Goal: Task Accomplishment & Management: Use online tool/utility

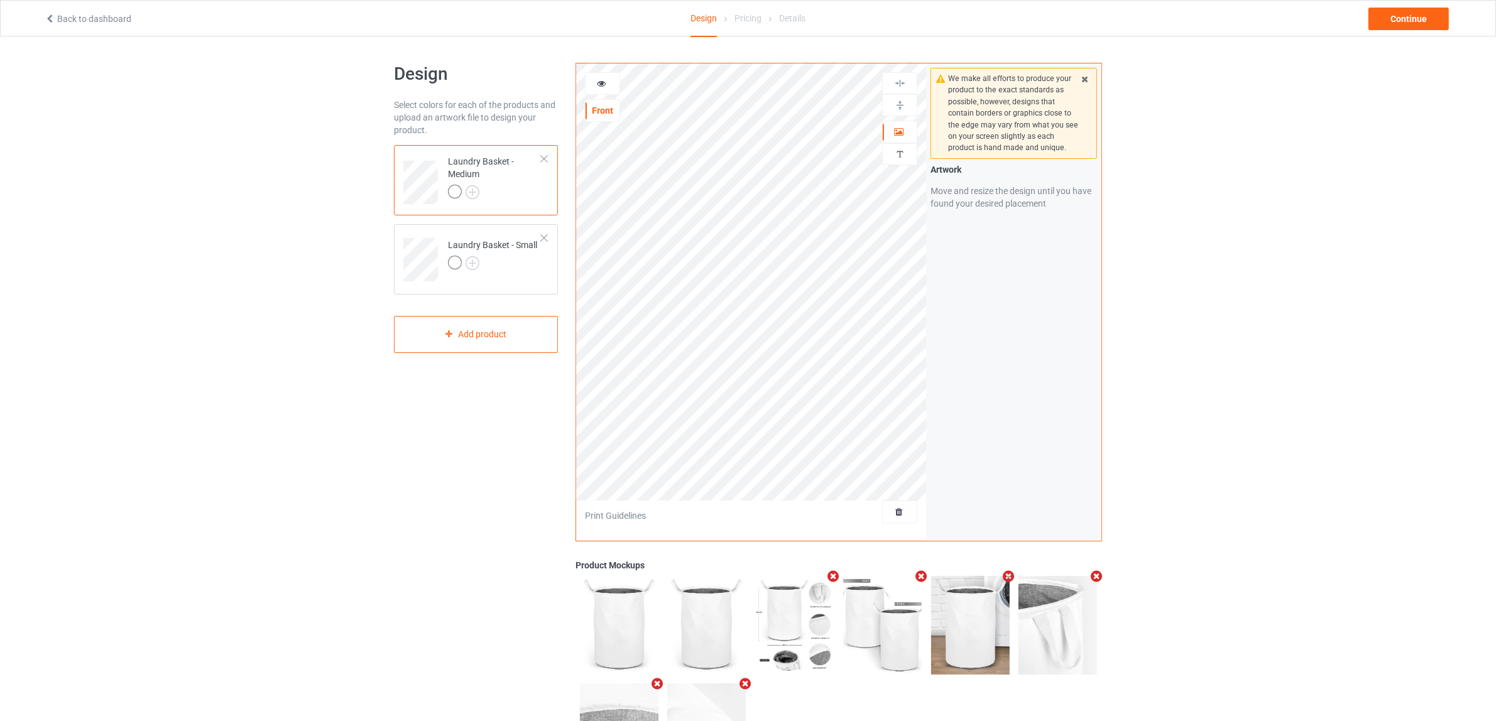
click at [541, 158] on div at bounding box center [544, 159] width 9 height 9
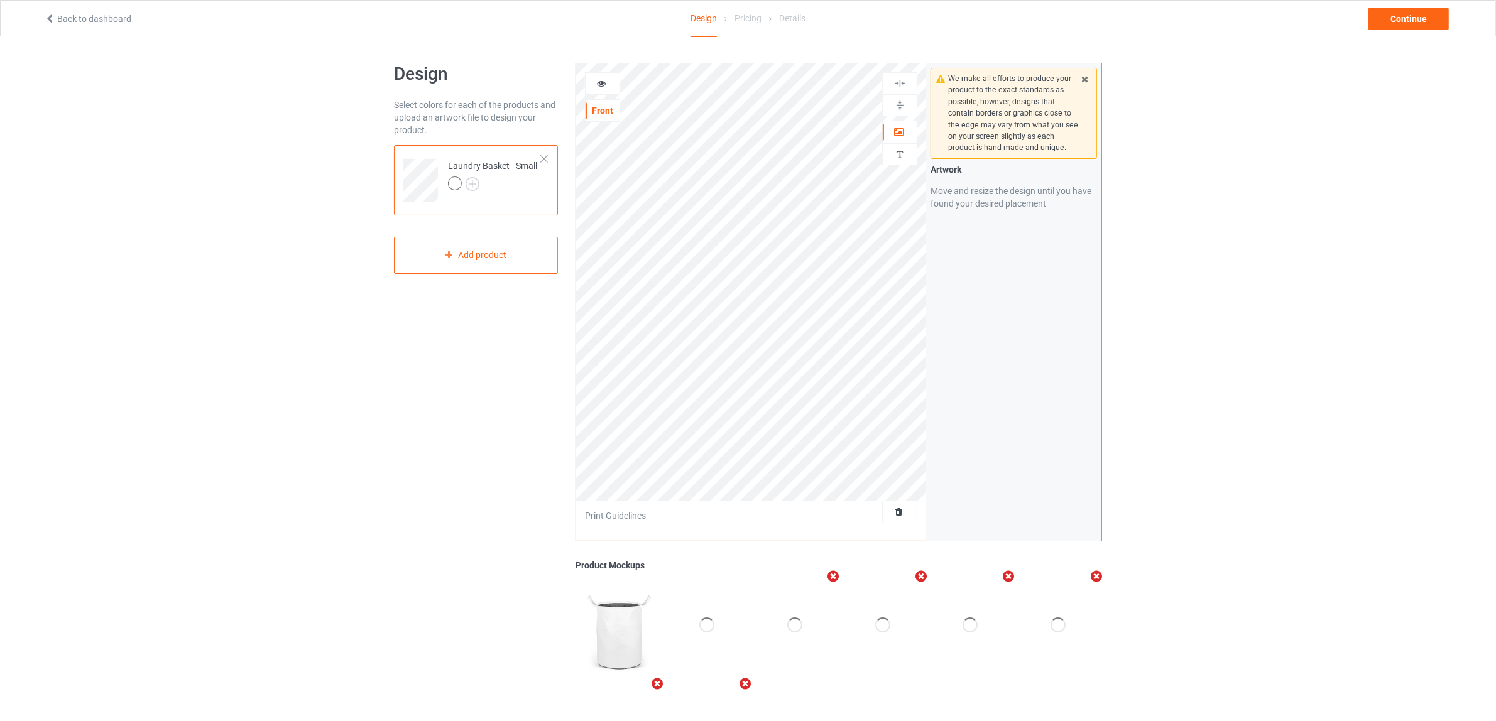
click at [541, 158] on div at bounding box center [544, 159] width 9 height 9
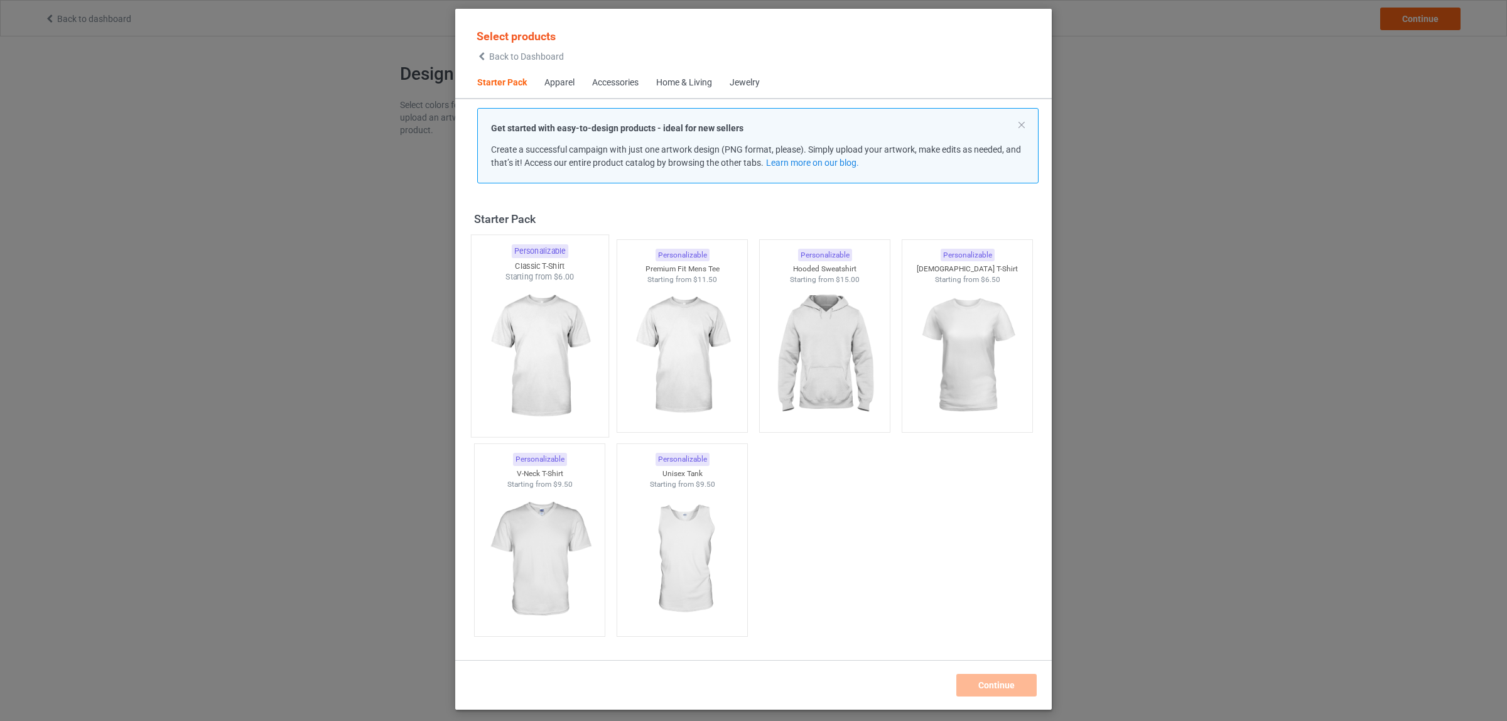
scroll to position [16, 0]
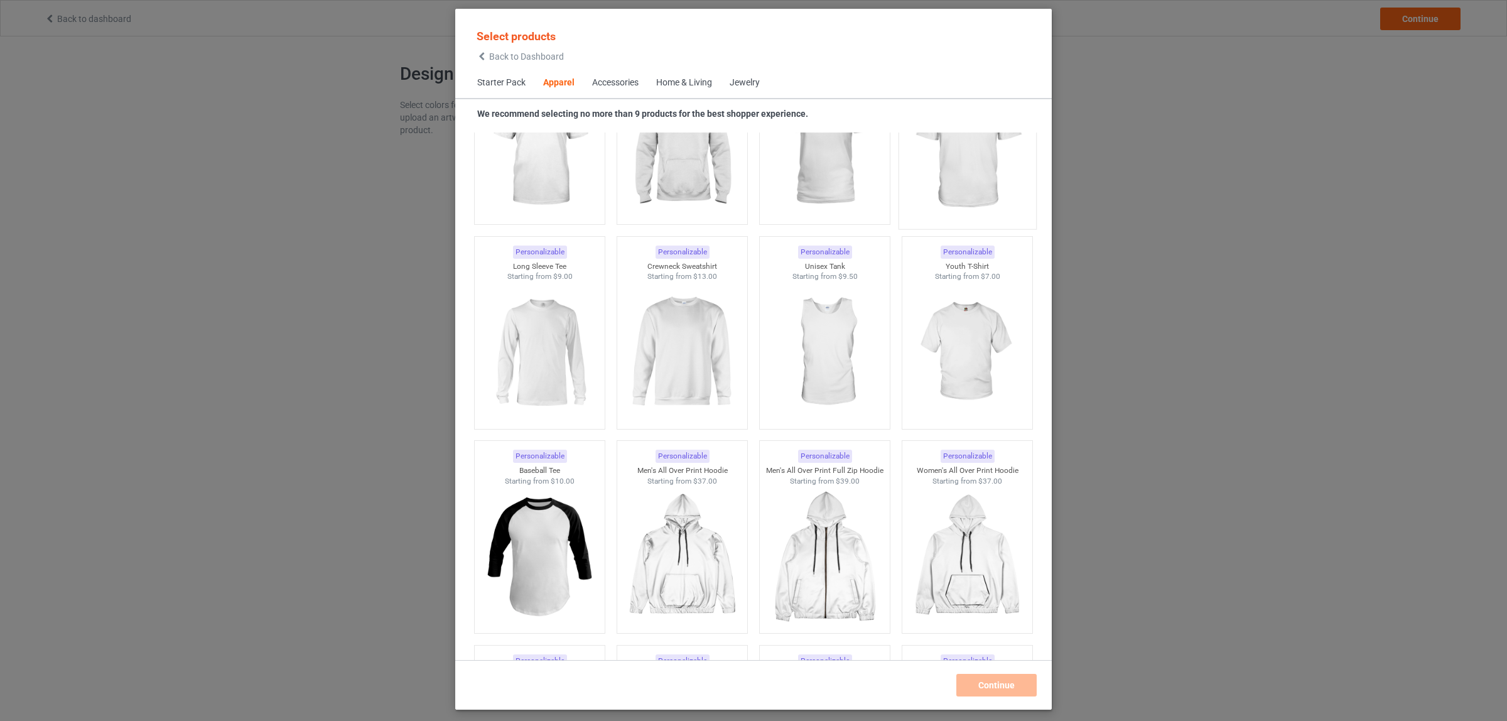
scroll to position [958, 0]
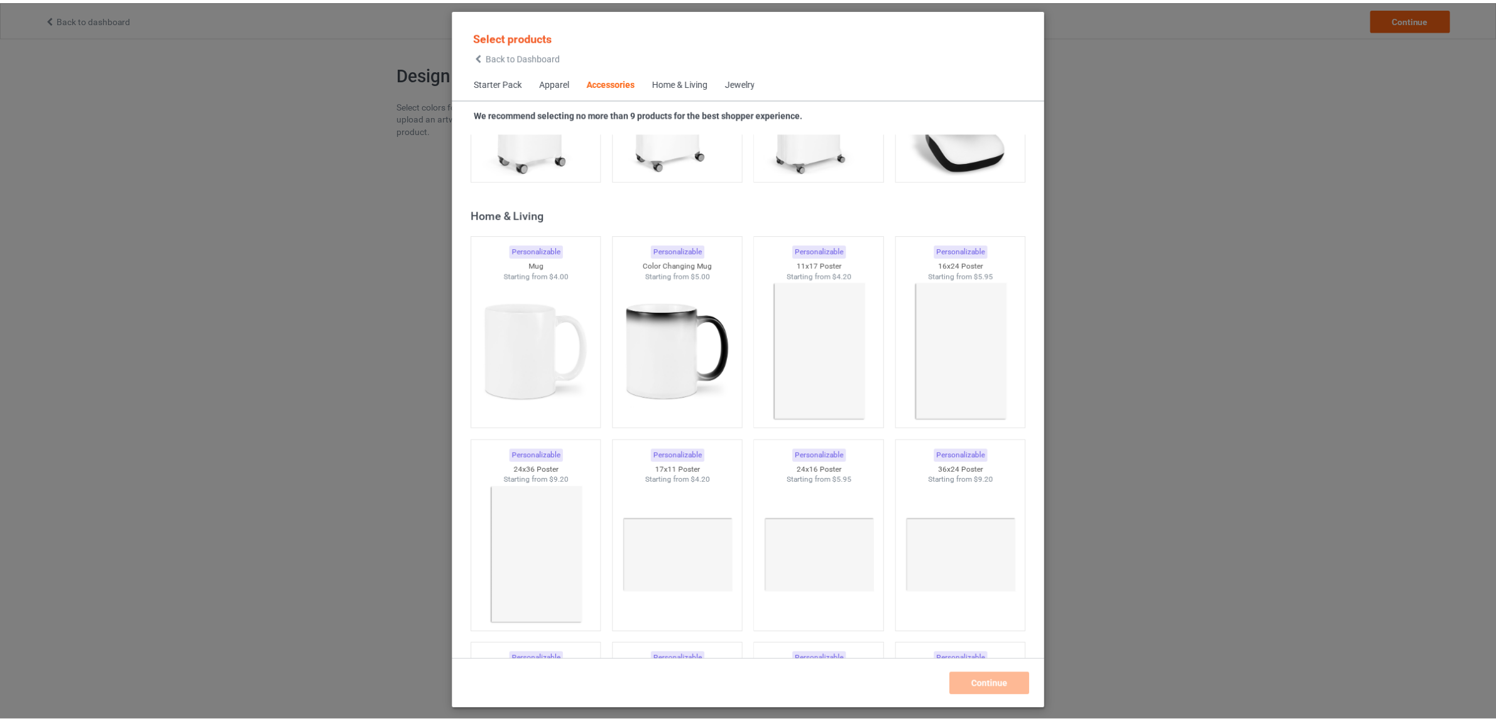
scroll to position [5355, 0]
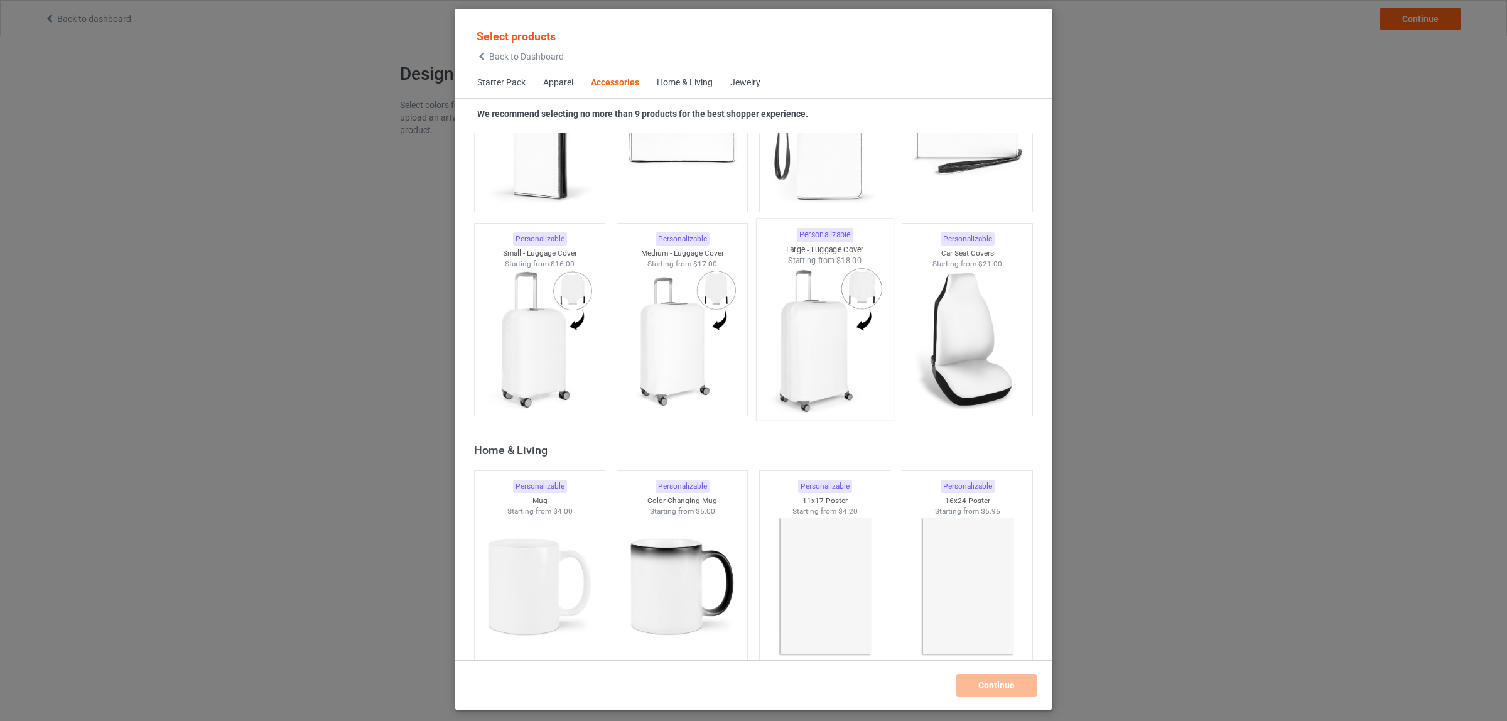
click at [802, 344] on img at bounding box center [825, 340] width 118 height 148
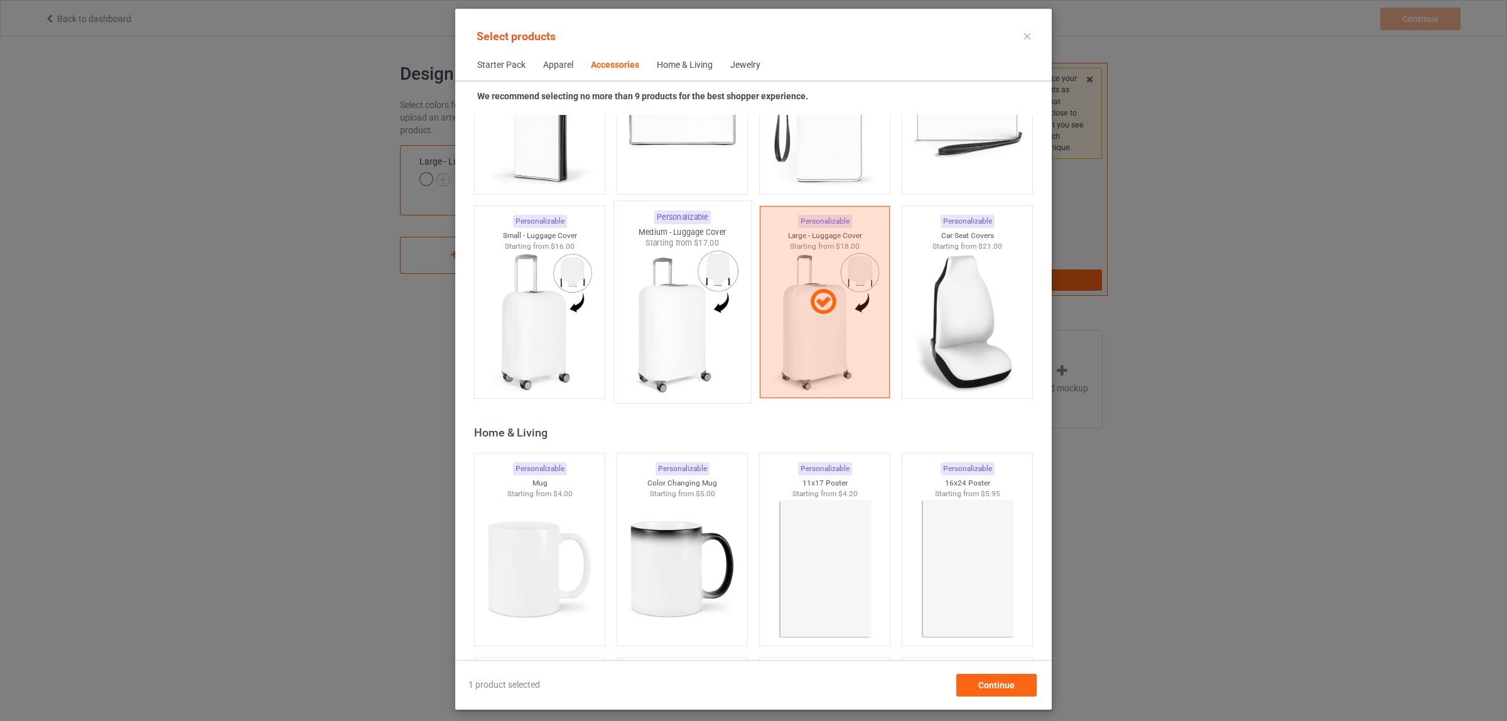
click at [705, 338] on img at bounding box center [682, 323] width 118 height 148
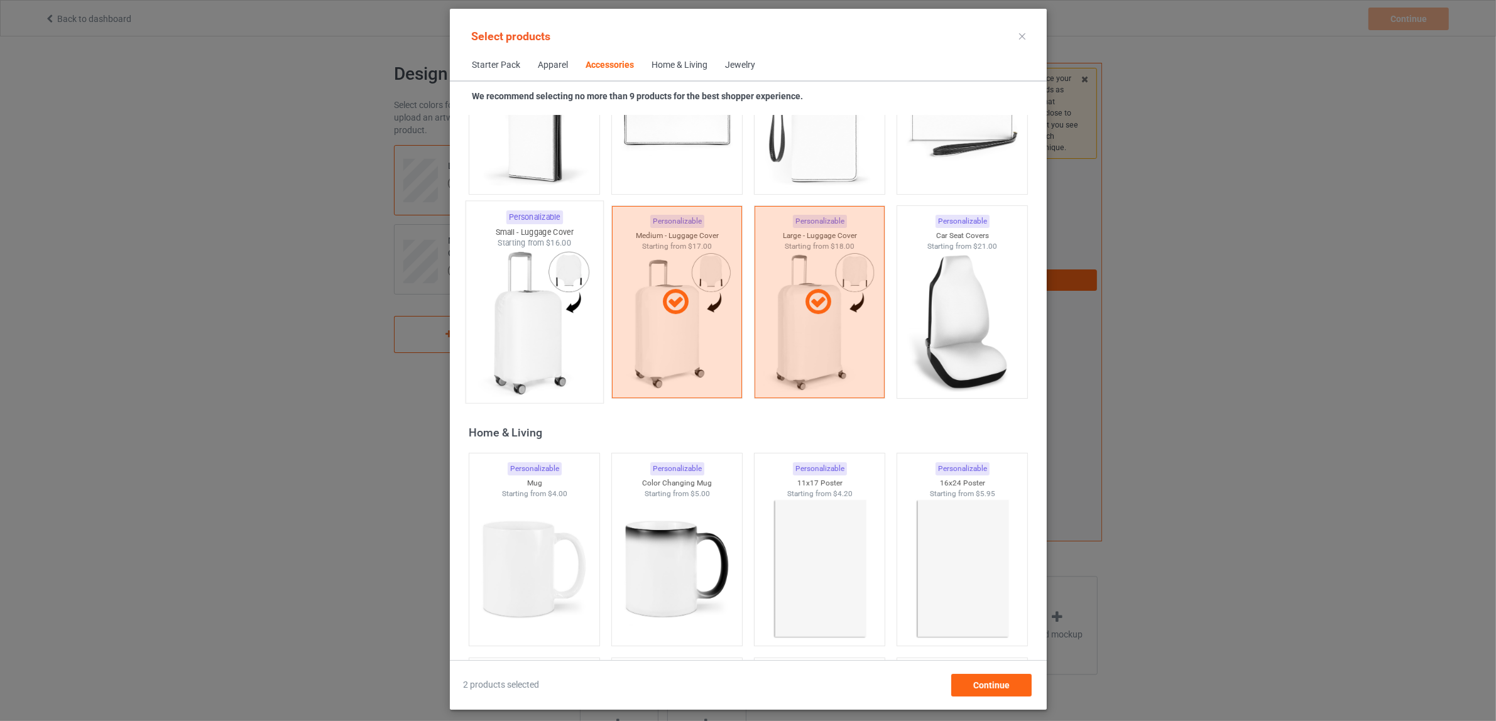
click at [545, 322] on img at bounding box center [534, 323] width 118 height 148
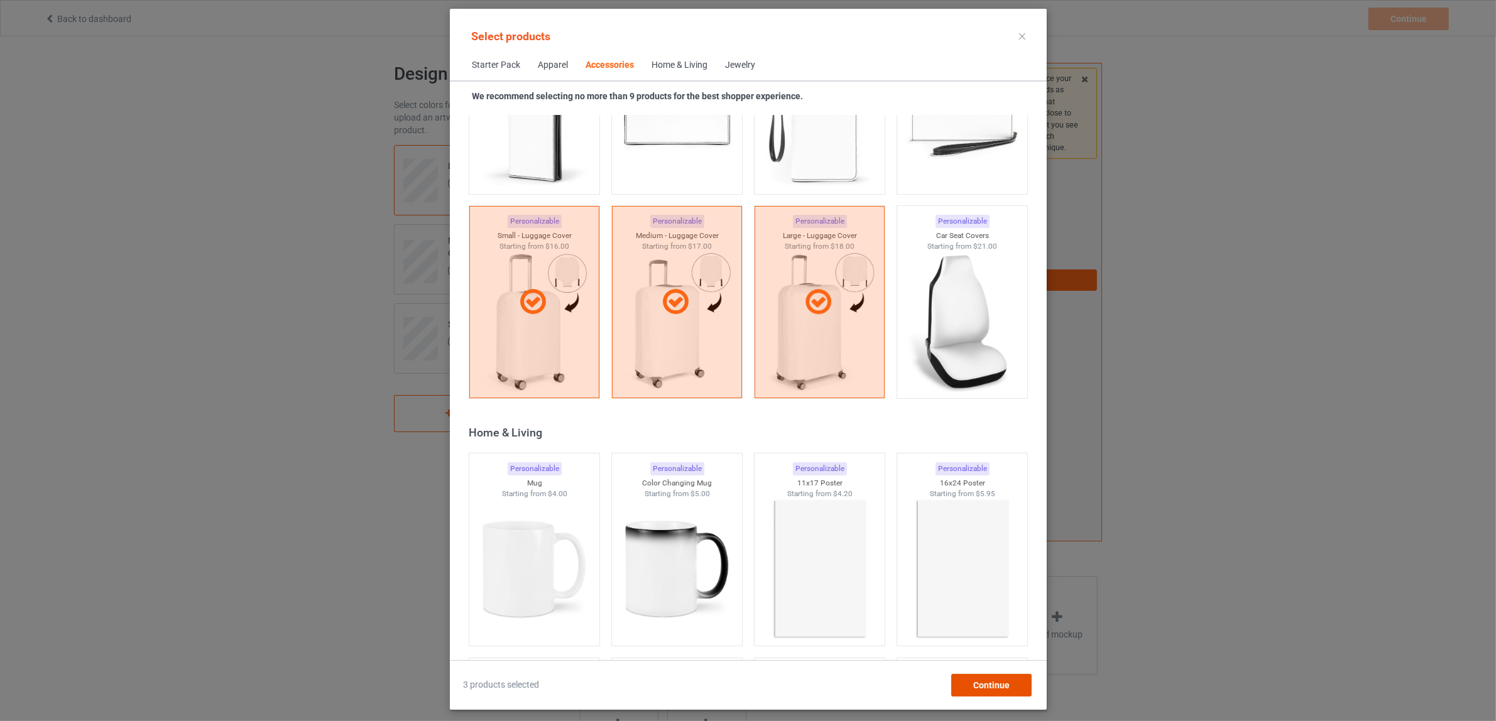
click at [980, 685] on span "Continue" at bounding box center [990, 685] width 36 height 10
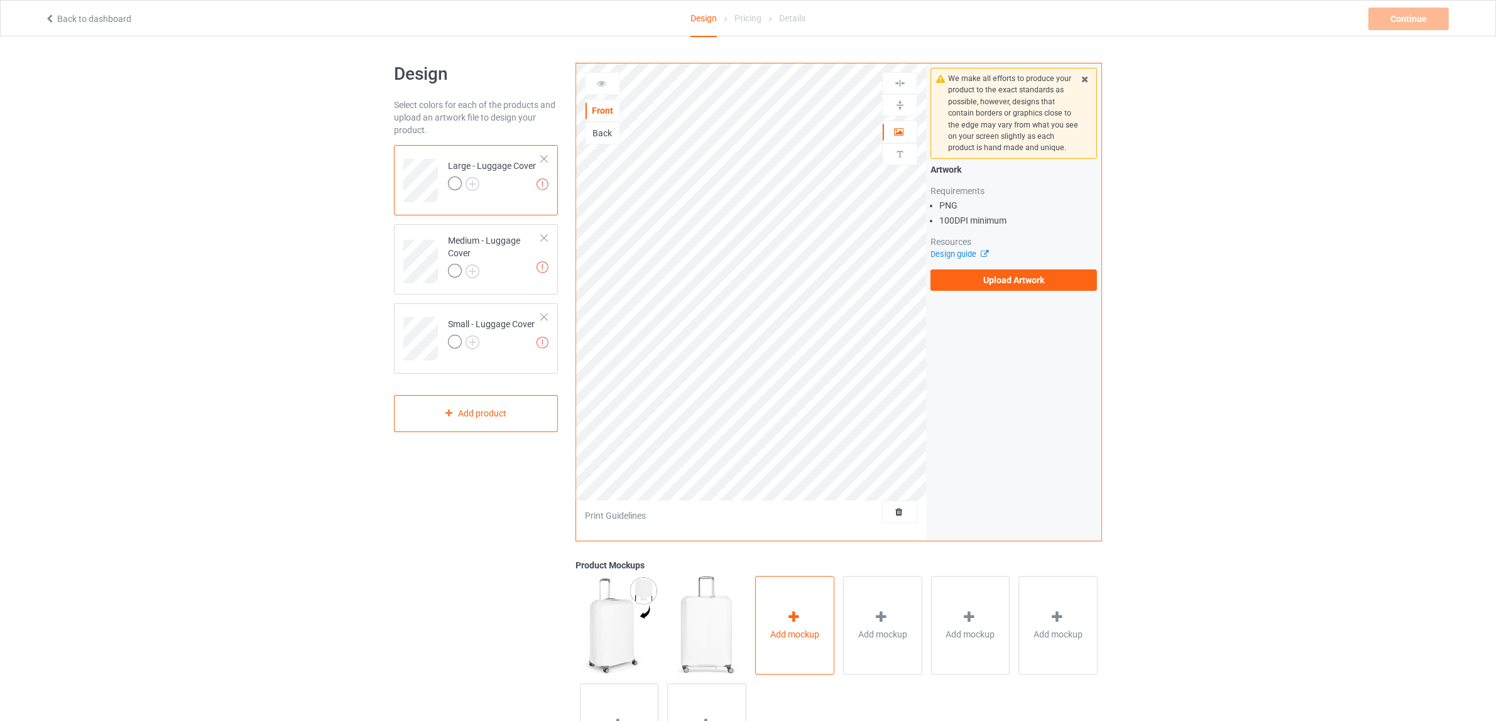
click at [795, 629] on span "Add mockup" at bounding box center [794, 634] width 49 height 13
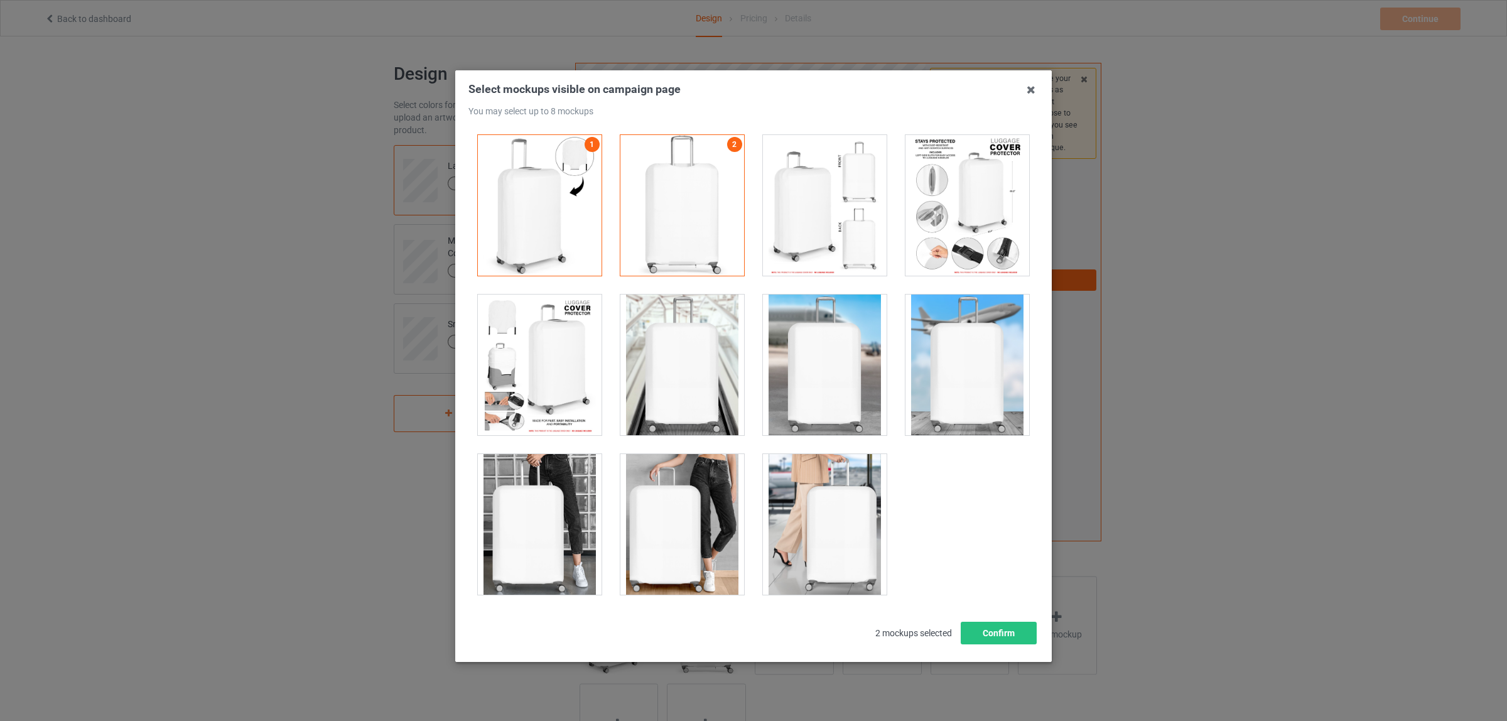
click at [950, 214] on div at bounding box center [968, 205] width 124 height 141
drag, startPoint x: 961, startPoint y: 380, endPoint x: 862, endPoint y: 376, distance: 98.7
click at [947, 380] on div at bounding box center [968, 365] width 124 height 141
drag, startPoint x: 839, startPoint y: 374, endPoint x: 781, endPoint y: 372, distance: 57.8
click at [837, 374] on div at bounding box center [825, 365] width 124 height 141
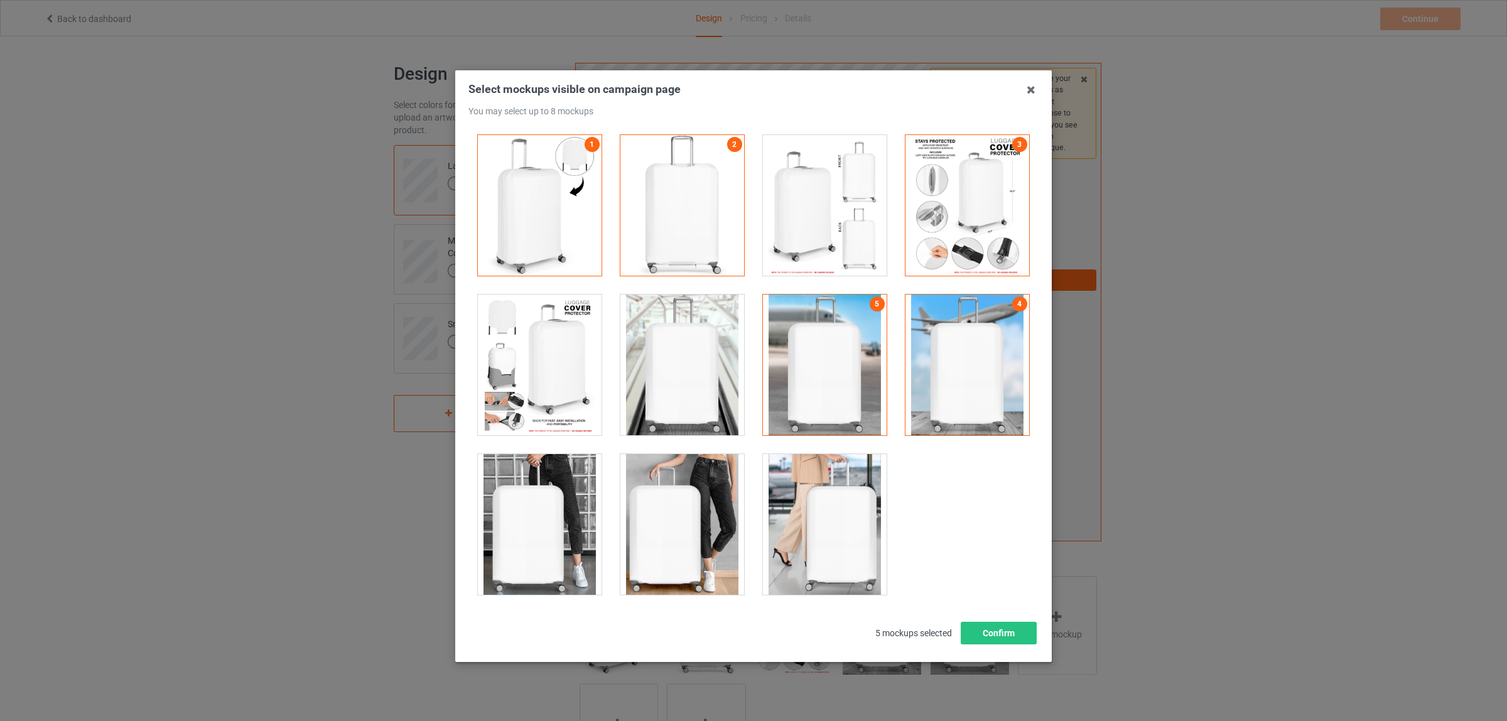
click at [698, 367] on div at bounding box center [683, 365] width 124 height 141
click at [557, 361] on div at bounding box center [540, 365] width 124 height 141
drag, startPoint x: 520, startPoint y: 541, endPoint x: 592, endPoint y: 542, distance: 72.2
click at [531, 541] on div at bounding box center [540, 524] width 124 height 141
click at [645, 547] on div at bounding box center [683, 524] width 124 height 141
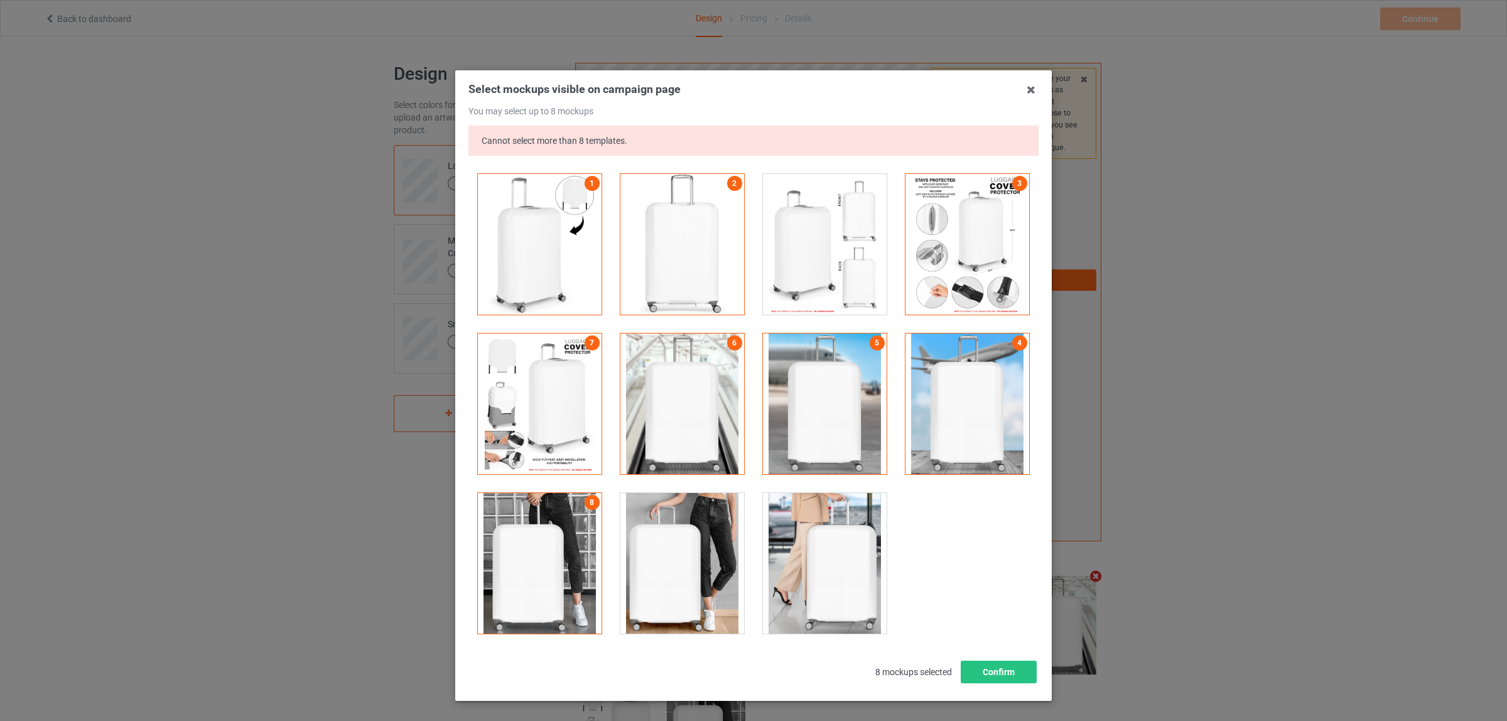
click at [545, 391] on div at bounding box center [540, 404] width 124 height 141
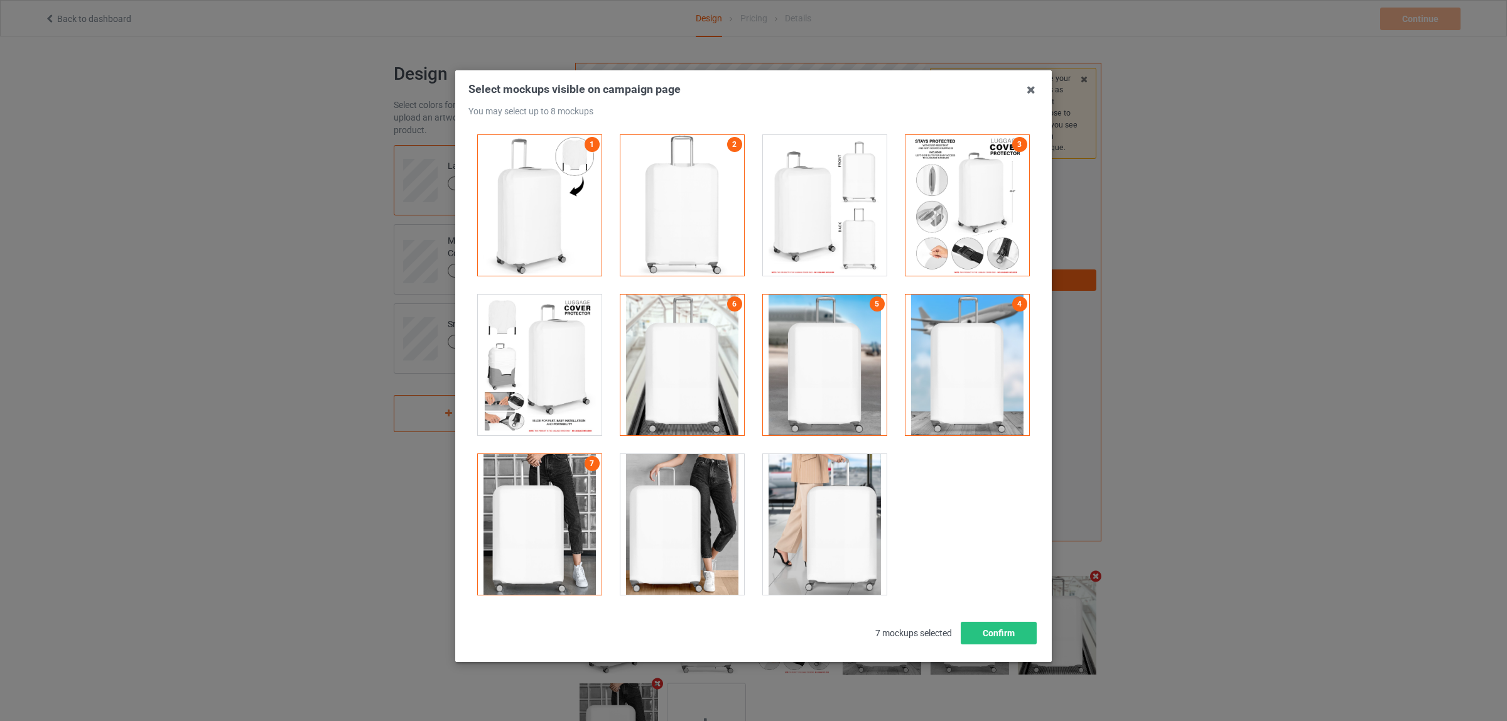
click at [678, 548] on div at bounding box center [683, 524] width 124 height 141
click at [994, 636] on button "Confirm" at bounding box center [999, 633] width 76 height 23
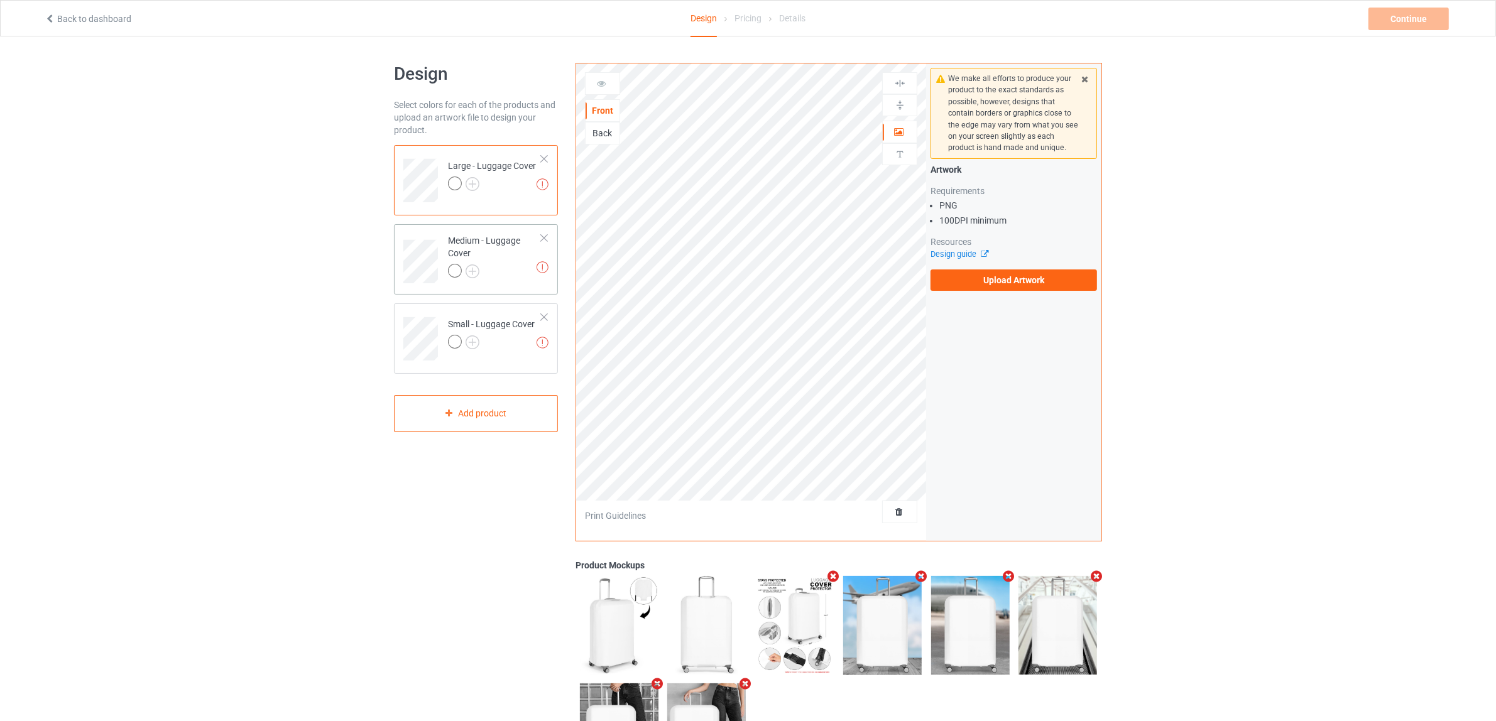
click at [493, 256] on div "Medium - Luggage Cover" at bounding box center [495, 255] width 94 height 43
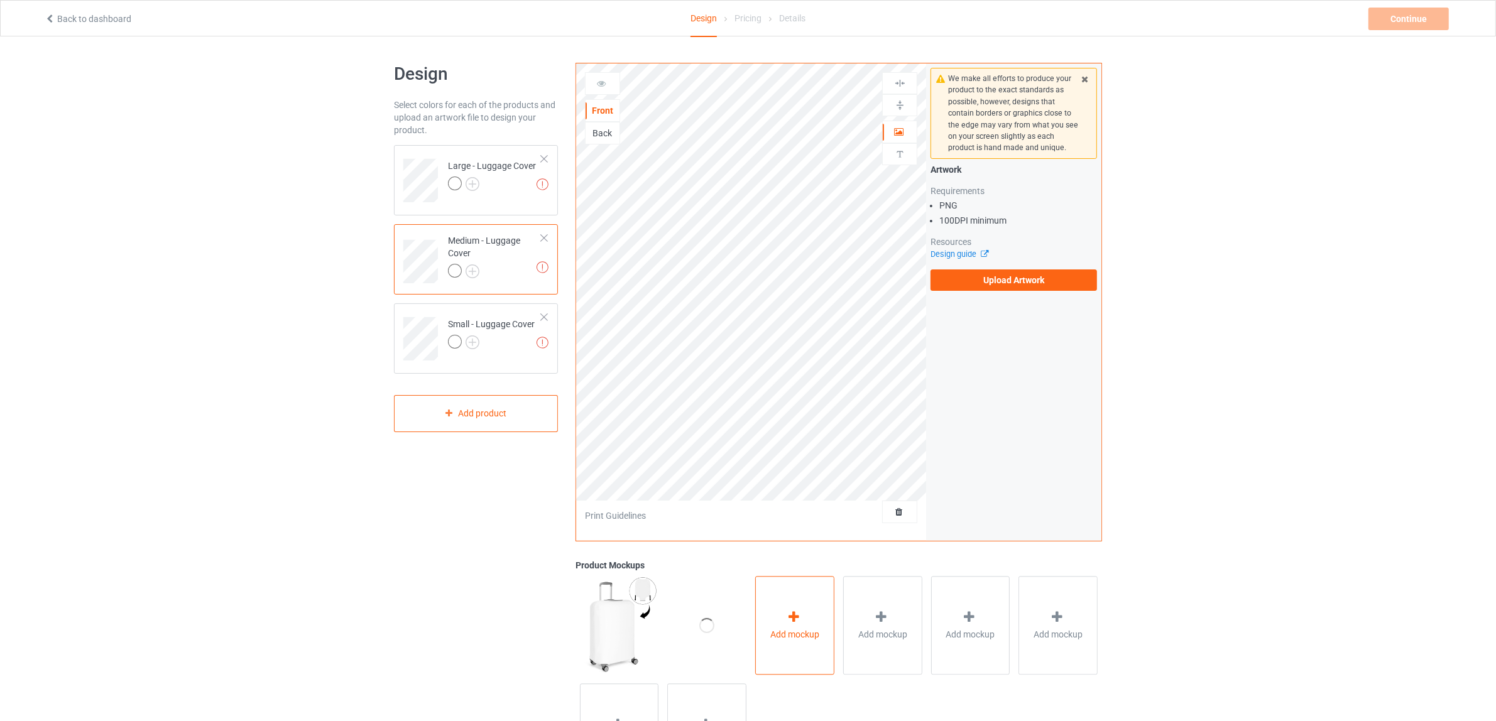
click at [792, 630] on span "Add mockup" at bounding box center [794, 634] width 49 height 13
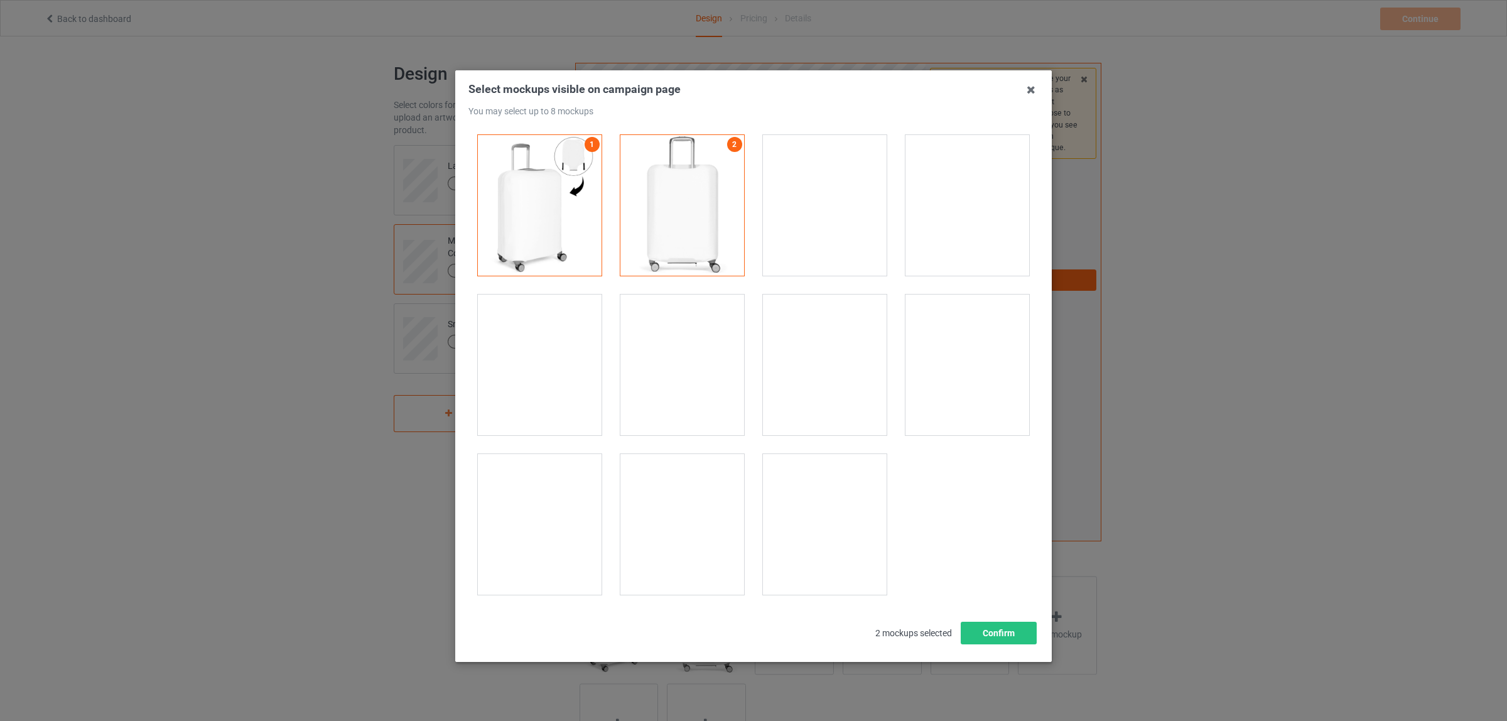
click at [970, 183] on div at bounding box center [968, 205] width 124 height 141
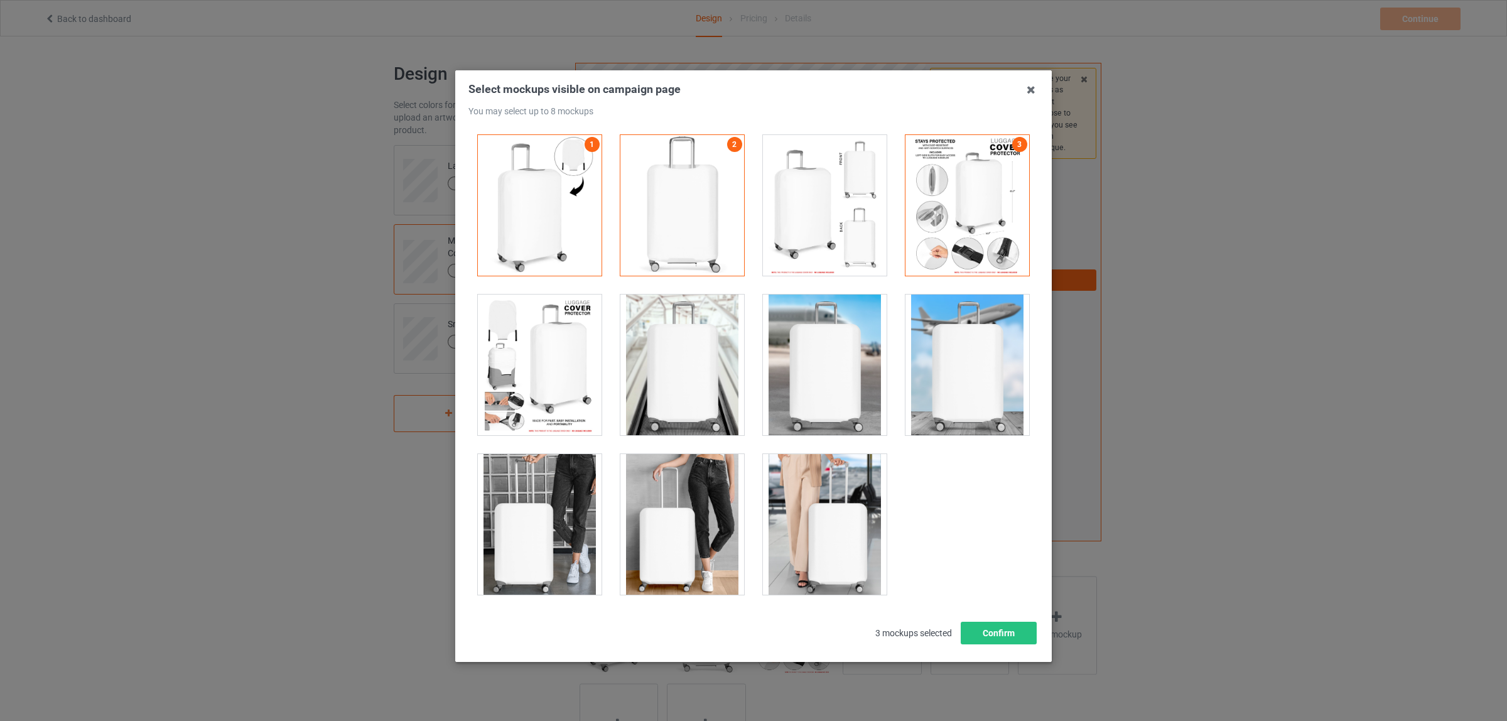
click at [638, 374] on div at bounding box center [683, 365] width 124 height 141
click at [793, 365] on div at bounding box center [825, 365] width 124 height 141
click at [927, 360] on div at bounding box center [968, 365] width 124 height 141
click at [849, 504] on div at bounding box center [825, 524] width 124 height 141
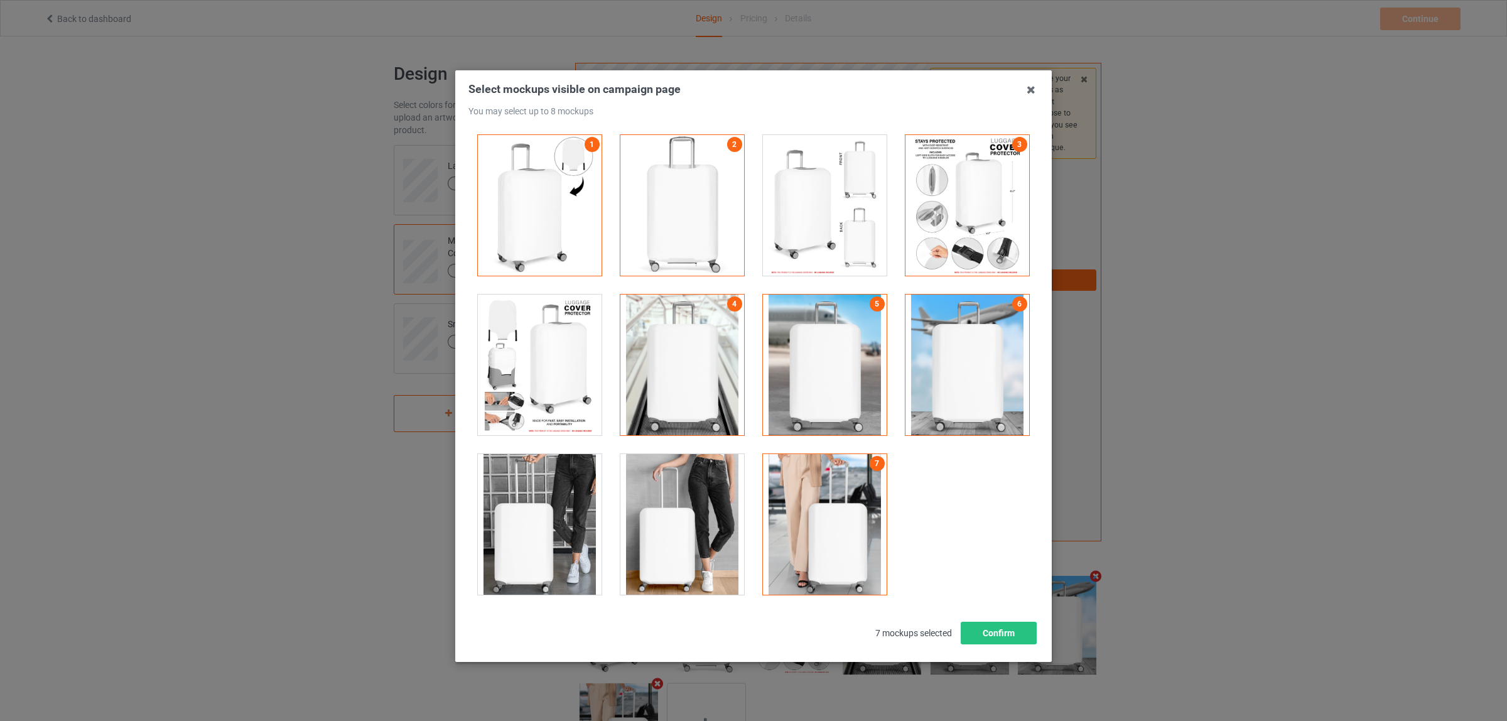
click at [682, 523] on div at bounding box center [683, 524] width 124 height 141
click at [562, 512] on div at bounding box center [540, 524] width 124 height 141
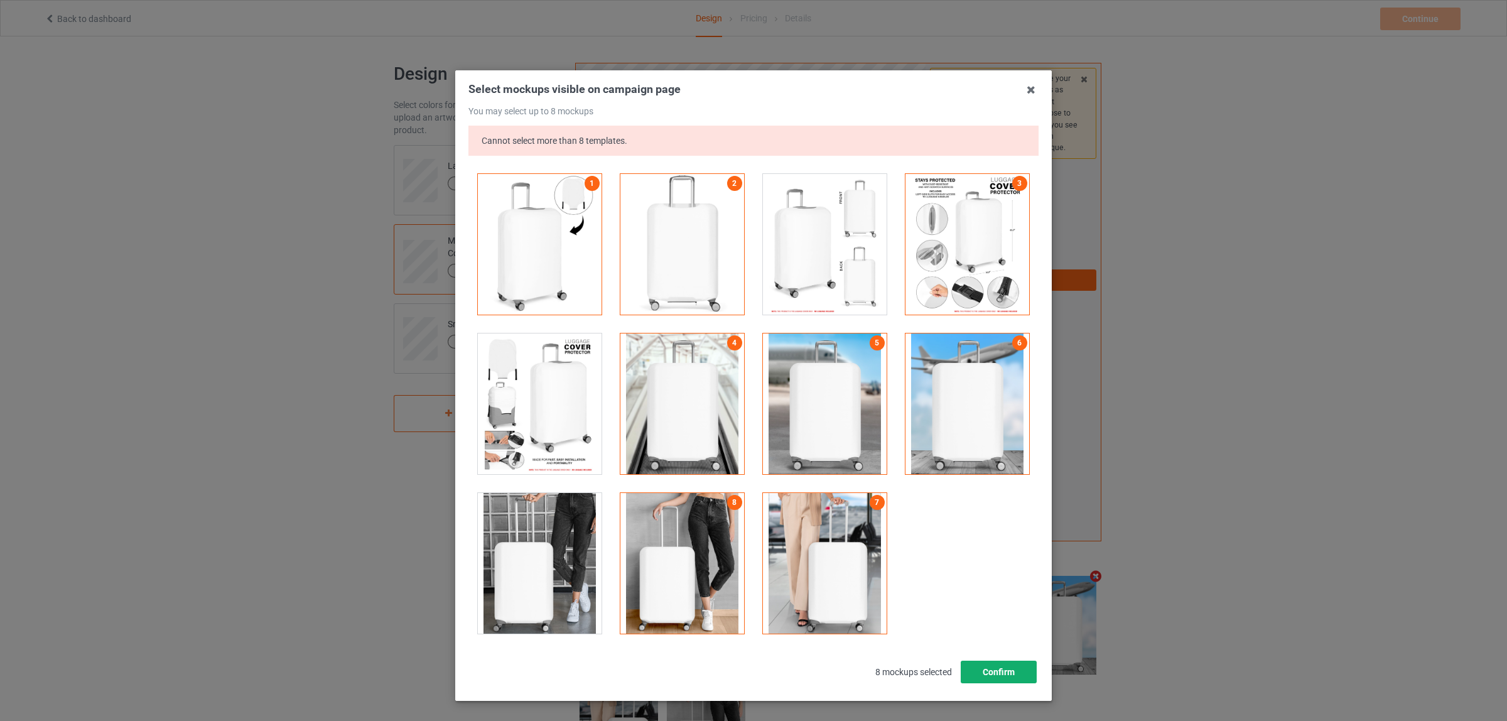
click at [981, 675] on button "Confirm" at bounding box center [999, 672] width 76 height 23
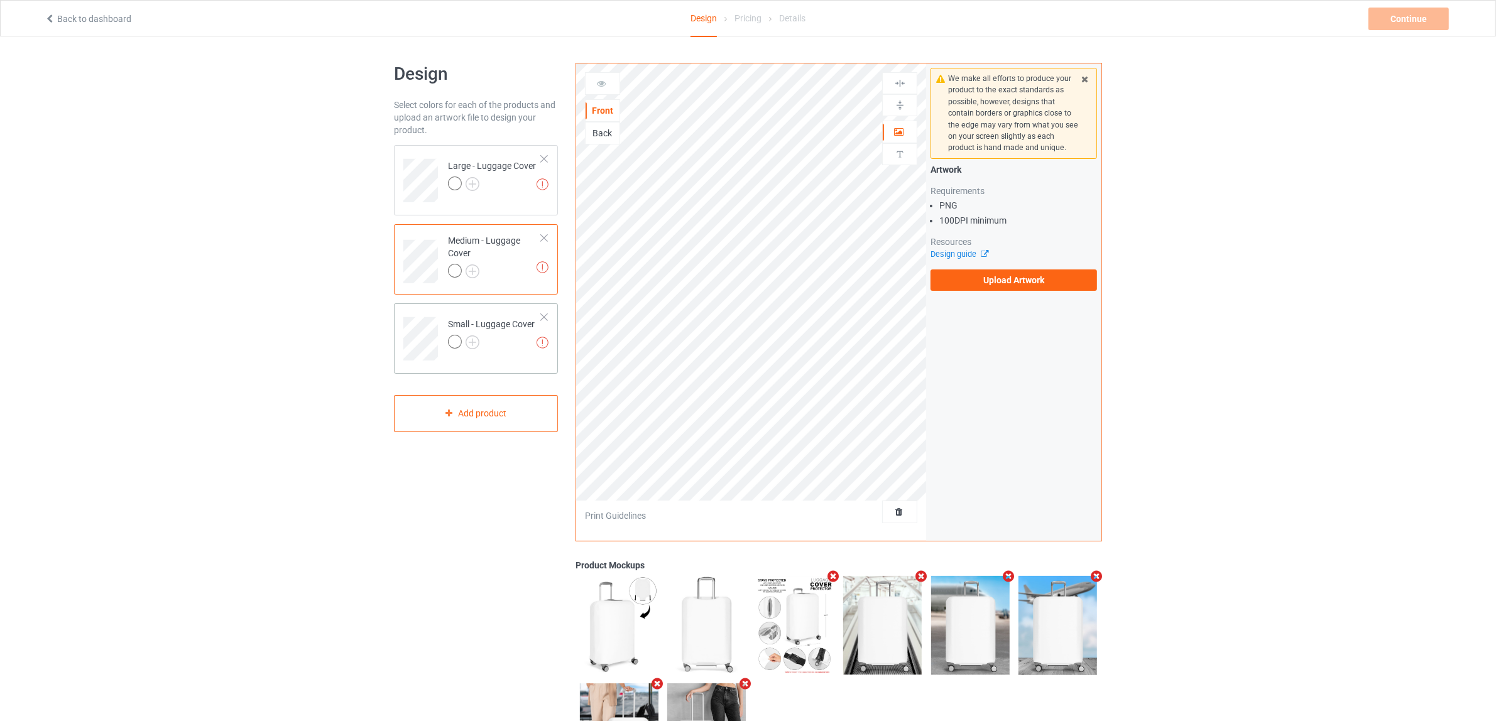
click at [497, 347] on div at bounding box center [491, 344] width 87 height 18
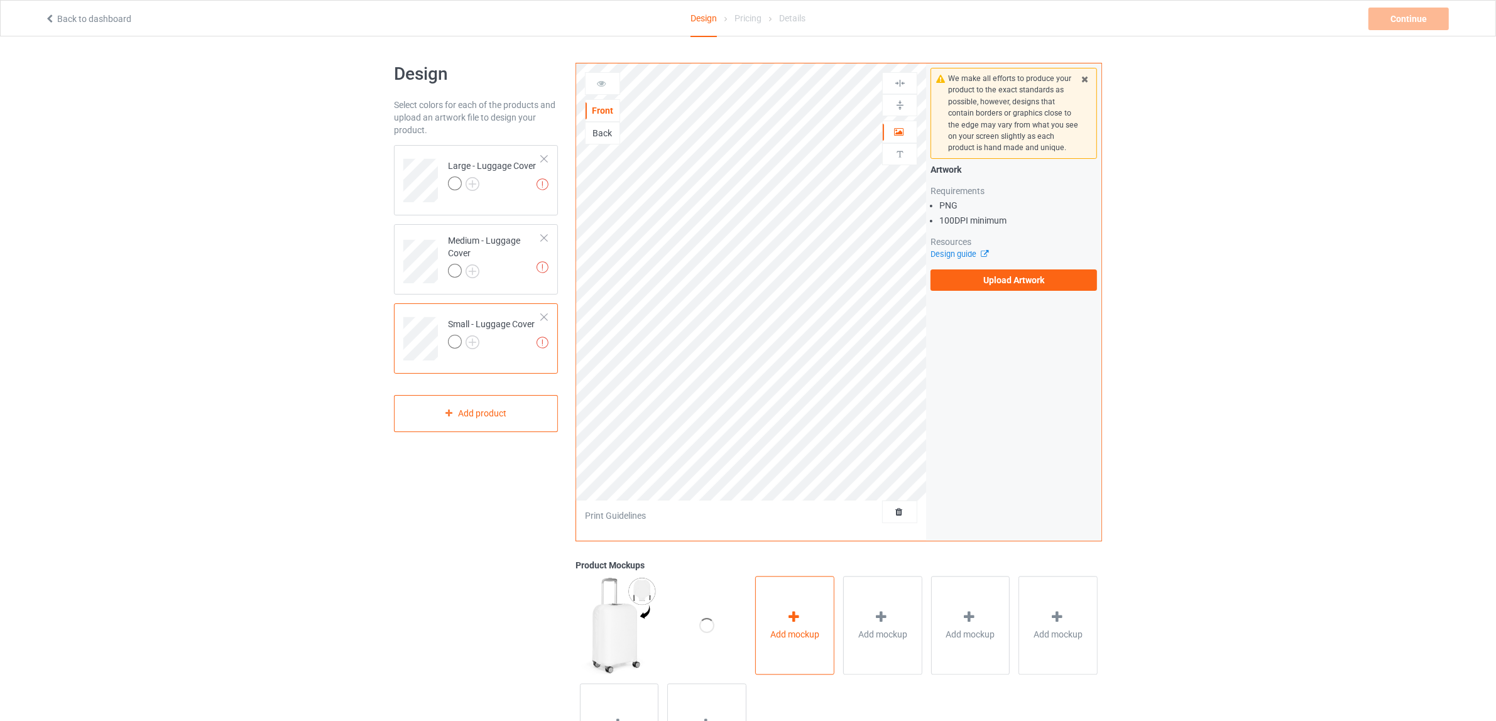
click at [801, 638] on span "Add mockup" at bounding box center [794, 634] width 49 height 13
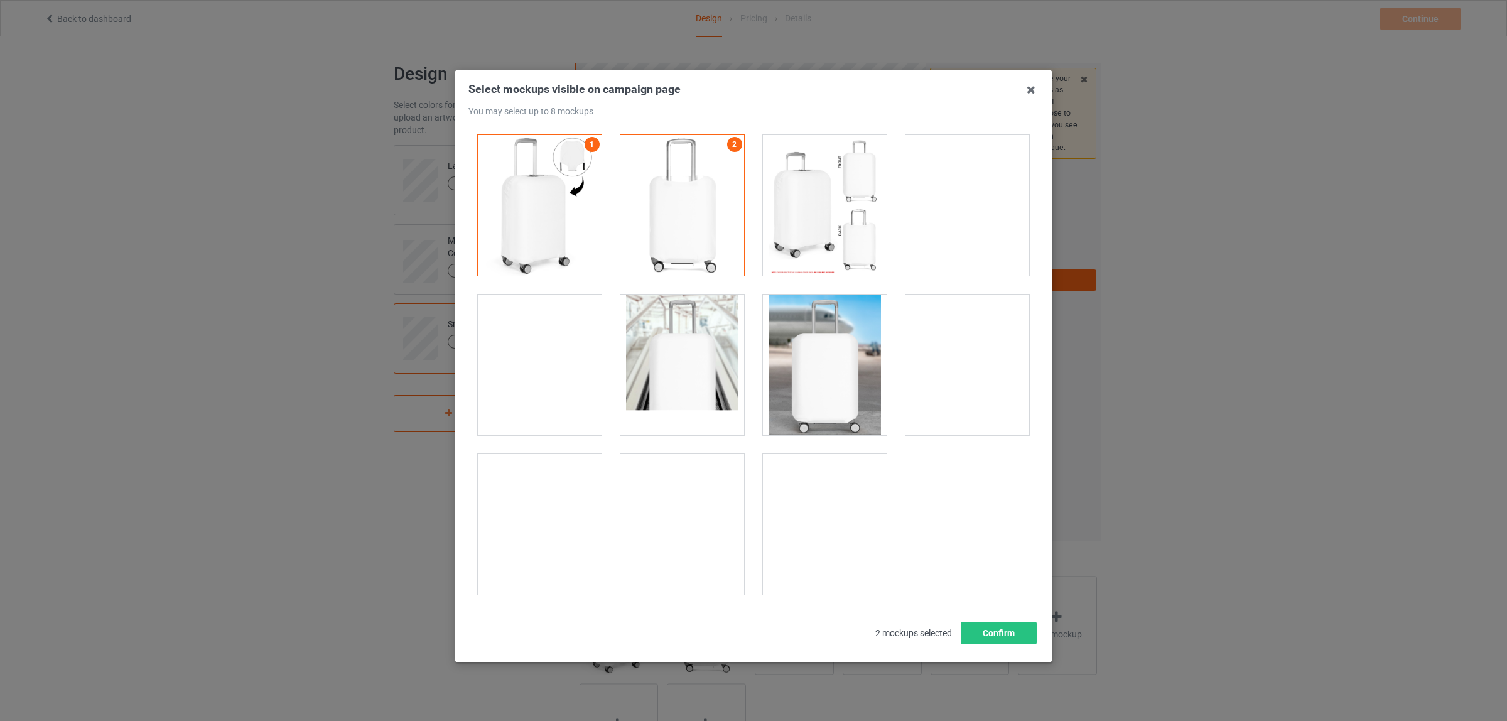
click at [815, 523] on div at bounding box center [825, 524] width 124 height 141
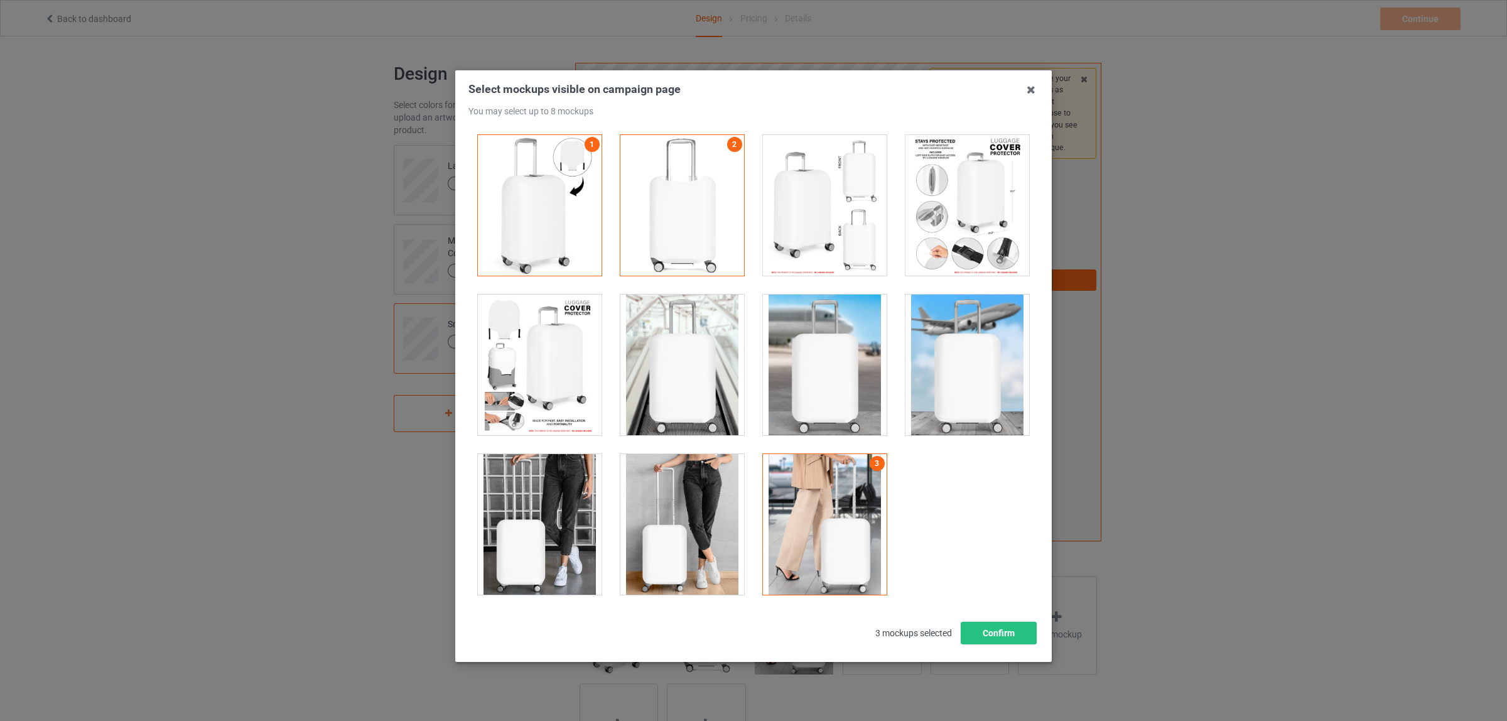
click at [835, 498] on div at bounding box center [825, 524] width 124 height 141
click at [654, 374] on div at bounding box center [683, 365] width 124 height 141
click at [823, 353] on div at bounding box center [825, 365] width 124 height 141
click at [966, 352] on div at bounding box center [968, 365] width 124 height 141
click at [537, 534] on div at bounding box center [540, 524] width 124 height 141
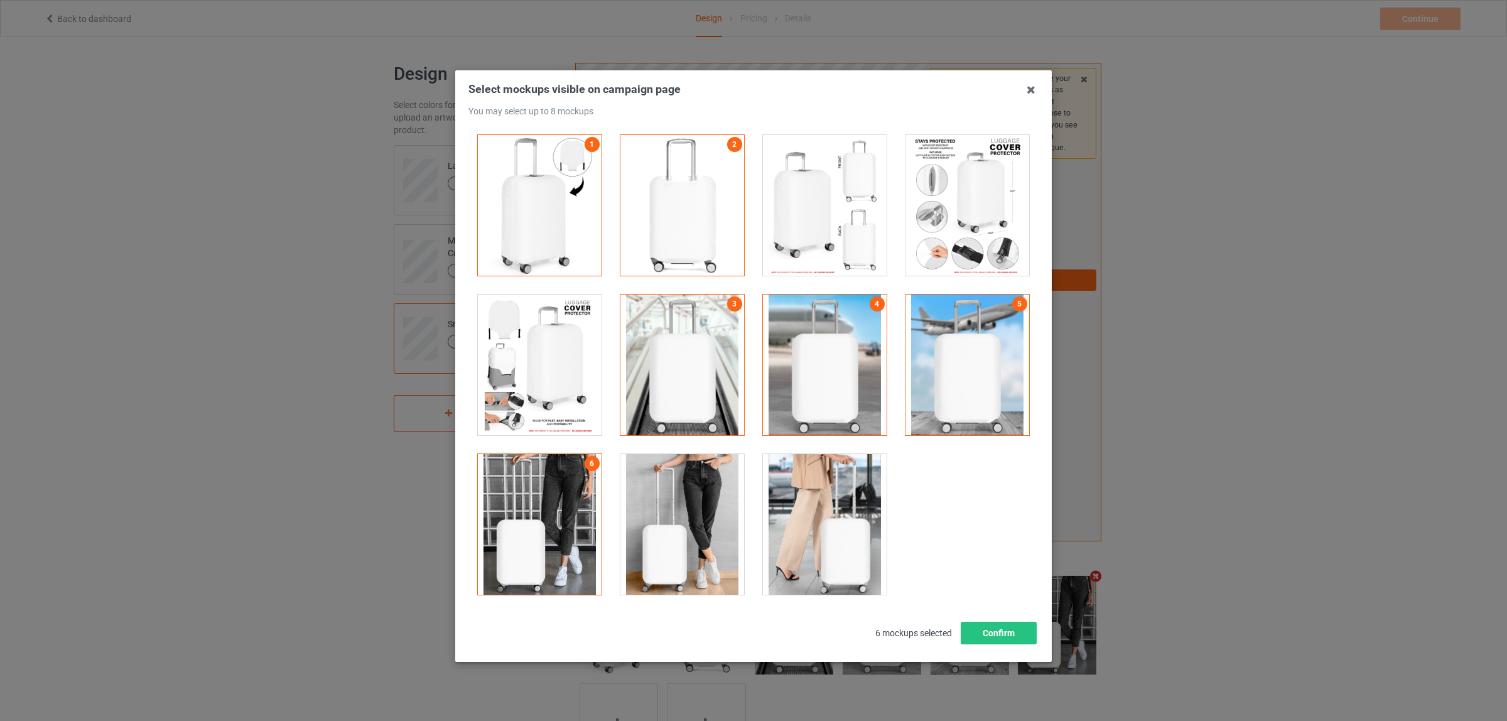
click at [695, 534] on div at bounding box center [683, 524] width 124 height 141
click at [820, 529] on div at bounding box center [825, 524] width 124 height 141
click at [999, 636] on button "Confirm" at bounding box center [999, 633] width 76 height 23
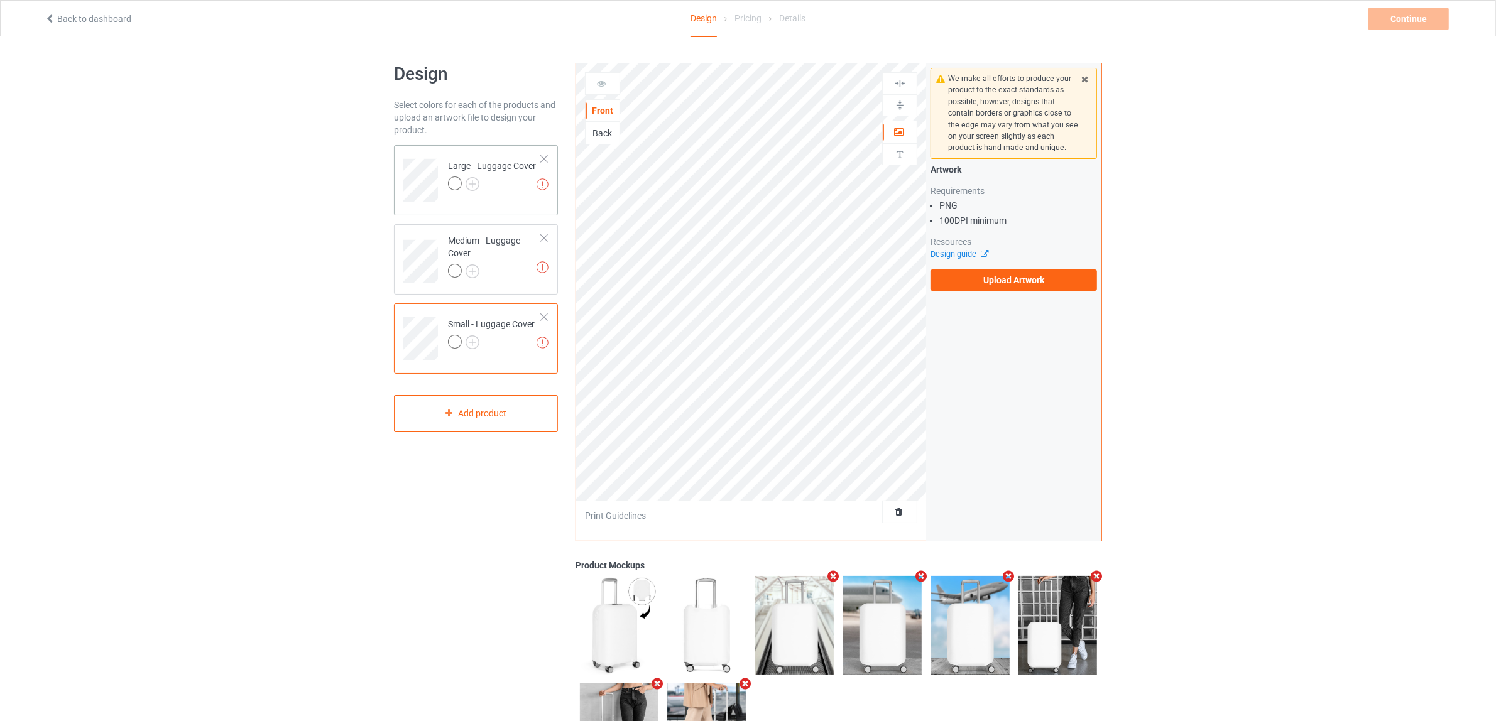
click at [484, 193] on div at bounding box center [492, 185] width 88 height 18
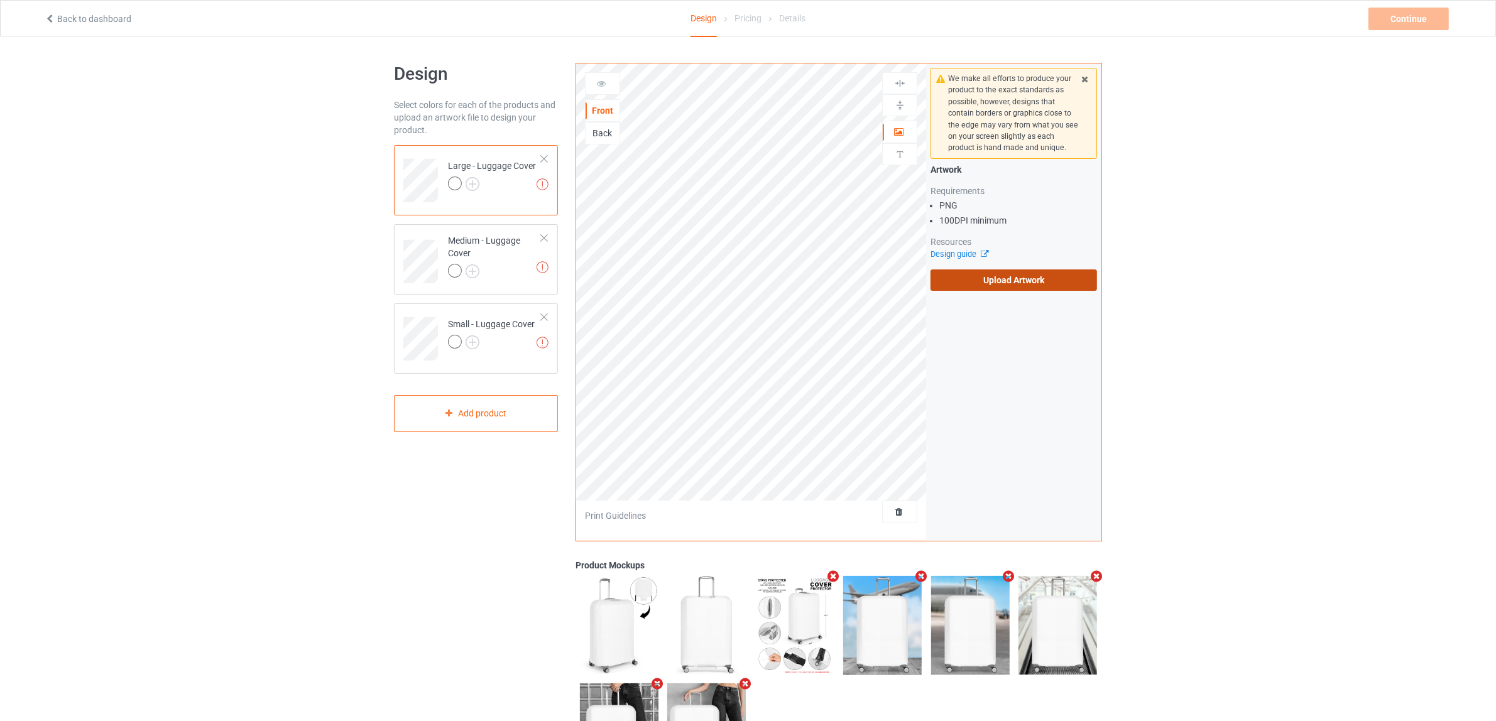
click at [991, 276] on label "Upload Artwork" at bounding box center [1013, 279] width 166 height 21
click at [0, 0] on input "Upload Artwork" at bounding box center [0, 0] width 0 height 0
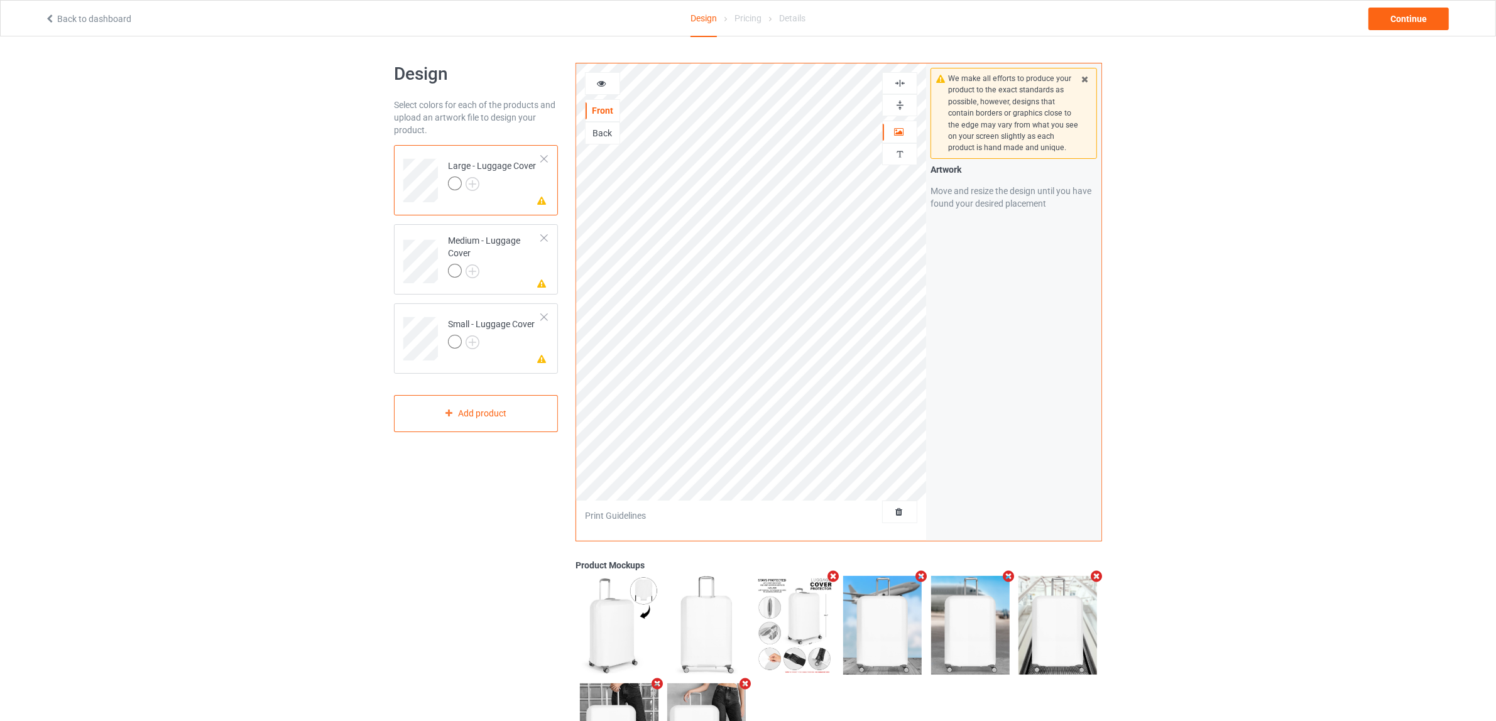
click at [896, 106] on img at bounding box center [900, 105] width 12 height 12
click at [896, 84] on img at bounding box center [900, 83] width 12 height 12
click at [499, 256] on div "Medium - Luggage Cover" at bounding box center [495, 255] width 94 height 43
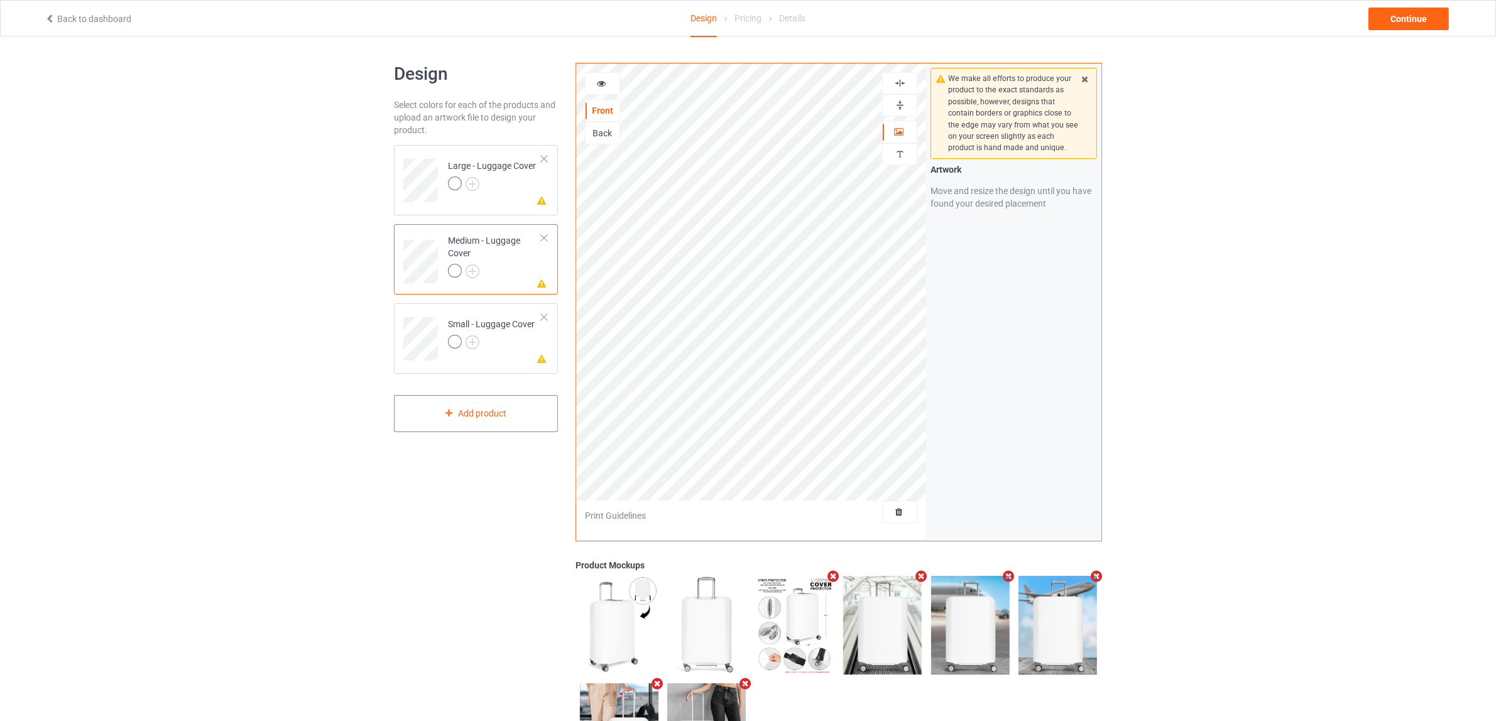
click at [901, 102] on img at bounding box center [900, 105] width 12 height 12
click at [897, 86] on img at bounding box center [900, 83] width 12 height 12
click at [490, 347] on div at bounding box center [491, 344] width 87 height 18
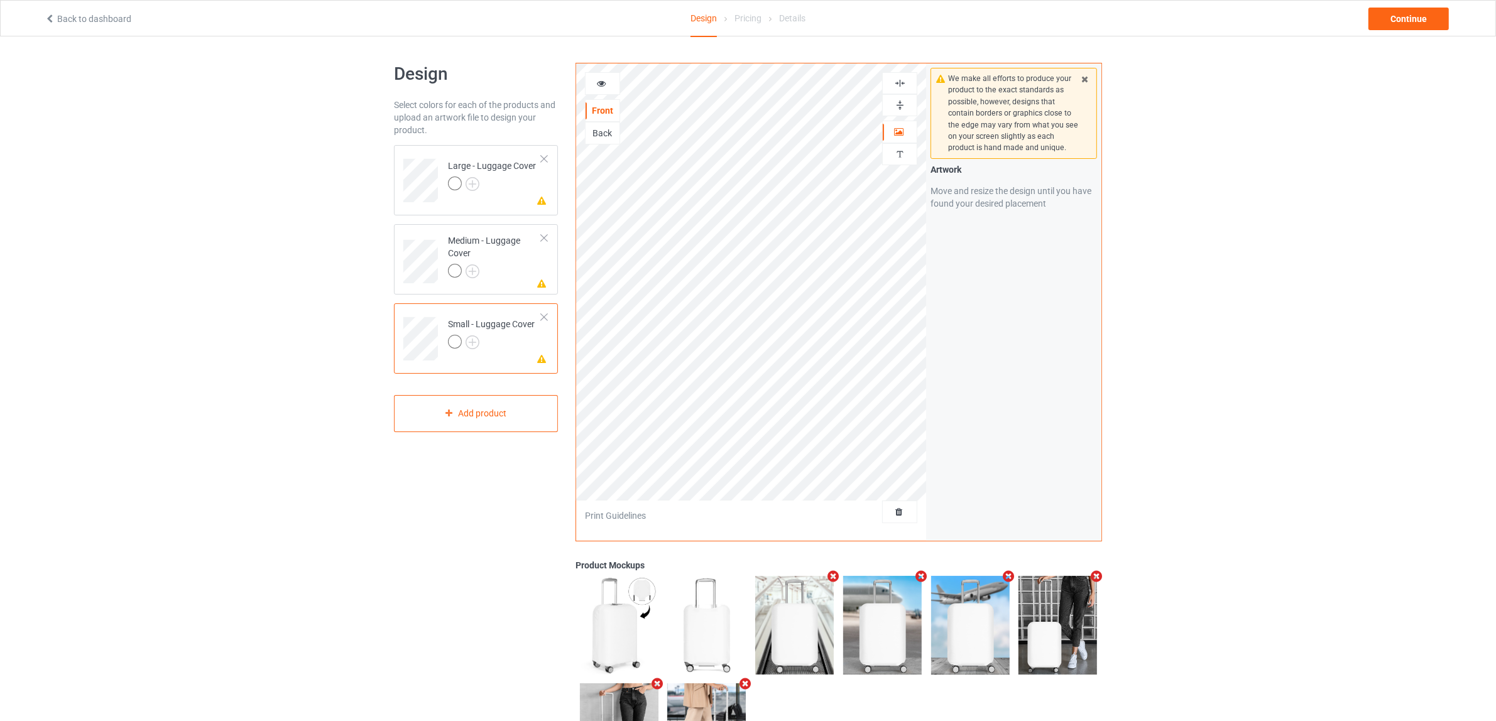
click at [899, 105] on img at bounding box center [900, 105] width 12 height 12
click at [899, 89] on img at bounding box center [900, 83] width 12 height 12
click at [509, 182] on div at bounding box center [492, 185] width 88 height 18
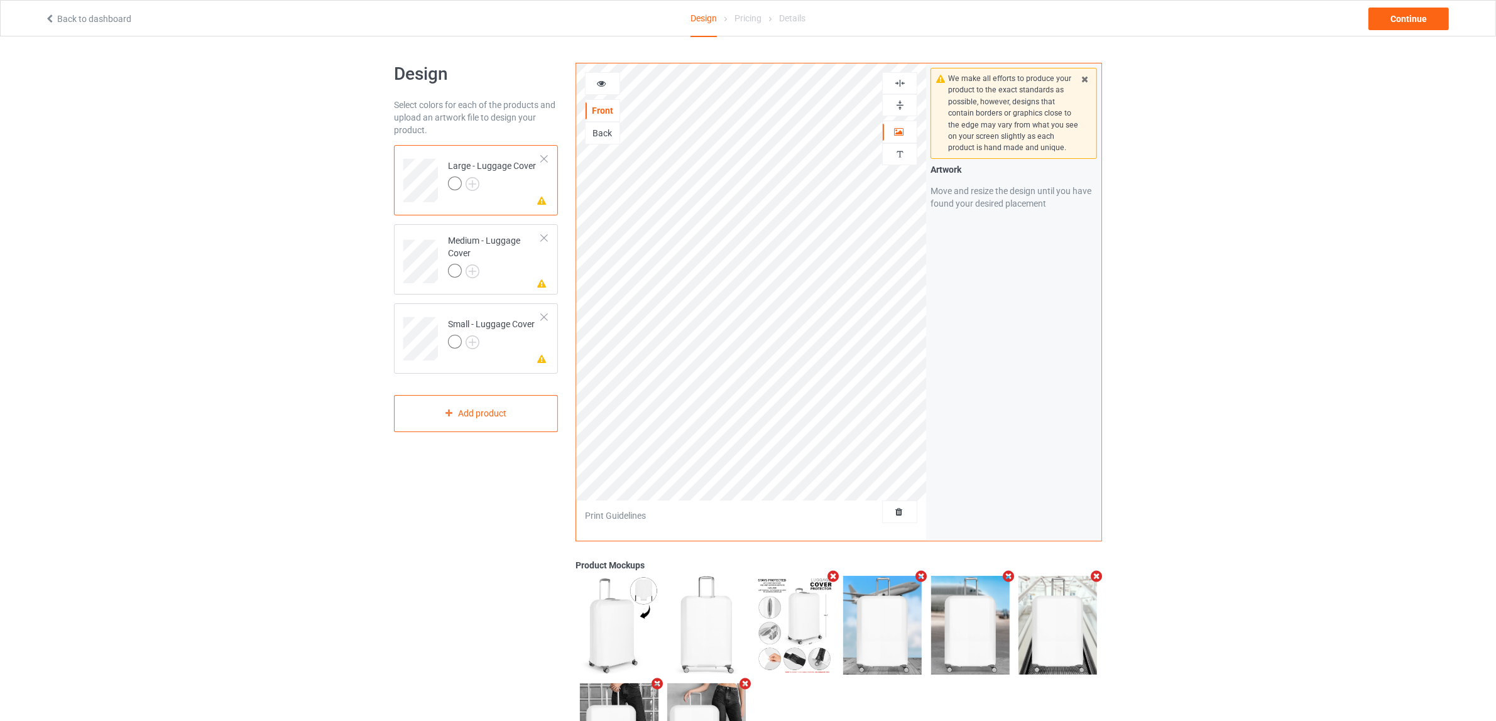
click at [604, 135] on div "Back" at bounding box center [602, 133] width 34 height 13
click at [984, 281] on label "Upload Artwork" at bounding box center [1013, 279] width 166 height 21
click at [0, 0] on input "Upload Artwork" at bounding box center [0, 0] width 0 height 0
click at [897, 108] on img at bounding box center [900, 105] width 12 height 12
click at [903, 87] on img at bounding box center [900, 83] width 12 height 12
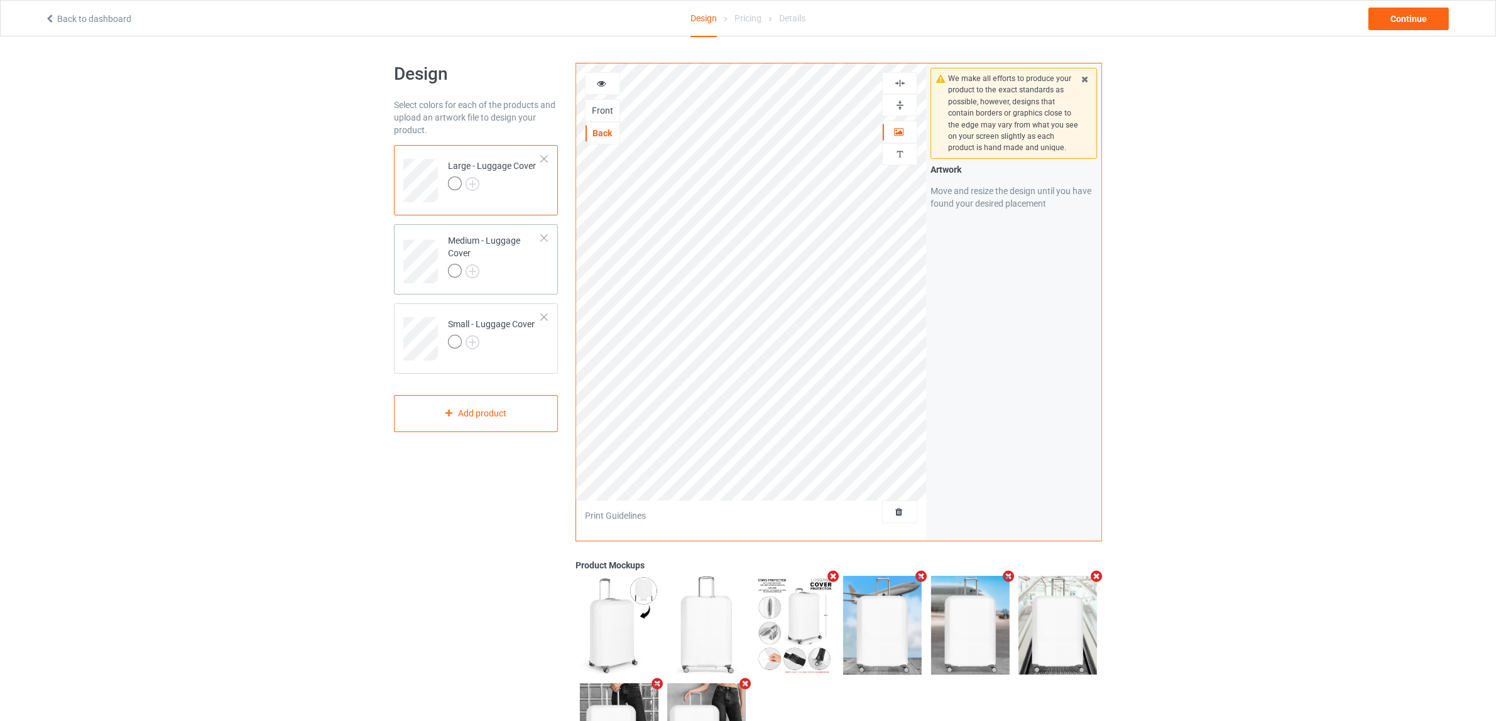
click at [497, 255] on div "Medium - Luggage Cover" at bounding box center [495, 255] width 94 height 43
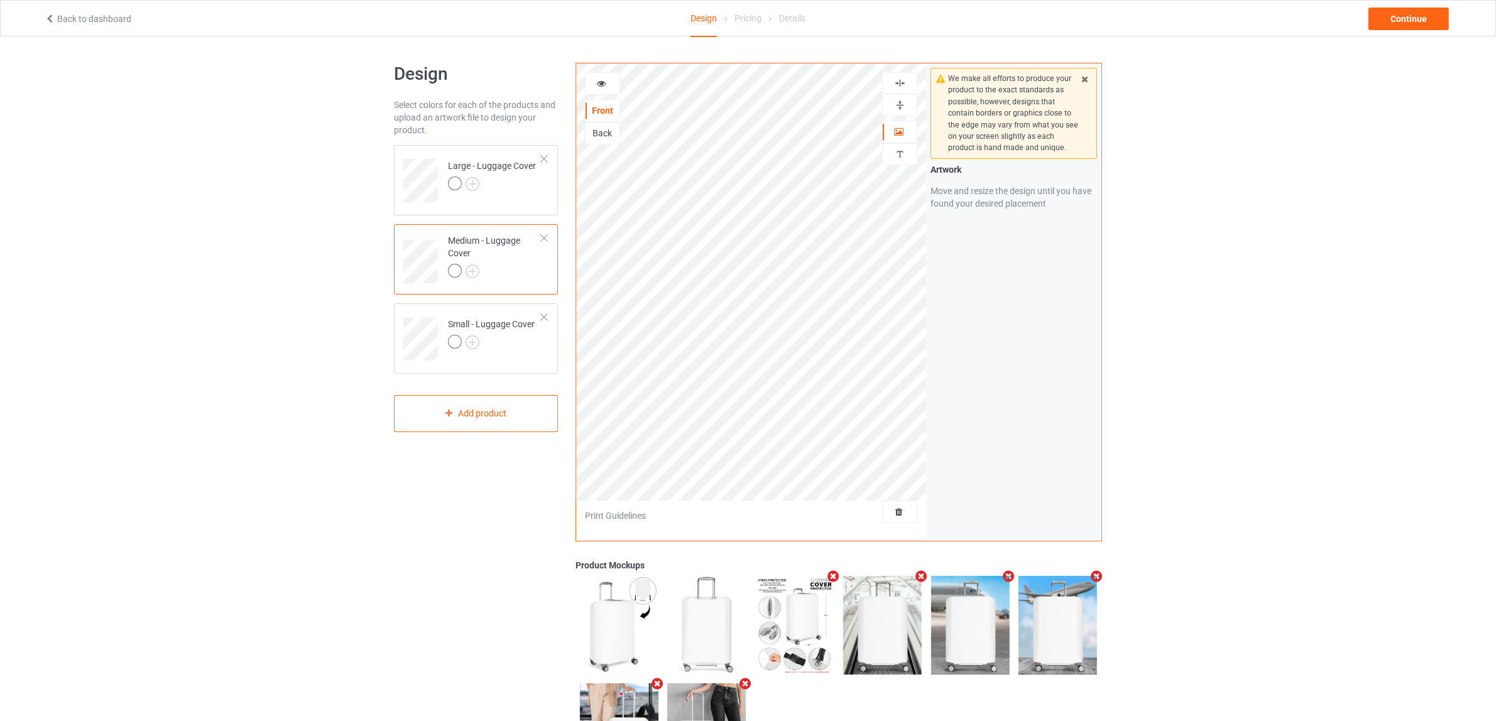
click at [606, 137] on div "Back" at bounding box center [602, 133] width 34 height 13
click at [895, 105] on img at bounding box center [900, 105] width 12 height 12
click at [902, 79] on img at bounding box center [900, 83] width 12 height 12
click at [983, 366] on div "We make all efforts to produce your product to the exact standards as possible,…" at bounding box center [1013, 301] width 175 height 477
click at [484, 342] on div at bounding box center [491, 344] width 87 height 18
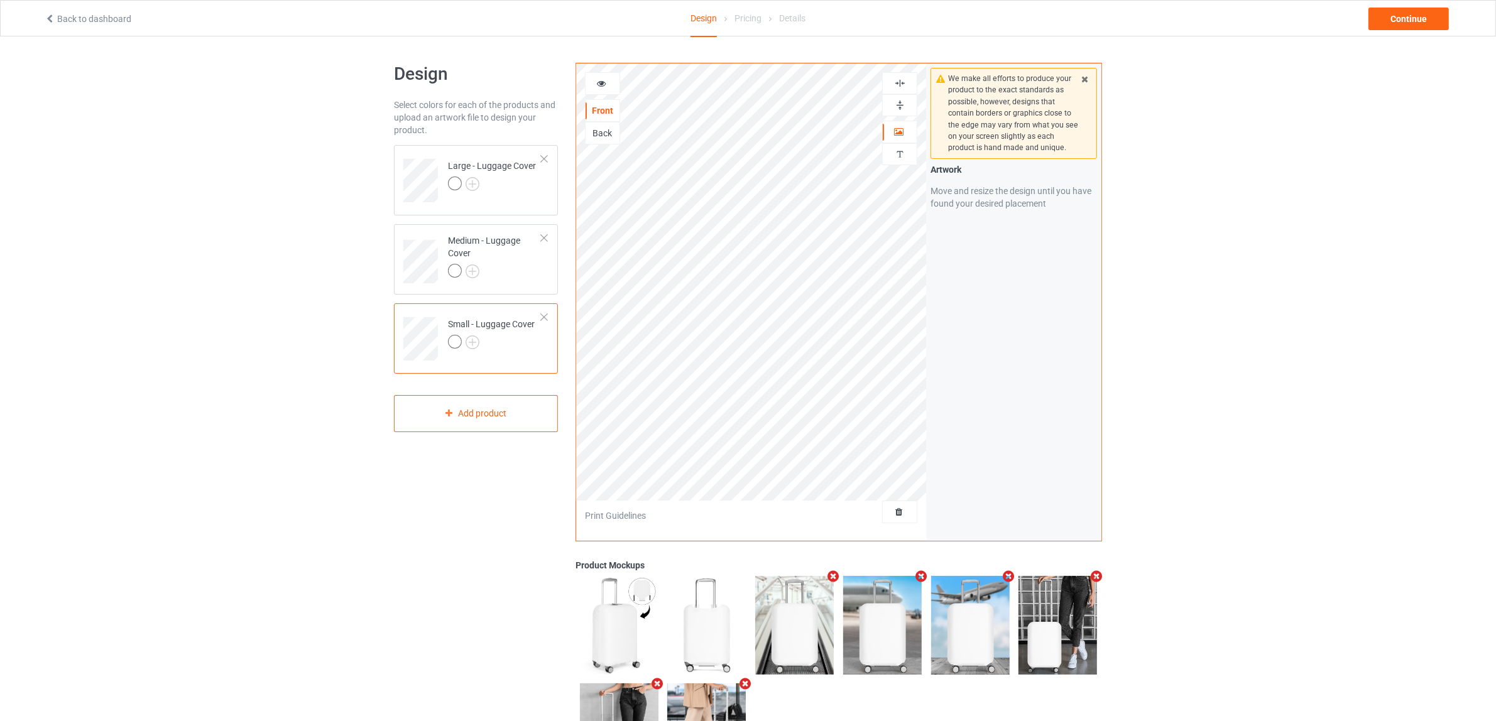
click at [600, 136] on div "Back" at bounding box center [602, 133] width 34 height 13
click at [903, 102] on img at bounding box center [900, 105] width 12 height 12
click at [897, 82] on img at bounding box center [900, 83] width 12 height 12
click at [1206, 413] on div "Design Select colors for each of the products and upload an artwork file to des…" at bounding box center [748, 424] width 1496 height 776
click at [1401, 16] on div "Continue" at bounding box center [1408, 19] width 80 height 23
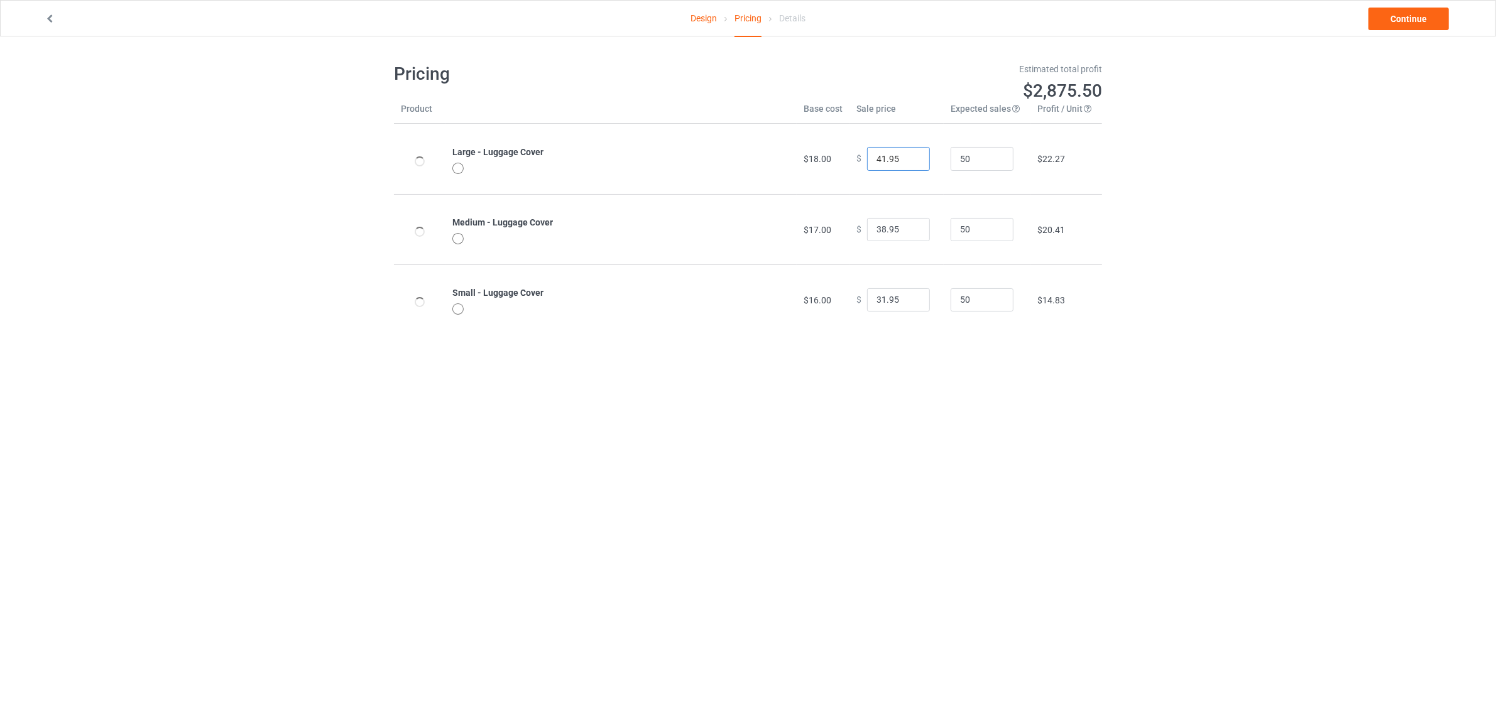
drag, startPoint x: 875, startPoint y: 157, endPoint x: 774, endPoint y: 146, distance: 101.1
click at [779, 146] on tr "Large - Luggage Cover $18.00 $ 41.95 50 $22.27" at bounding box center [748, 159] width 708 height 70
click at [1342, 441] on body "Design Pricing Details Continue Pricing Estimated total profit $2,410.50 Produc…" at bounding box center [748, 396] width 1496 height 721
click at [875, 160] on input "31.95" at bounding box center [898, 159] width 63 height 24
drag, startPoint x: 880, startPoint y: 156, endPoint x: 814, endPoint y: 149, distance: 66.3
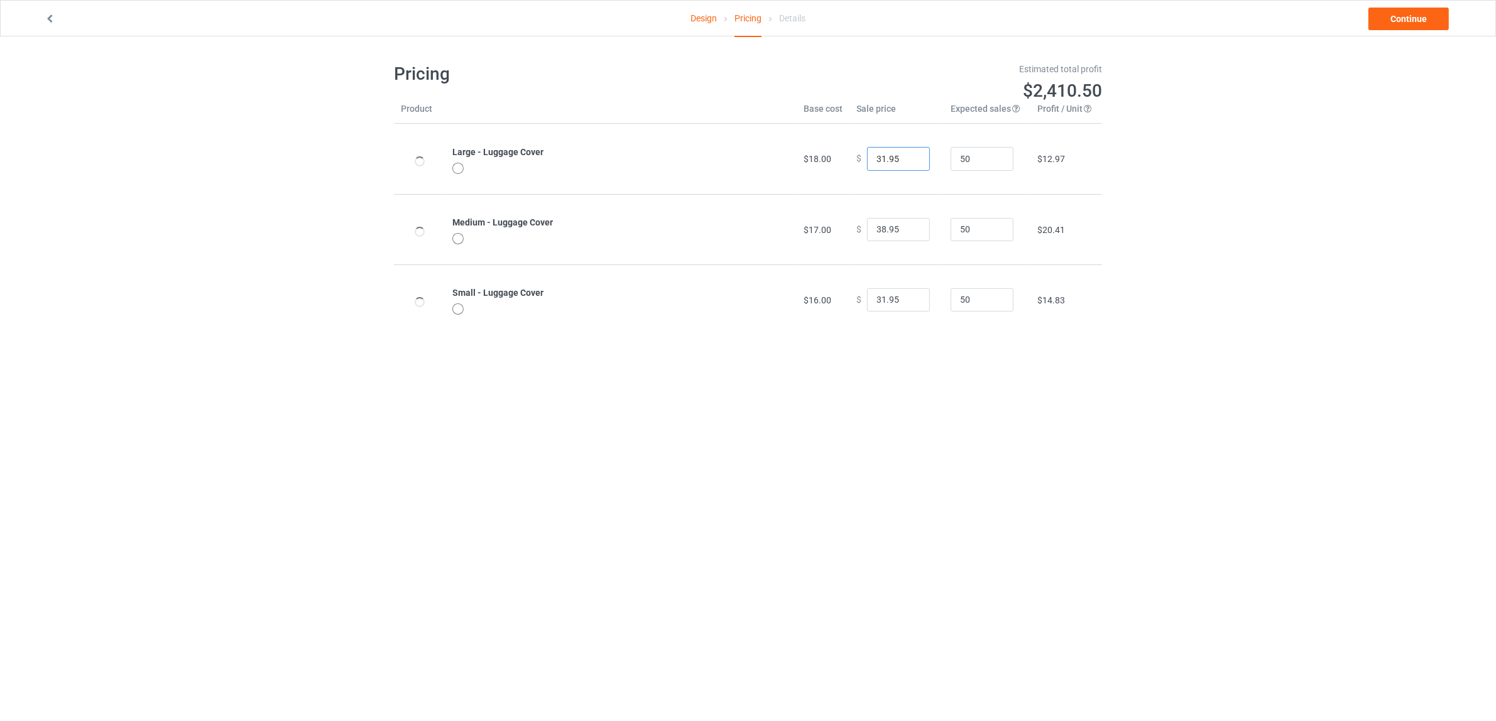
click at [814, 149] on tr "Large - Luggage Cover $18.00 $ 31.95 50 $12.97" at bounding box center [748, 159] width 708 height 70
type input "29.95"
click at [1296, 345] on div "Design Pricing Details Continue Pricing Estimated total profit $2,317.50 Produc…" at bounding box center [748, 198] width 1496 height 325
click at [873, 155] on input "29.95" at bounding box center [898, 159] width 63 height 24
drag, startPoint x: 875, startPoint y: 231, endPoint x: 822, endPoint y: 221, distance: 54.3
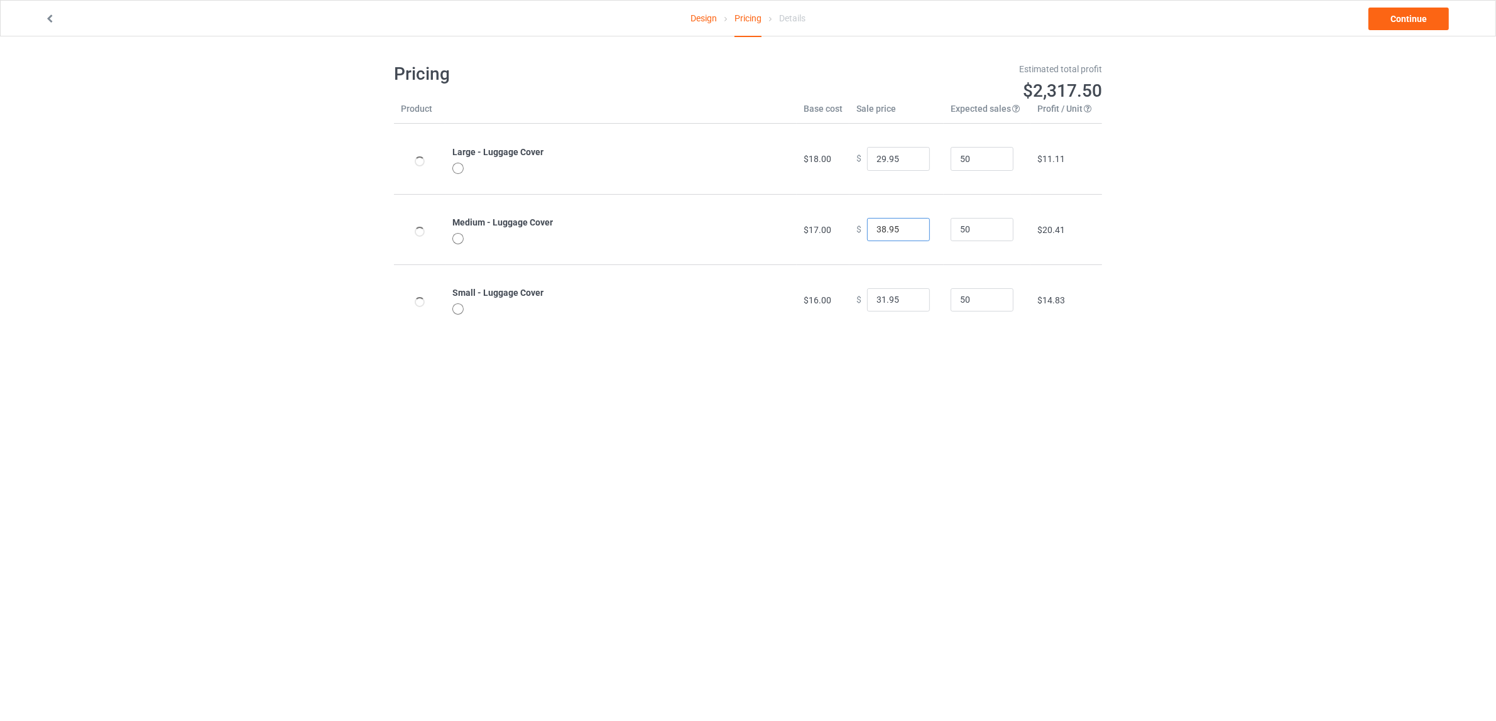
click at [822, 221] on tr "Medium - Luggage Cover $17.00 $ 38.95 50 $20.41" at bounding box center [748, 229] width 708 height 70
type input "28.95"
click at [1261, 344] on div "Design Pricing Details Continue Pricing Estimated total profit $1,852.50 Produc…" at bounding box center [748, 198] width 1496 height 325
drag, startPoint x: 874, startPoint y: 300, endPoint x: 835, endPoint y: 294, distance: 39.4
click at [835, 294] on tr "Small - Luggage Cover $16.00 $ 31.95 50 $14.83" at bounding box center [748, 299] width 708 height 70
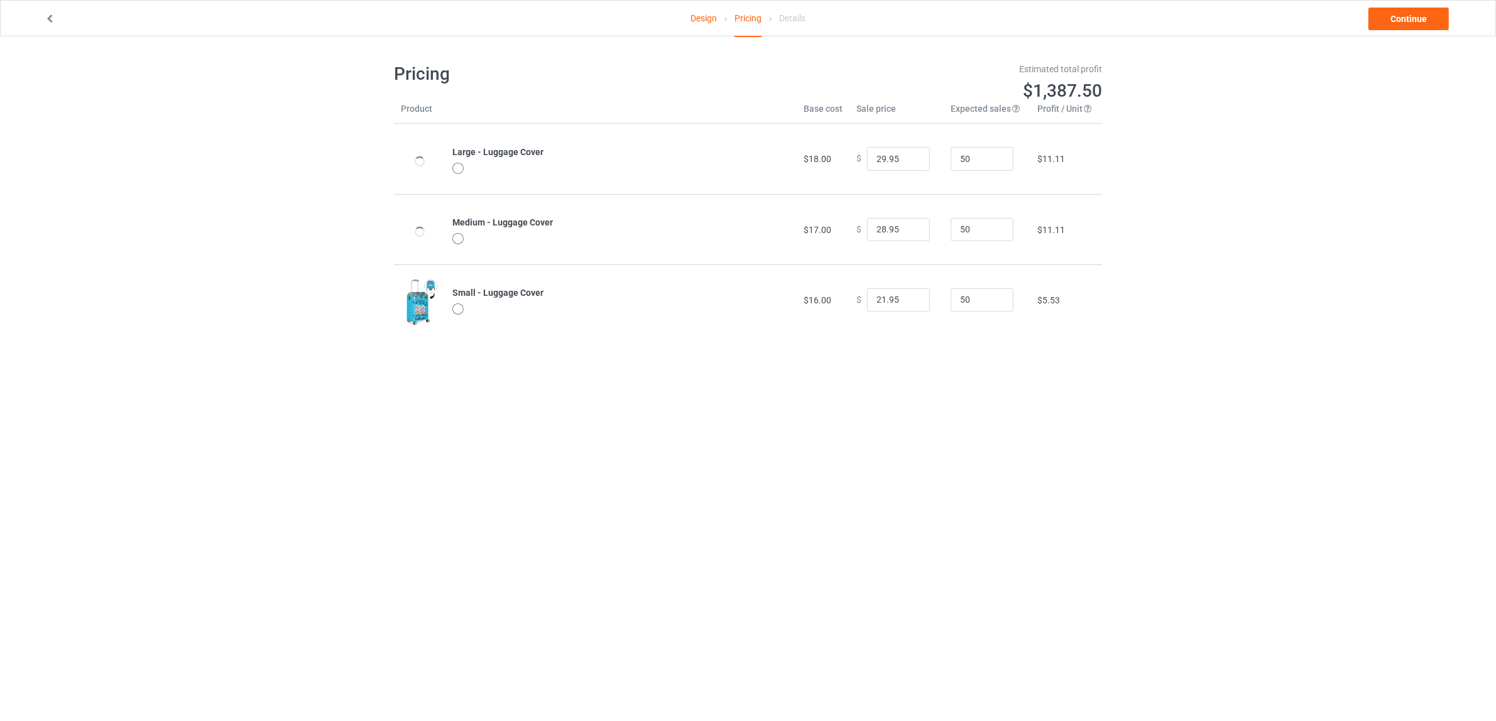
click at [1144, 427] on body "Design Pricing Details Continue Pricing Estimated total profit $1,387.50 Produc…" at bounding box center [748, 396] width 1496 height 721
click at [876, 300] on input "21.95" at bounding box center [898, 300] width 63 height 24
type input "27.95"
click at [1090, 442] on body "Design Pricing Details Continue Pricing Estimated total profit $1,666.50 Produc…" at bounding box center [748, 396] width 1496 height 721
click at [845, 416] on body "Design Pricing Details Continue Pricing Estimated total profit $1,666.50 Produc…" at bounding box center [748, 396] width 1496 height 721
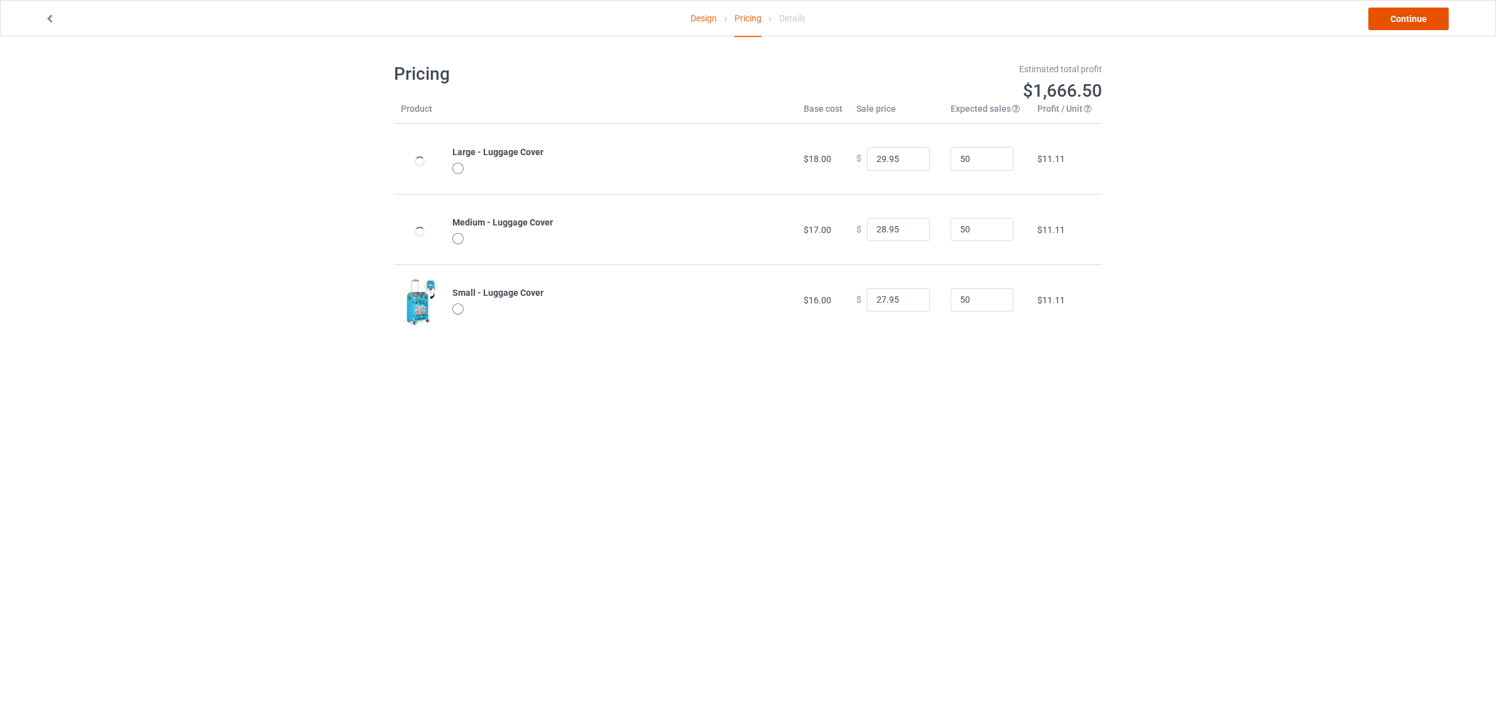
click at [1398, 19] on link "Continue" at bounding box center [1408, 19] width 80 height 23
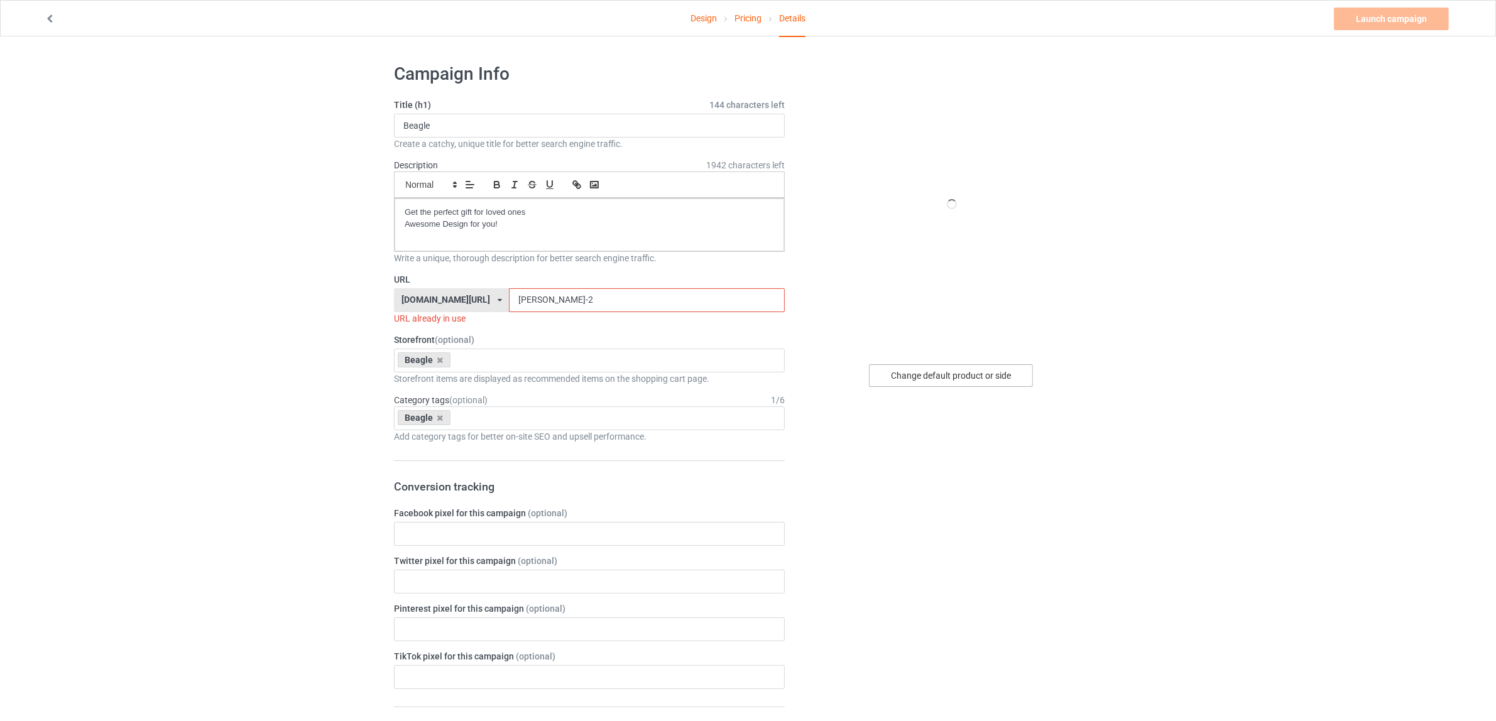
click at [928, 374] on div "Change default product or side" at bounding box center [951, 375] width 164 height 23
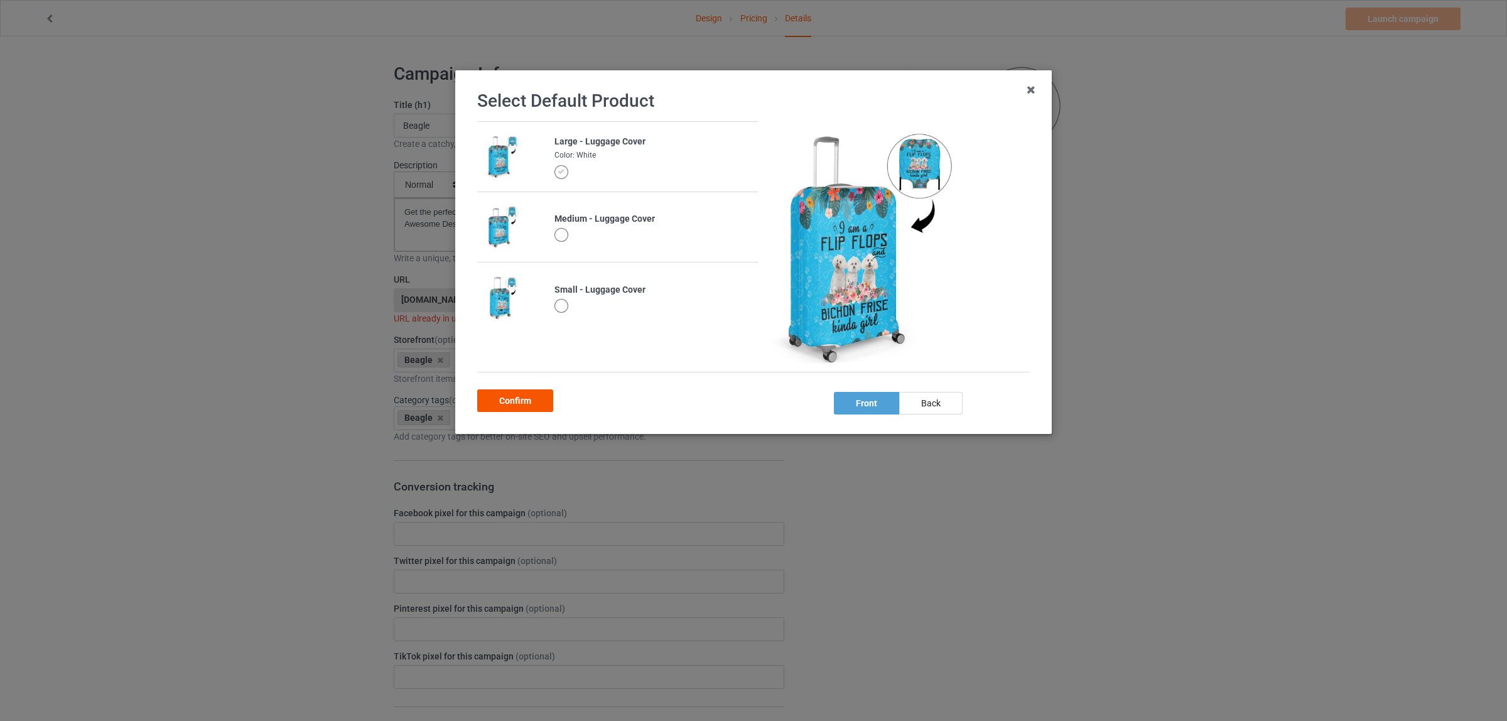
click at [535, 398] on div "Confirm" at bounding box center [515, 400] width 76 height 23
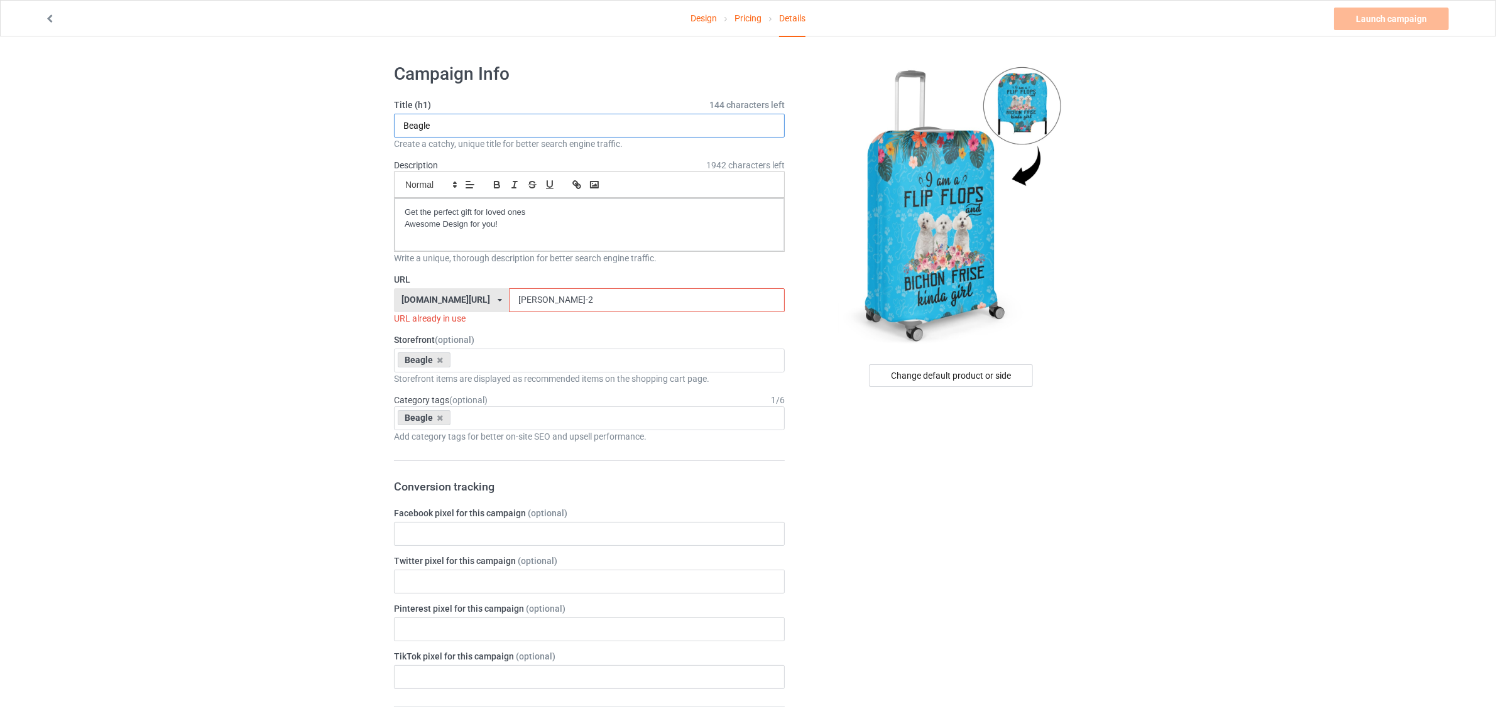
click at [421, 117] on input "Beagle" at bounding box center [589, 126] width 391 height 24
paste input "ichon Fris"
type input "Bichon Frise"
click at [572, 283] on label "URL" at bounding box center [589, 279] width 391 height 13
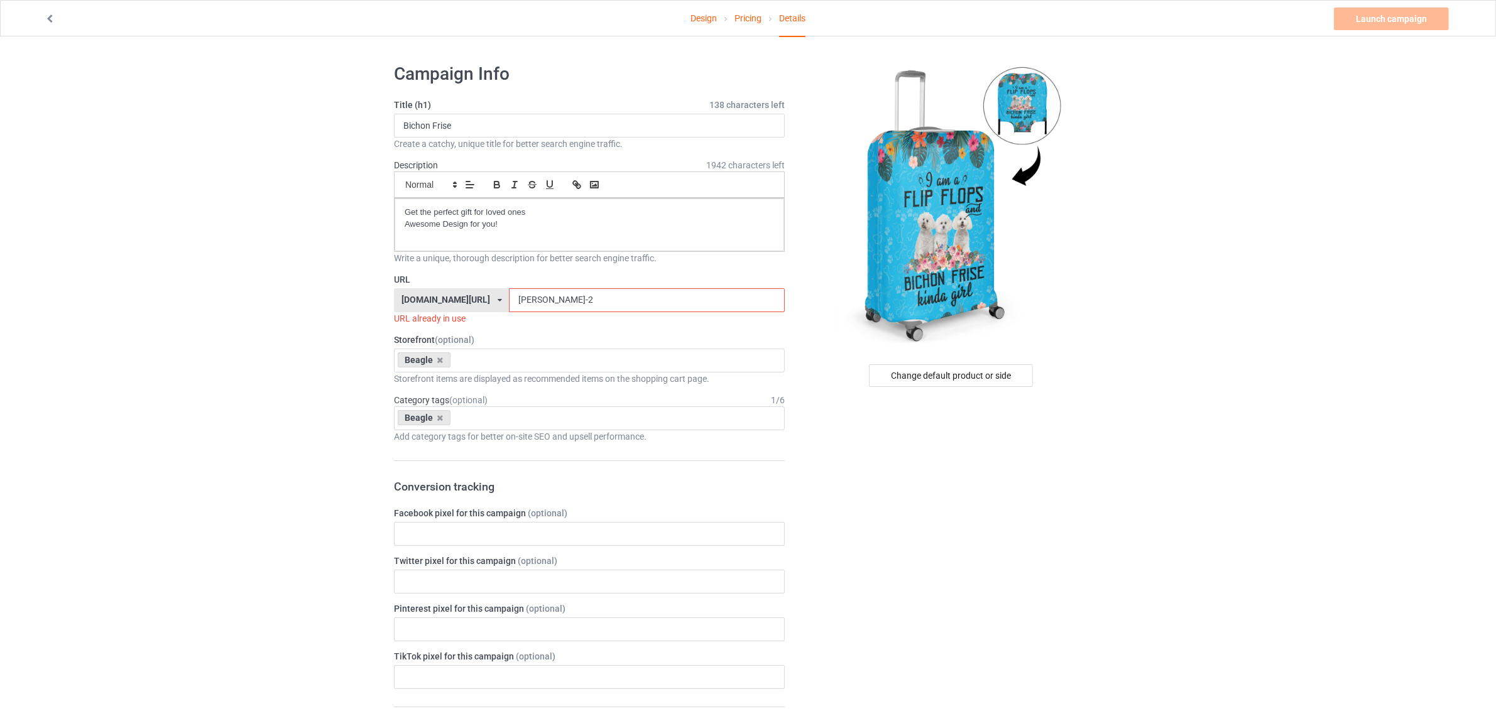
click at [568, 307] on input "beagle-laundy-2" at bounding box center [646, 300] width 275 height 24
drag, startPoint x: 588, startPoint y: 303, endPoint x: 322, endPoint y: 265, distance: 269.1
click at [322, 265] on div "Design Pricing Details Launch campaign Invalid campaign URL Campaign Info Title…" at bounding box center [748, 693] width 1496 height 1315
paste input "Bichon Frise"
click at [524, 300] on input "Bichon Frise" at bounding box center [646, 300] width 275 height 24
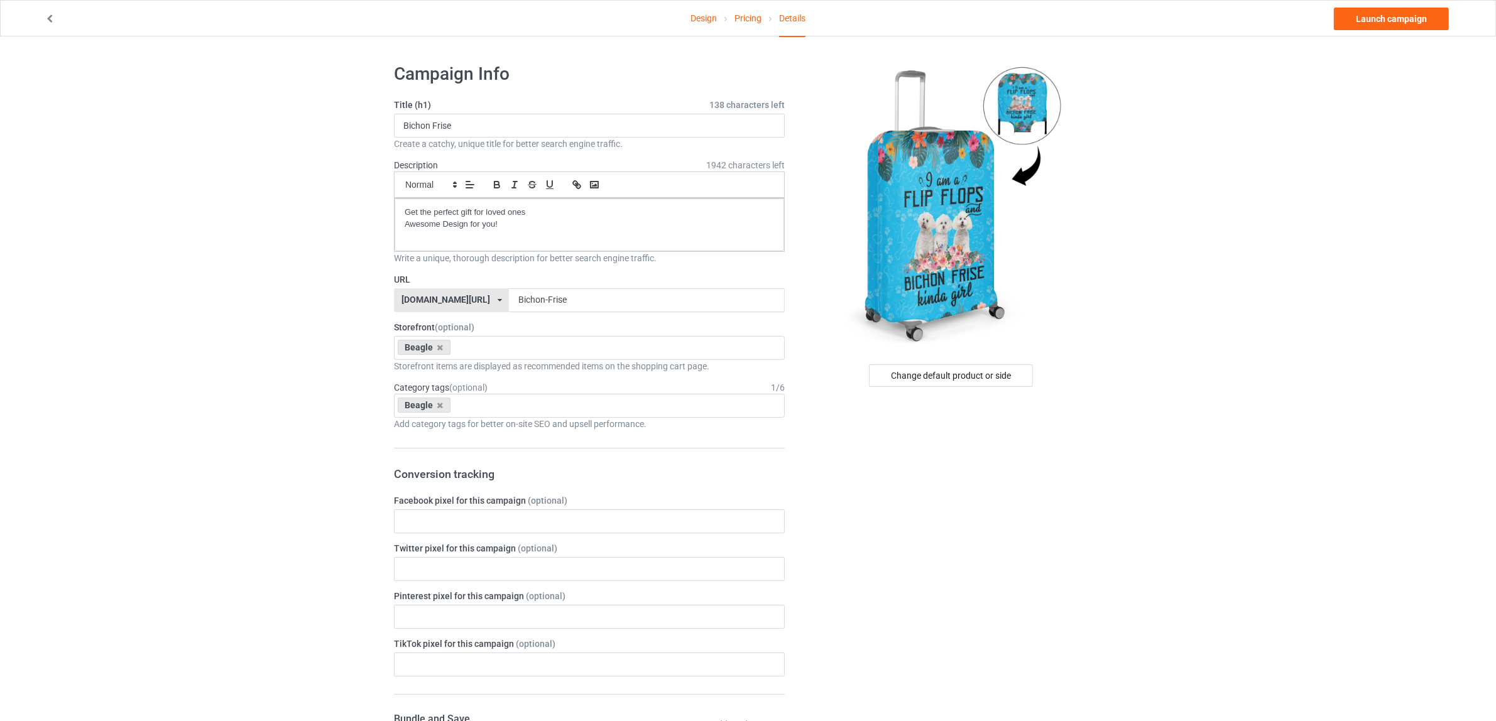
click at [994, 545] on div "Change default product or side" at bounding box center [951, 687] width 317 height 1267
click at [570, 303] on input "Bichon-Frise" at bounding box center [646, 300] width 275 height 24
type input "Bichon-Frise-23-8"
drag, startPoint x: 891, startPoint y: 614, endPoint x: 734, endPoint y: 450, distance: 227.5
click at [897, 604] on div "Change default product or side" at bounding box center [951, 687] width 317 height 1267
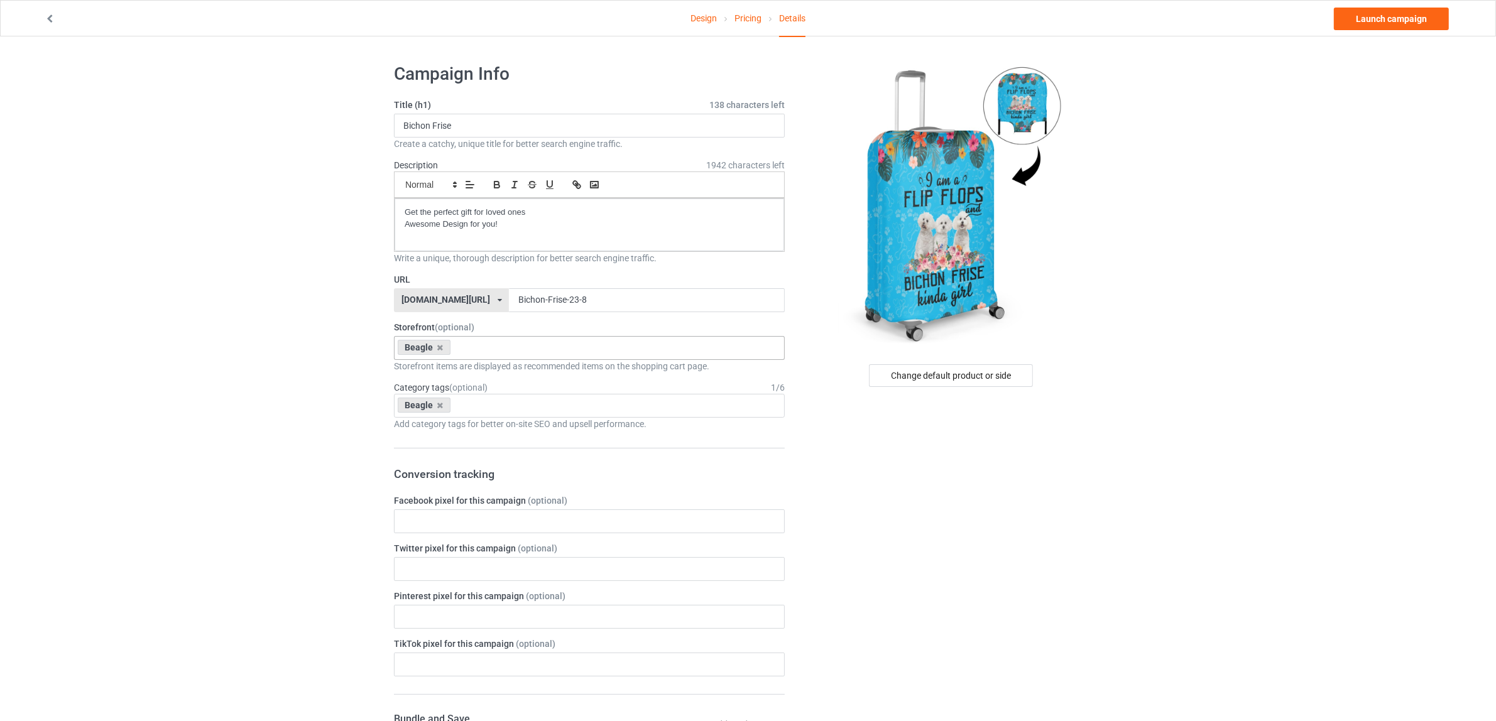
click at [434, 349] on div "Beagle" at bounding box center [424, 347] width 53 height 15
click at [440, 347] on icon at bounding box center [440, 348] width 6 height 8
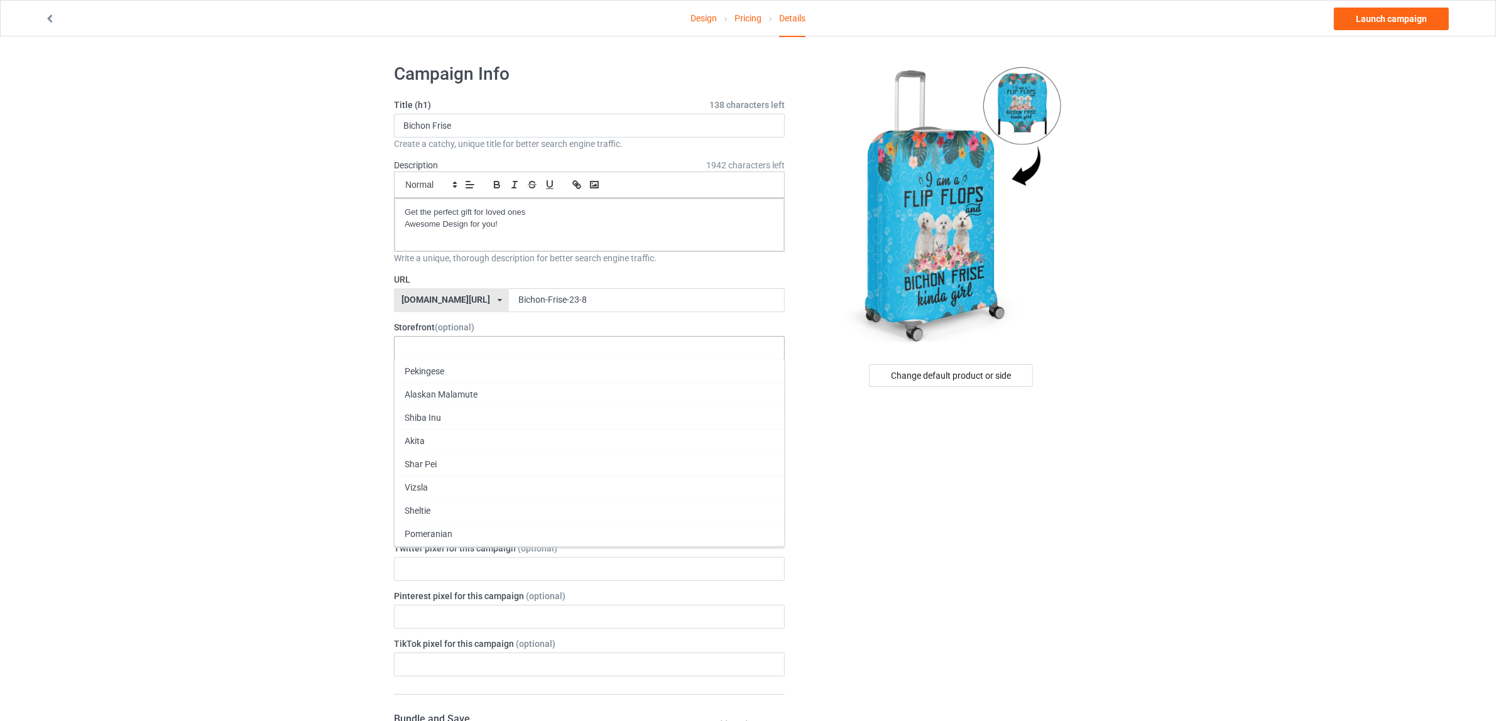
paste input "Bichon Frise"
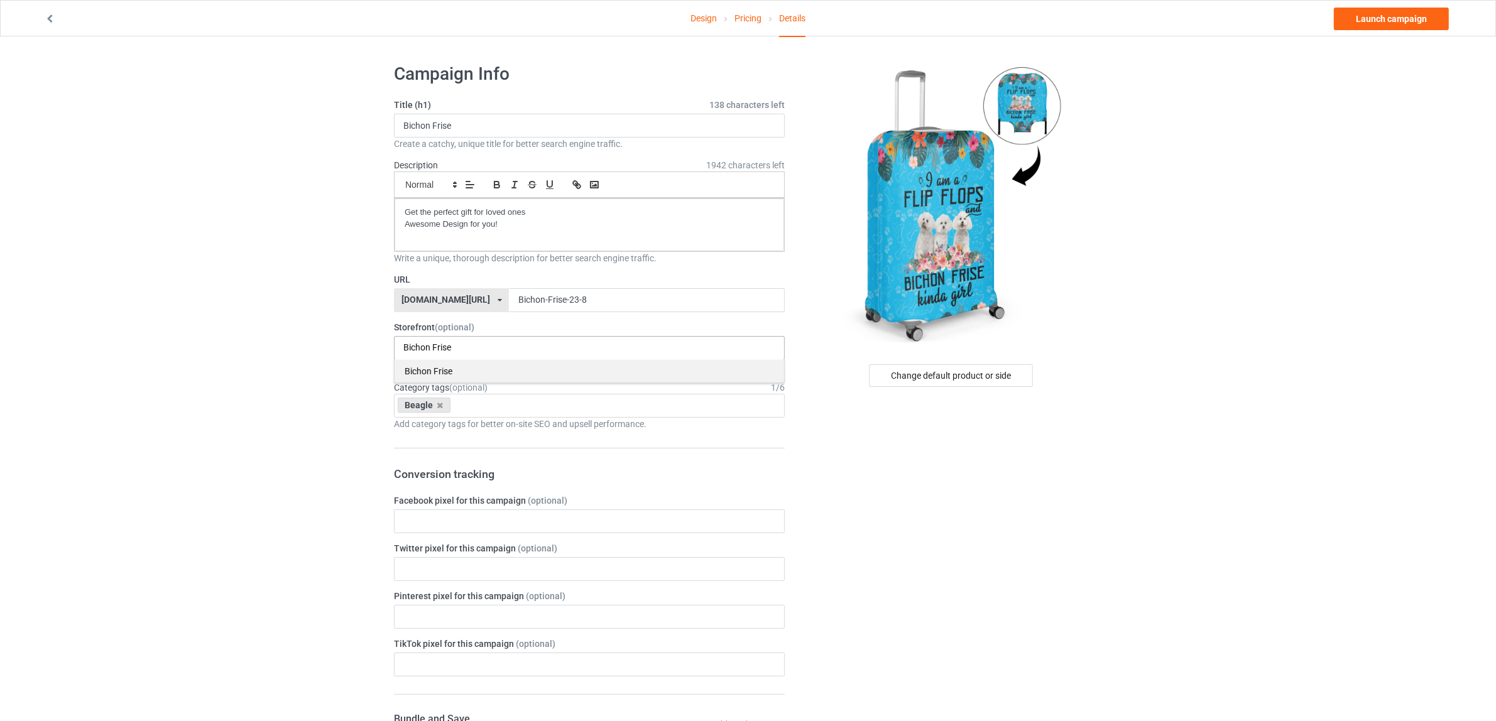
type input "Bichon Frise"
click at [438, 369] on div "Bichon Frise" at bounding box center [588, 370] width 389 height 23
click at [440, 408] on icon at bounding box center [440, 405] width 6 height 8
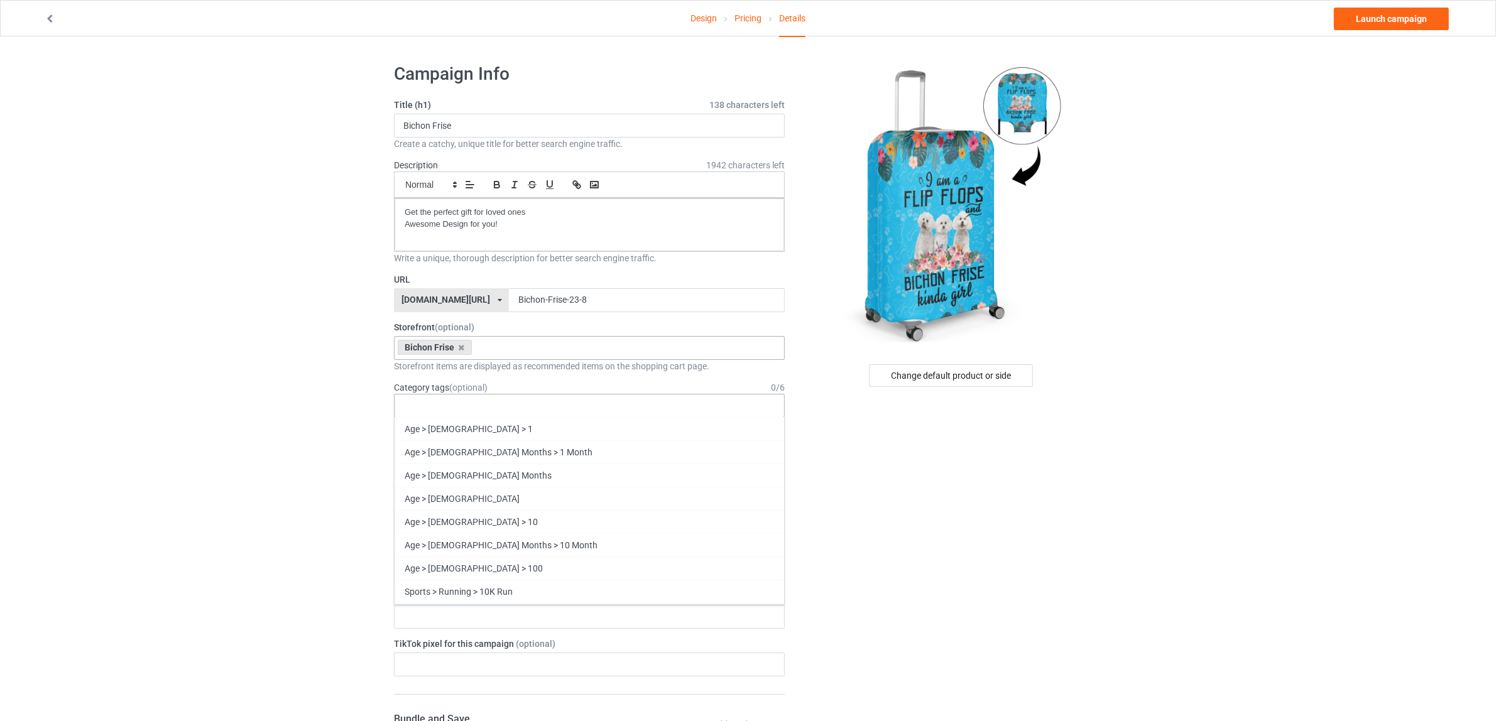
paste input "Bichon Frise"
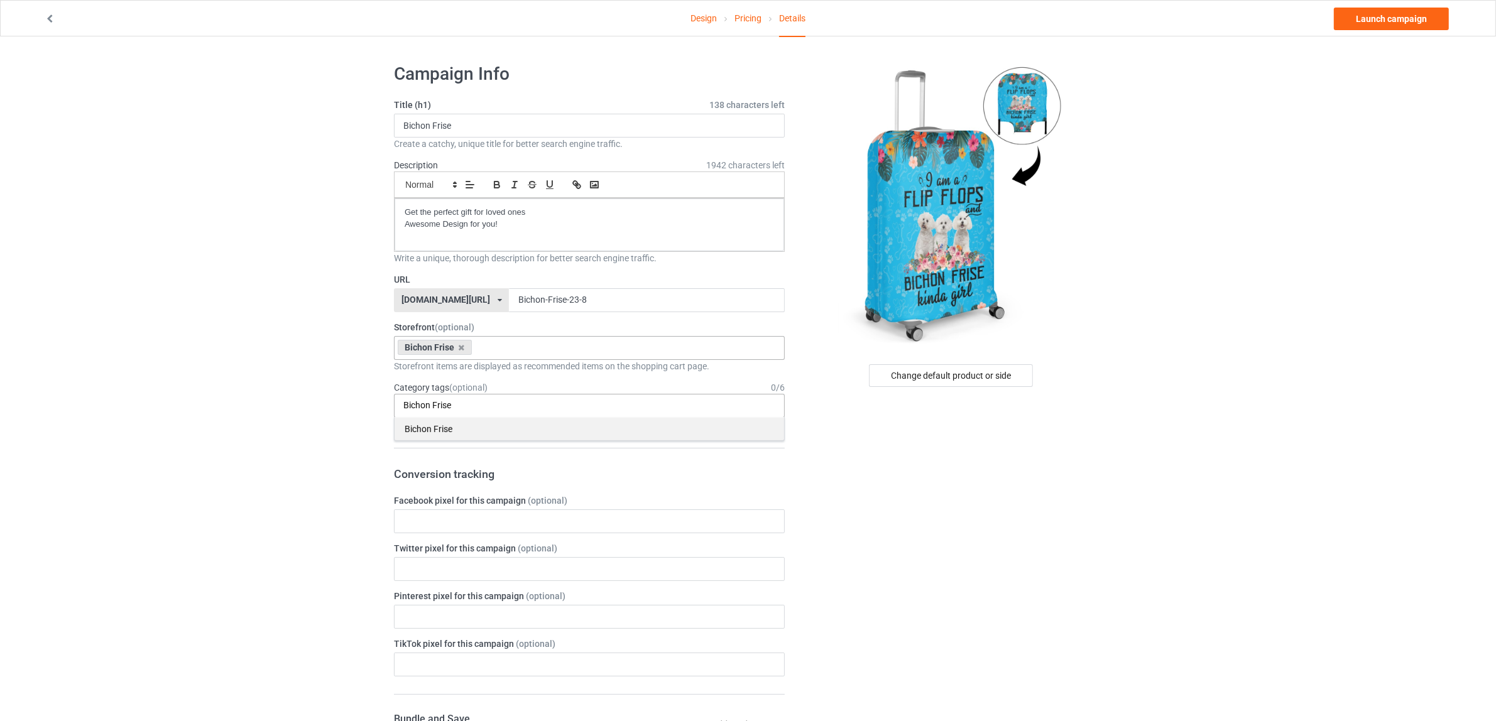
type input "Bichon Frise"
click at [443, 421] on div "Bichon Frise" at bounding box center [588, 428] width 389 height 23
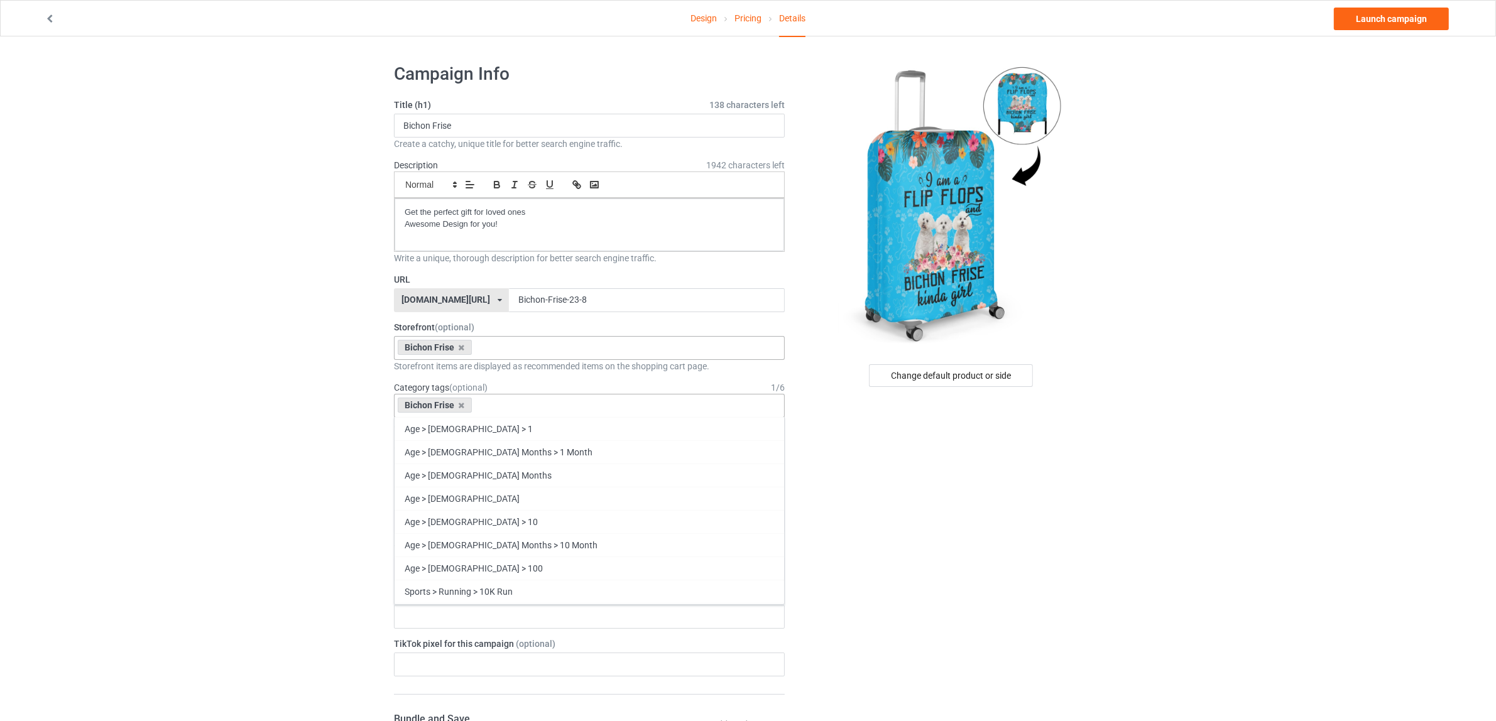
click at [1049, 572] on div "Change default product or side" at bounding box center [951, 687] width 317 height 1267
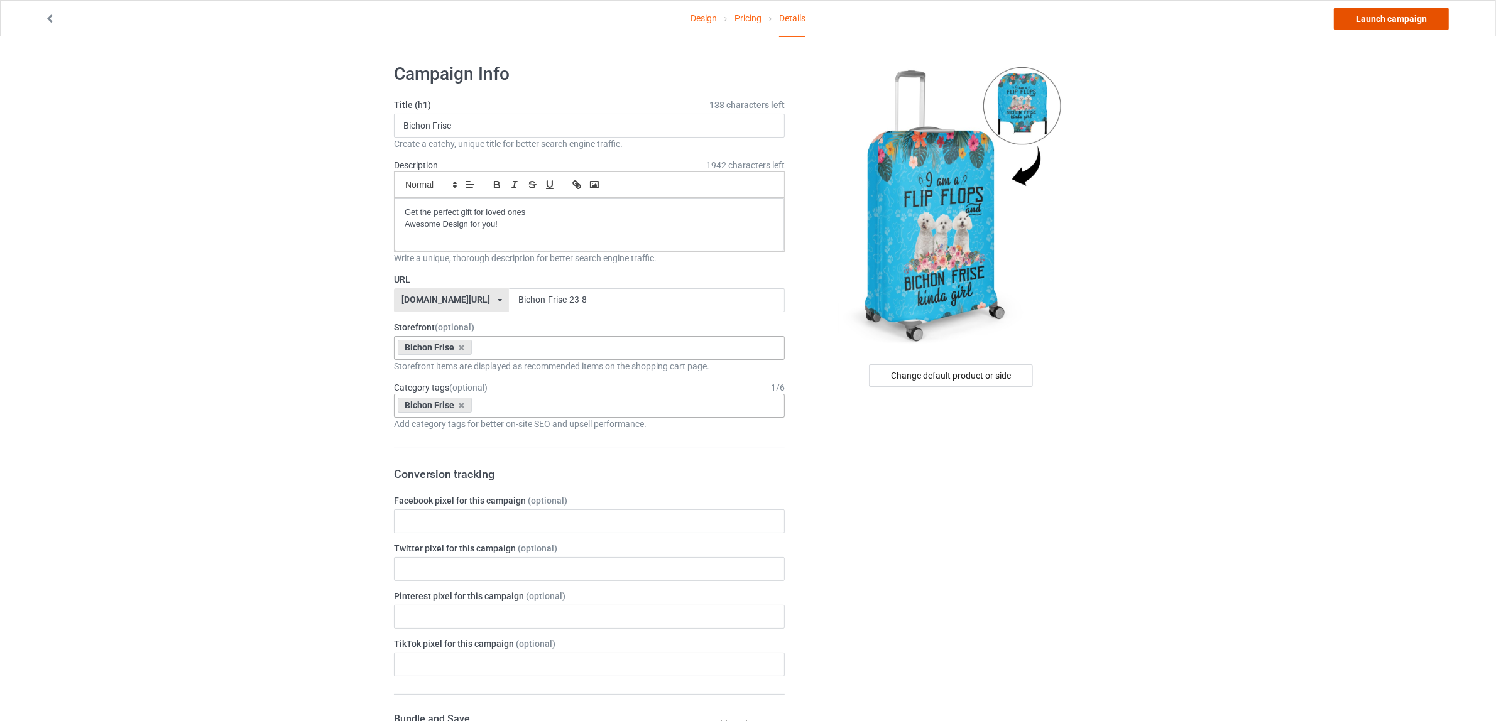
click at [1352, 14] on link "Launch campaign" at bounding box center [1390, 19] width 115 height 23
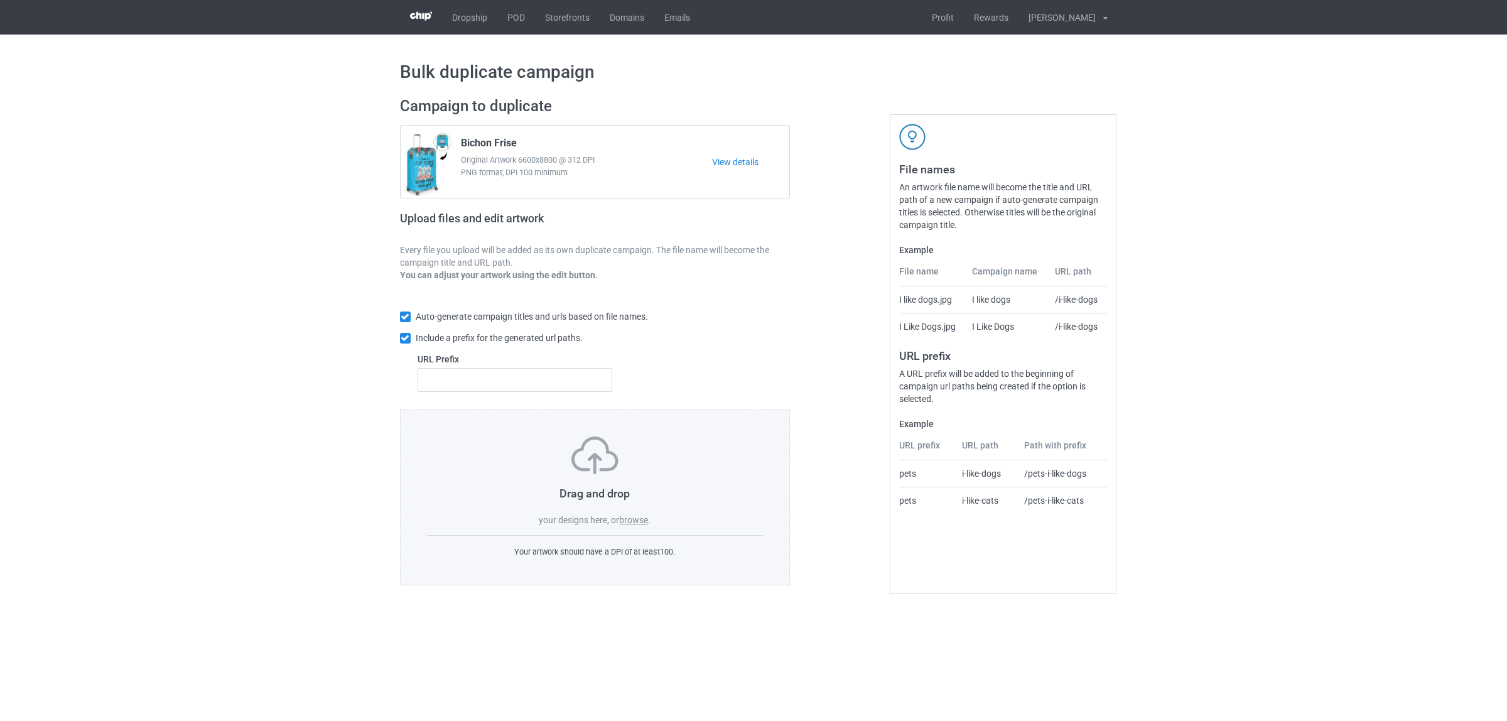
click at [635, 525] on label "browse" at bounding box center [633, 520] width 29 height 10
click at [0, 0] on input "browse" at bounding box center [0, 0] width 0 height 0
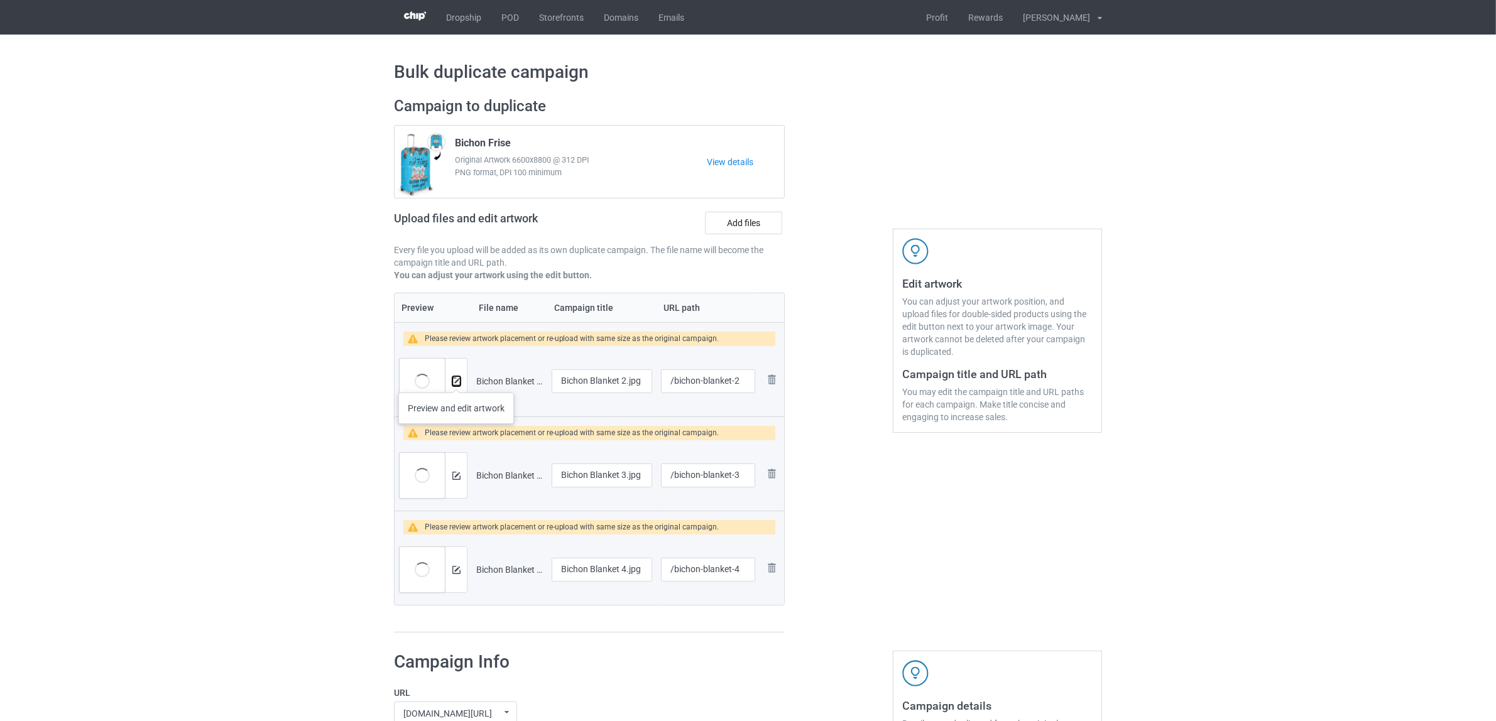
click at [456, 380] on img at bounding box center [456, 381] width 8 height 8
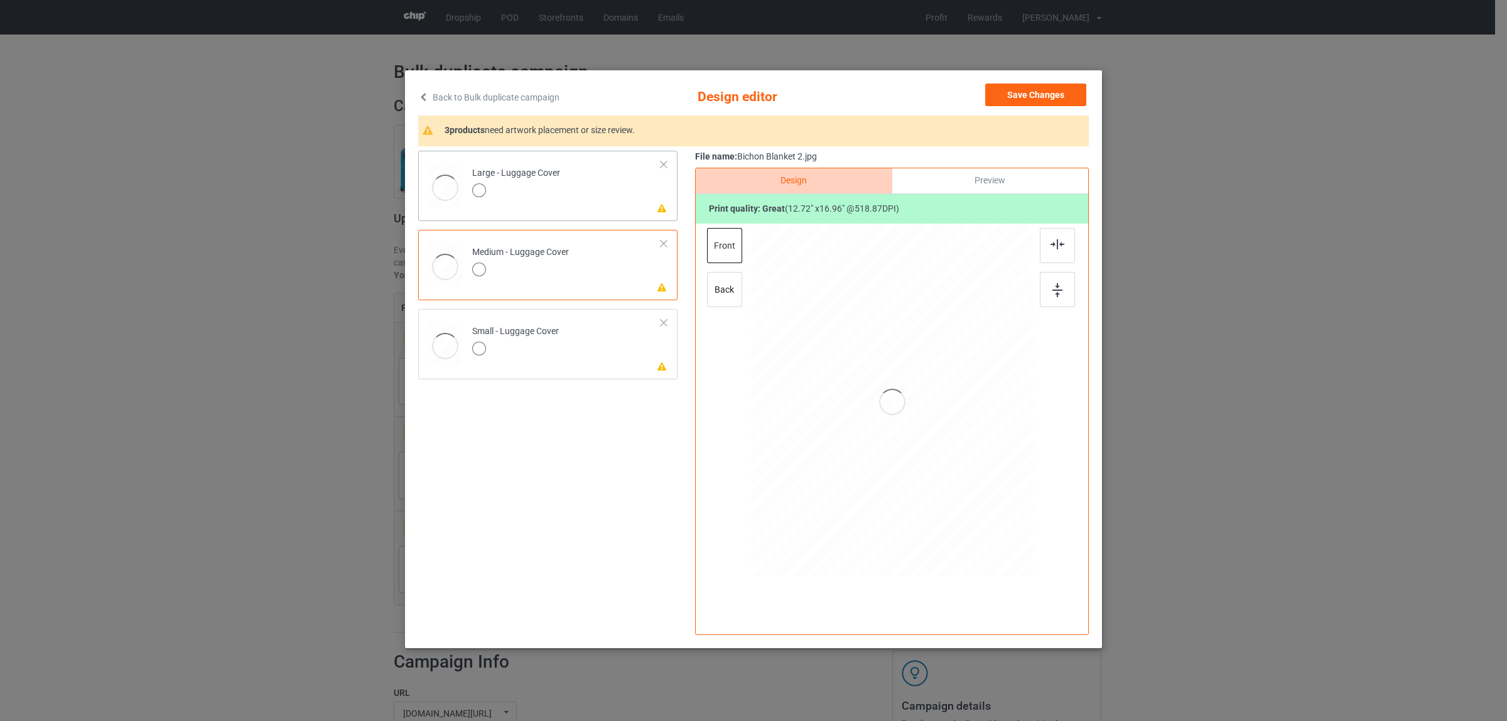
click at [541, 202] on td "Please review artwork placement Large - Luggage Cover" at bounding box center [566, 183] width 203 height 55
click at [881, 418] on div at bounding box center [893, 401] width 170 height 226
drag, startPoint x: 978, startPoint y: 516, endPoint x: 1049, endPoint y: 581, distance: 96.5
click at [1049, 581] on div "Design Preview Print quality: great ( 26.50 " x 35.34 " @ 249.02 DPI) front back" at bounding box center [892, 401] width 394 height 467
click at [730, 293] on div "back" at bounding box center [724, 289] width 35 height 35
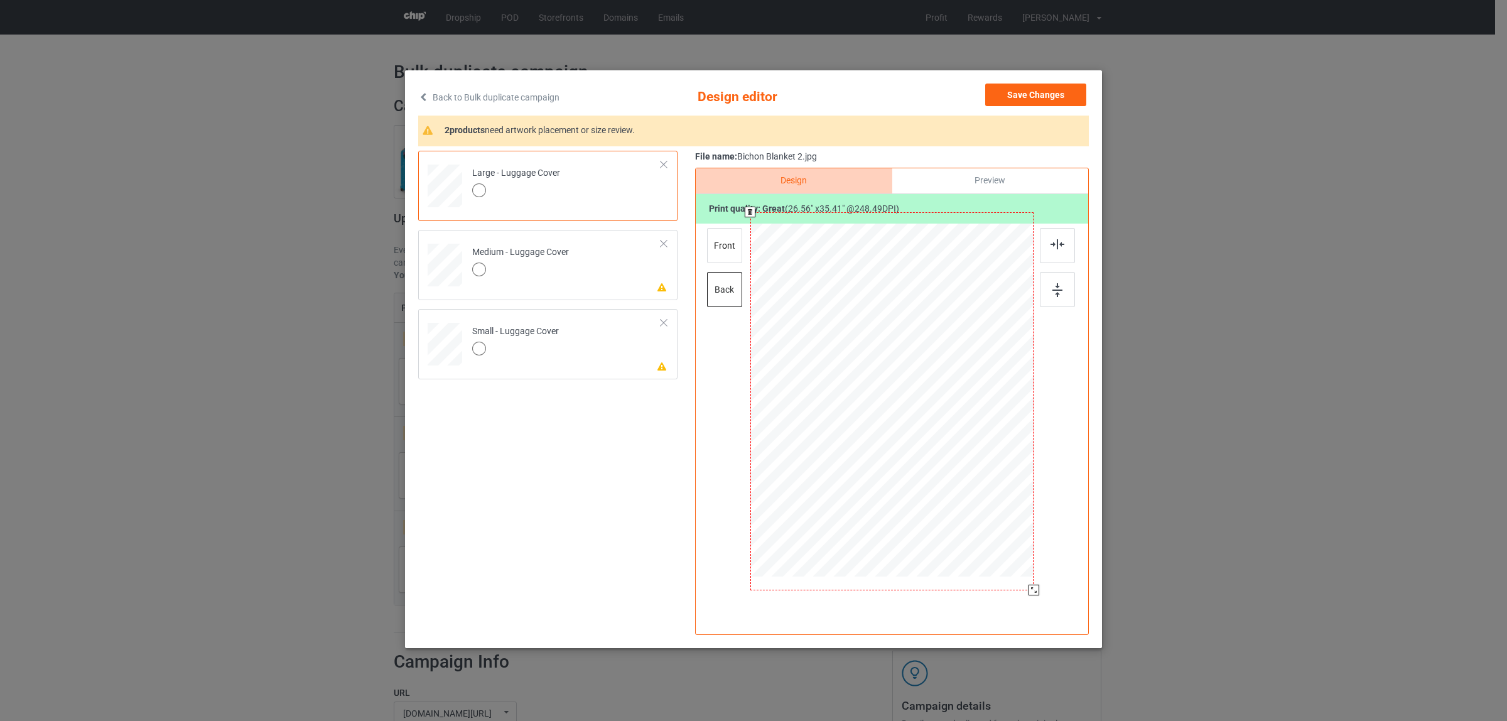
drag, startPoint x: 978, startPoint y: 517, endPoint x: 1046, endPoint y: 586, distance: 97.3
click at [1046, 586] on div "Design Preview Print quality: great ( 26.56 " x 35.41 " @ 248.49 DPI) front back" at bounding box center [892, 401] width 394 height 467
click at [724, 246] on div "front" at bounding box center [724, 245] width 35 height 35
click at [578, 258] on td "Please review artwork placement Medium - Luggage Cover" at bounding box center [566, 262] width 203 height 55
drag, startPoint x: 971, startPoint y: 501, endPoint x: 1028, endPoint y: 573, distance: 91.6
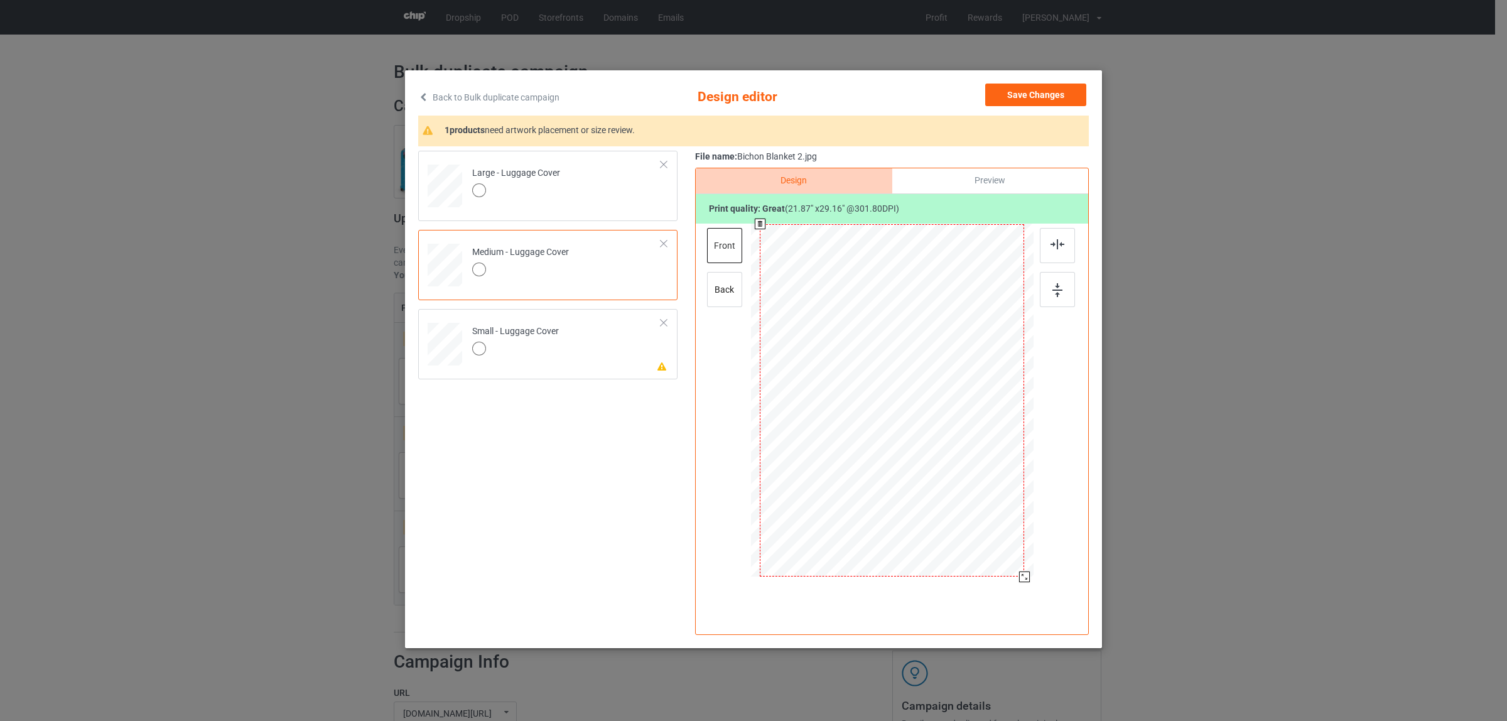
click at [1028, 573] on div at bounding box center [1024, 577] width 11 height 11
click at [724, 291] on div "back" at bounding box center [724, 289] width 35 height 35
drag, startPoint x: 969, startPoint y: 506, endPoint x: 1041, endPoint y: 567, distance: 94.5
click at [1041, 567] on div at bounding box center [892, 402] width 327 height 357
click at [563, 347] on td "Please review artwork placement Small - Luggage Cover" at bounding box center [566, 341] width 203 height 55
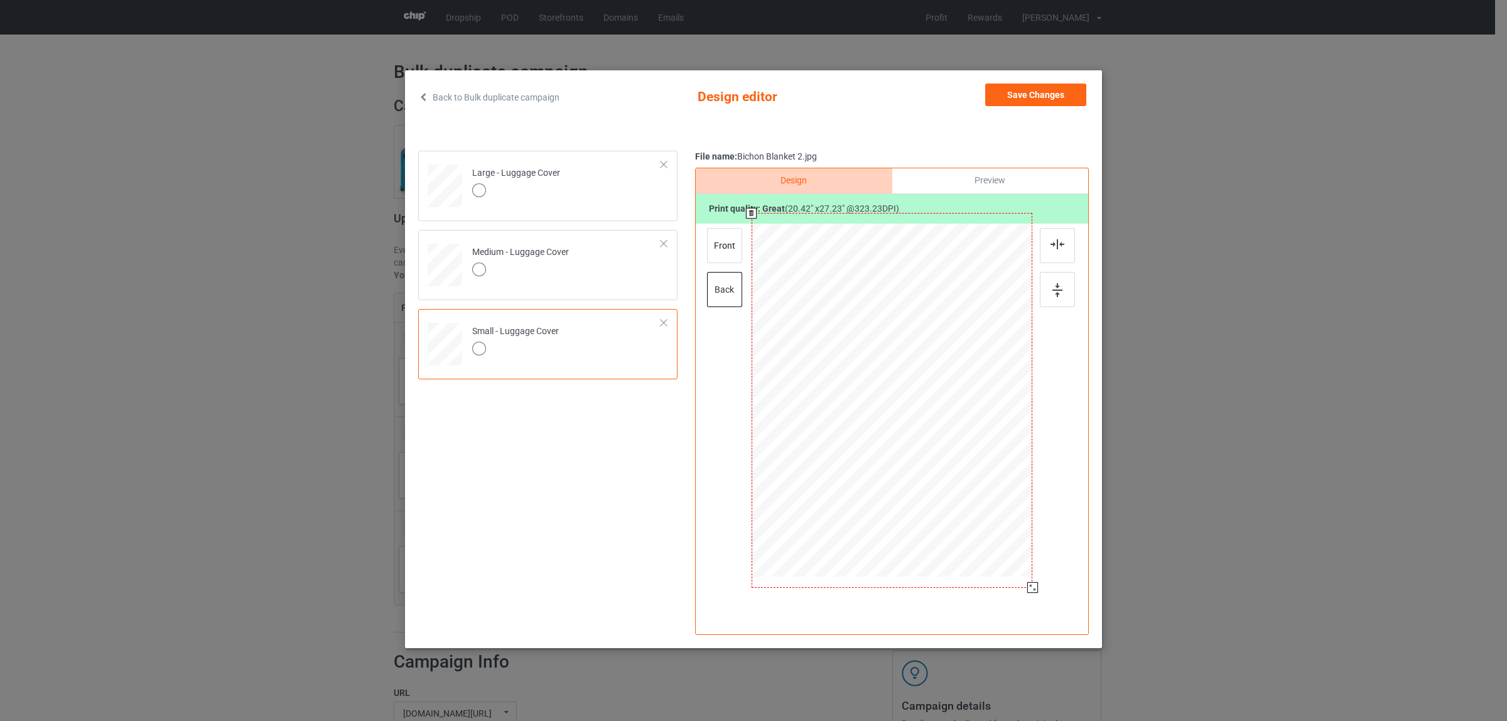
drag, startPoint x: 977, startPoint y: 513, endPoint x: 1043, endPoint y: 578, distance: 92.8
click at [1043, 578] on div at bounding box center [892, 402] width 327 height 357
click at [721, 258] on div "front" at bounding box center [724, 245] width 35 height 35
drag, startPoint x: 978, startPoint y: 513, endPoint x: 1041, endPoint y: 586, distance: 96.7
click at [1041, 586] on div "Design Preview Print quality: great ( 20.78 " x 27.70 " @ 317.68 DPI) front back" at bounding box center [892, 401] width 394 height 467
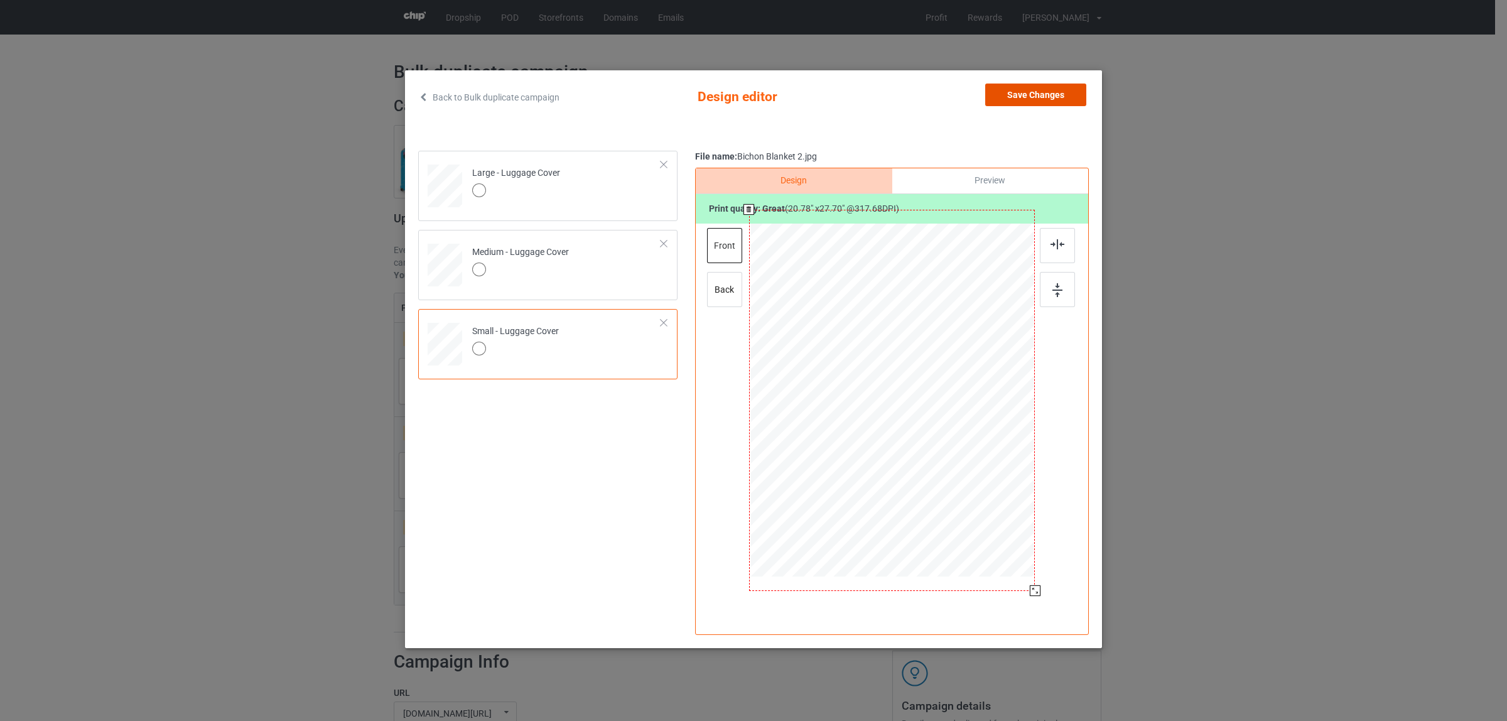
click at [1024, 100] on button "Save Changes" at bounding box center [1036, 95] width 101 height 23
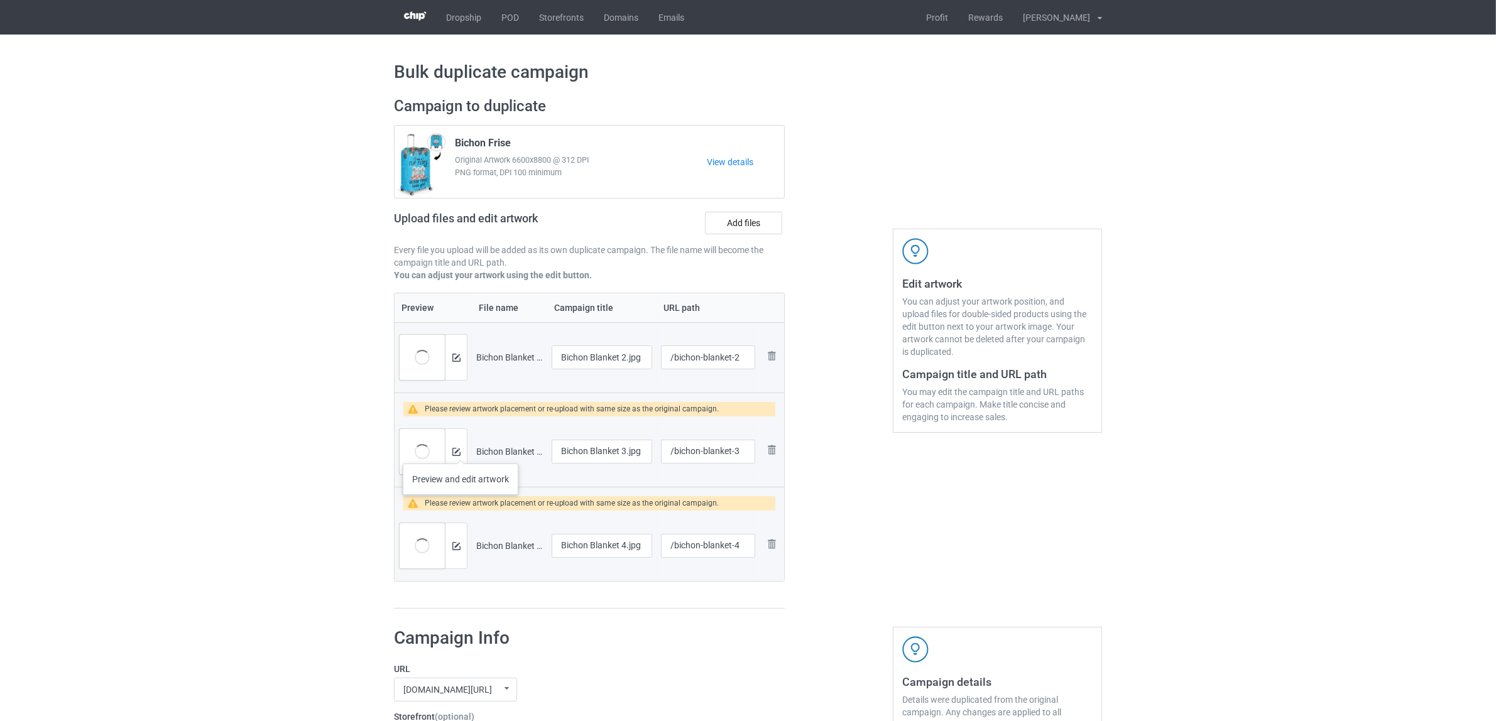
click at [460, 451] on div at bounding box center [456, 451] width 22 height 45
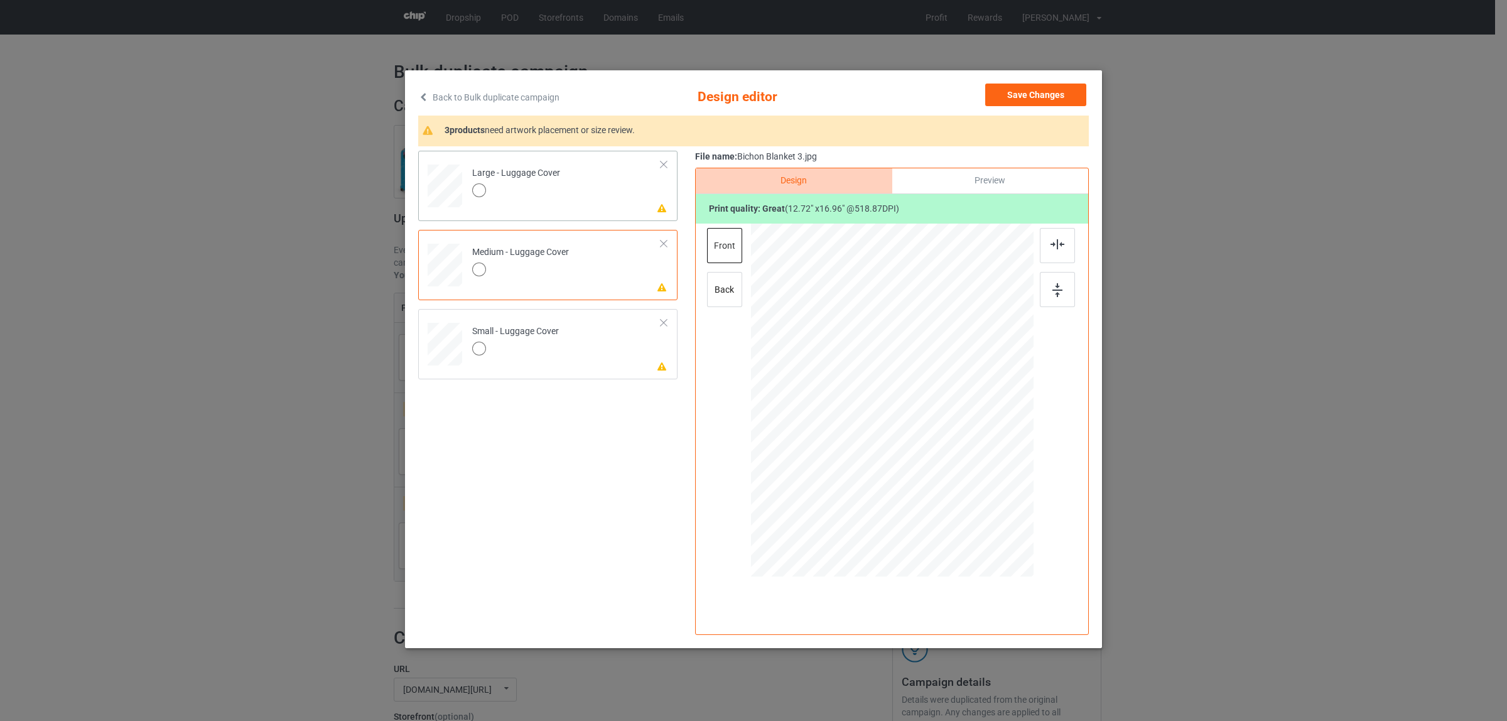
click at [563, 186] on td "Please review artwork placement Large - Luggage Cover" at bounding box center [566, 183] width 203 height 55
drag, startPoint x: 978, startPoint y: 512, endPoint x: 1041, endPoint y: 580, distance: 92.9
click at [1041, 580] on div at bounding box center [892, 402] width 327 height 357
click at [585, 266] on td "Please review artwork placement Medium - Luggage Cover" at bounding box center [566, 262] width 203 height 55
click at [899, 418] on div at bounding box center [892, 400] width 154 height 205
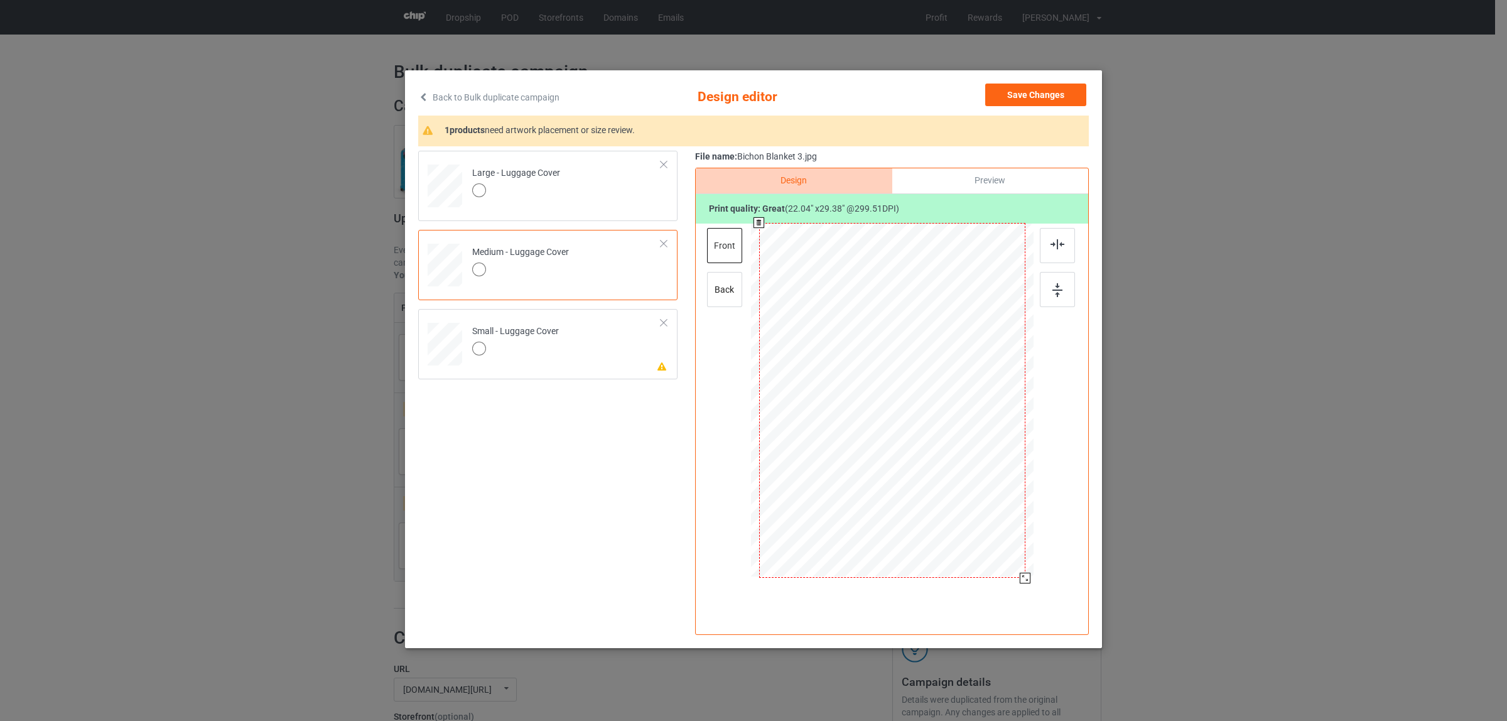
click at [1031, 572] on div at bounding box center [892, 402] width 283 height 357
click at [586, 331] on td "Please review artwork placement Small - Luggage Cover" at bounding box center [566, 341] width 203 height 55
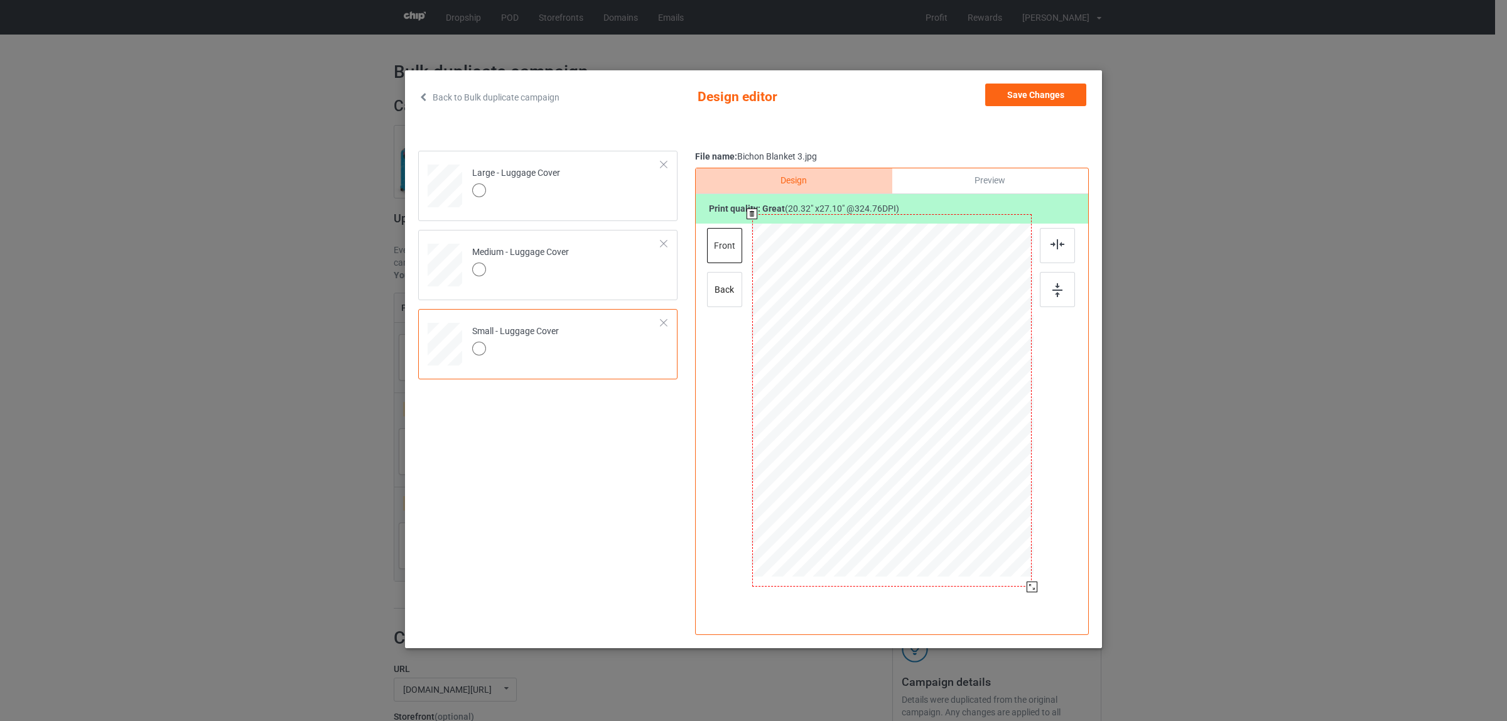
drag, startPoint x: 981, startPoint y: 513, endPoint x: 1050, endPoint y: 576, distance: 93.3
click at [1050, 576] on div at bounding box center [892, 402] width 327 height 357
click at [548, 175] on div "Large - Luggage Cover" at bounding box center [516, 182] width 88 height 30
click at [727, 291] on div "back" at bounding box center [724, 289] width 35 height 35
drag, startPoint x: 980, startPoint y: 511, endPoint x: 1052, endPoint y: 573, distance: 94.8
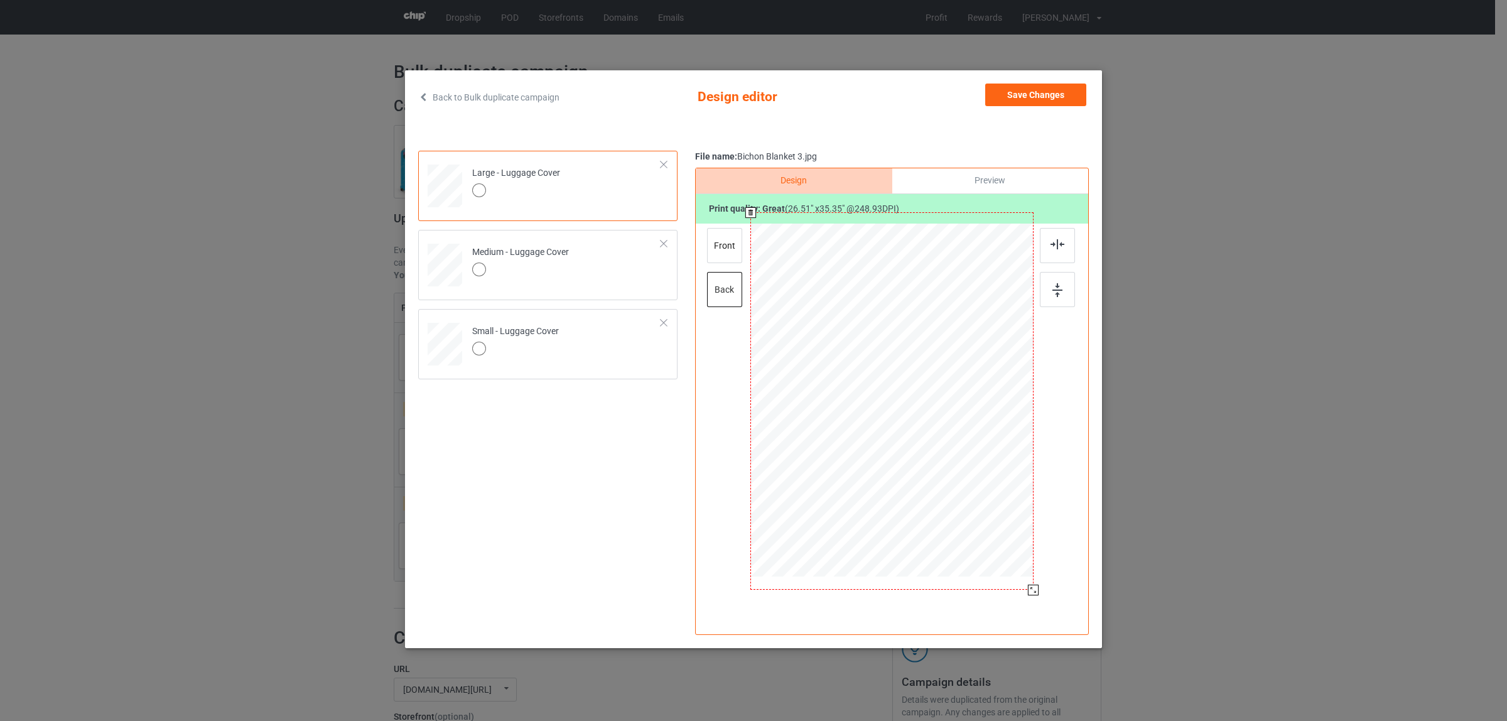
click at [1052, 573] on div at bounding box center [892, 402] width 327 height 357
click at [582, 264] on td "Medium - Luggage Cover" at bounding box center [566, 262] width 203 height 55
drag, startPoint x: 971, startPoint y: 506, endPoint x: 1041, endPoint y: 569, distance: 94.3
click at [1041, 569] on div at bounding box center [892, 402] width 327 height 357
click at [592, 340] on td "Small - Luggage Cover" at bounding box center [566, 341] width 203 height 55
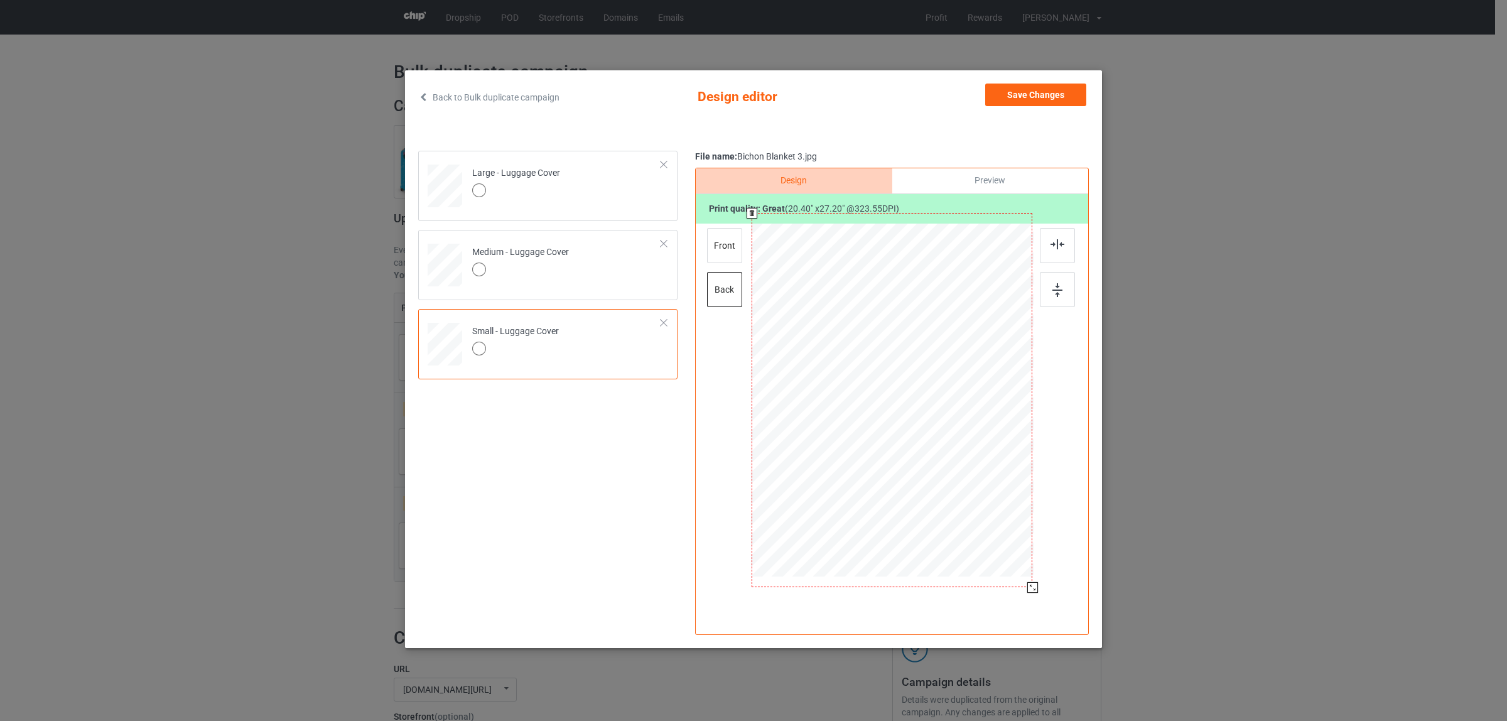
drag, startPoint x: 979, startPoint y: 513, endPoint x: 1057, endPoint y: 567, distance: 95.3
click at [1057, 567] on div "Design Preview Print quality: great ( 20.40 " x 27.20 " @ 323.55 DPI) front back" at bounding box center [892, 401] width 394 height 467
click at [718, 256] on div "front" at bounding box center [724, 245] width 35 height 35
click at [1018, 95] on button "Save Changes" at bounding box center [1036, 95] width 101 height 23
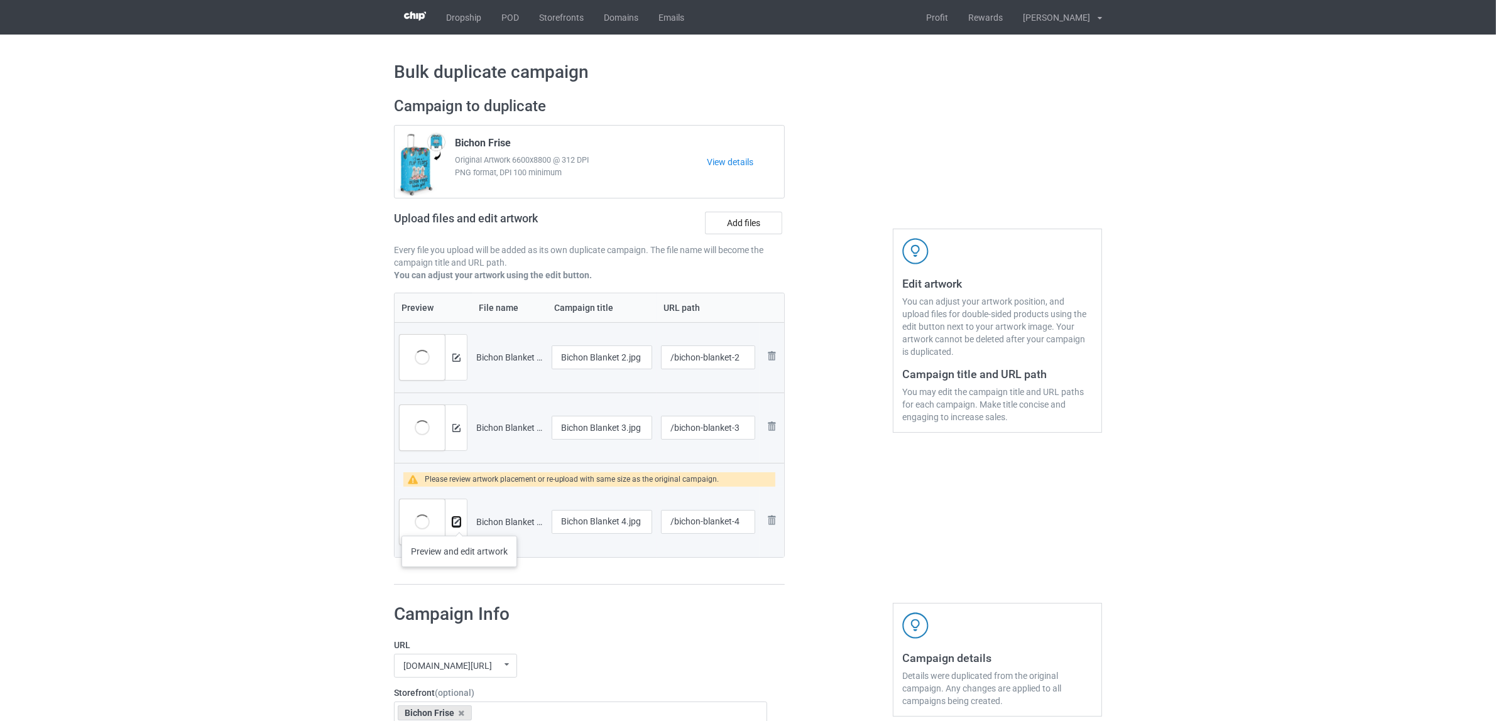
click at [459, 523] on img at bounding box center [456, 522] width 8 height 8
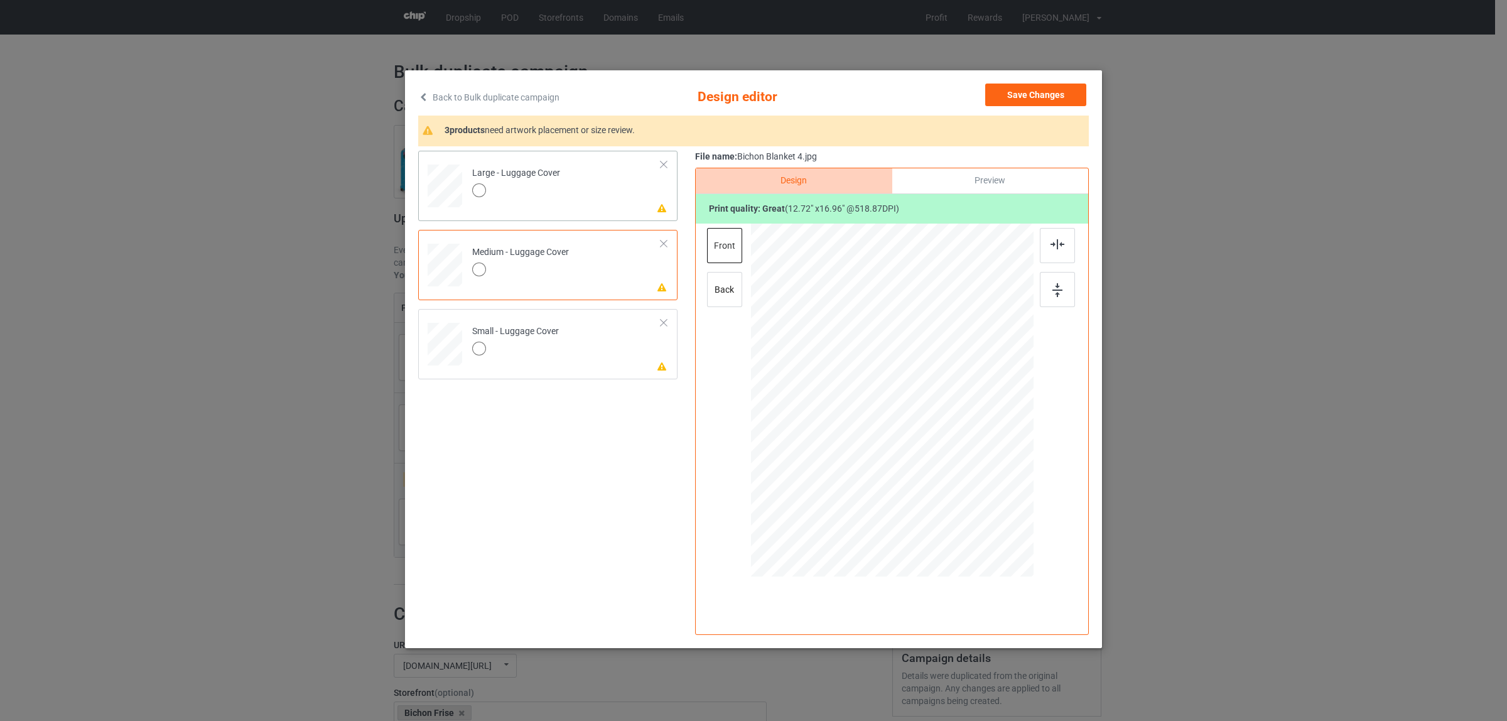
click at [581, 170] on td "Please review artwork placement Large - Luggage Cover" at bounding box center [566, 183] width 203 height 55
drag, startPoint x: 977, startPoint y: 515, endPoint x: 1052, endPoint y: 579, distance: 98.4
click at [1052, 579] on div at bounding box center [892, 402] width 327 height 357
click at [564, 277] on div at bounding box center [520, 272] width 97 height 18
drag, startPoint x: 972, startPoint y: 507, endPoint x: 1035, endPoint y: 581, distance: 97.2
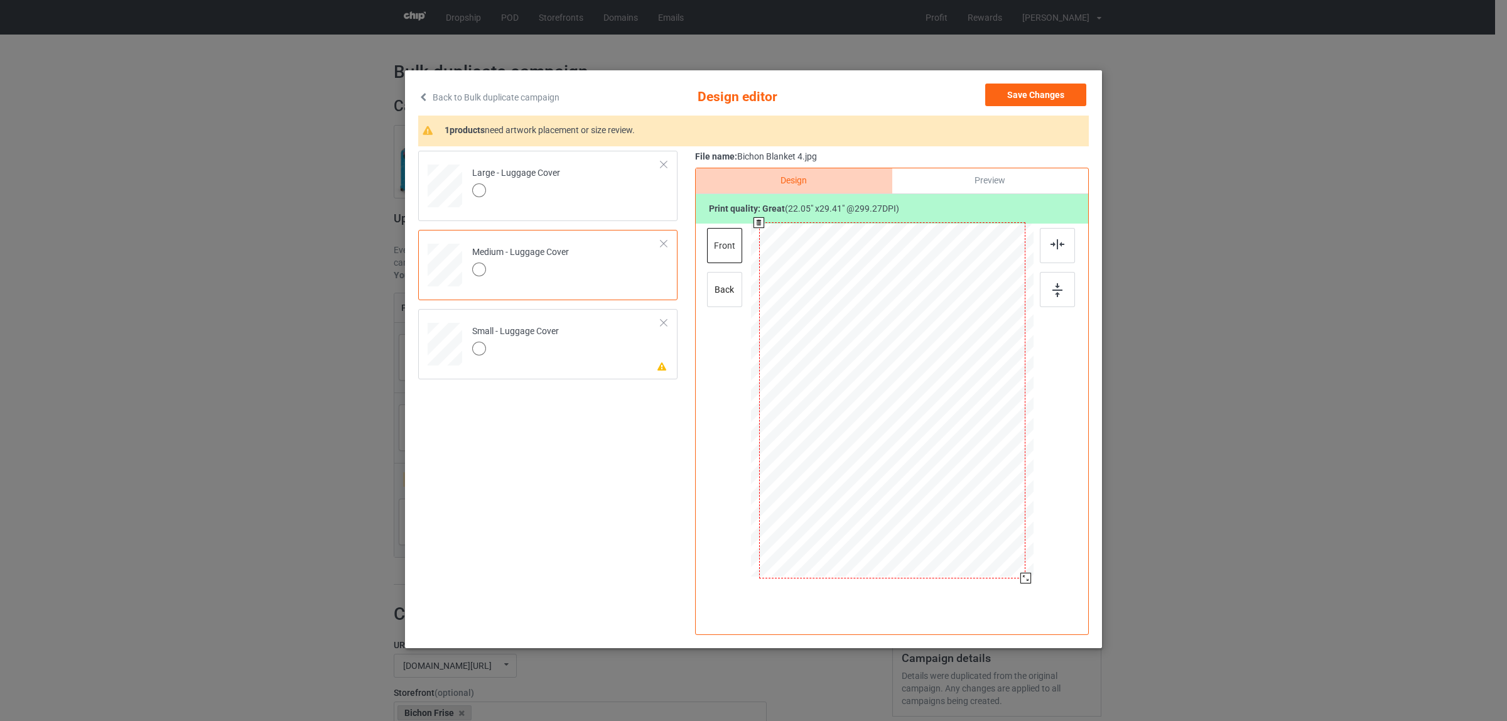
click at [1035, 581] on div "Design Preview Print quality: great ( 22.05 " x 29.41 " @ 299.27 DPI) front back" at bounding box center [892, 401] width 394 height 467
click at [502, 317] on td "Please review artwork placement Small - Luggage Cover" at bounding box center [566, 341] width 203 height 55
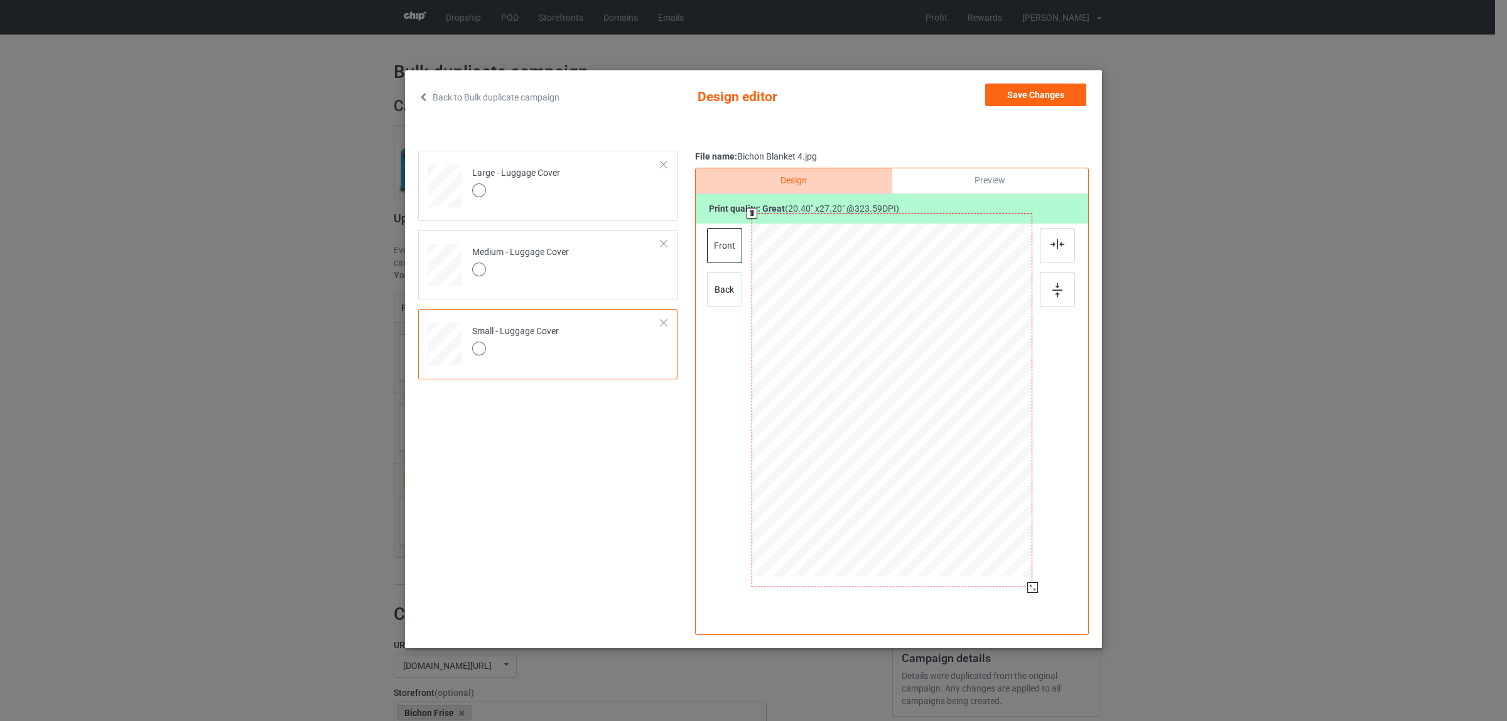
drag, startPoint x: 977, startPoint y: 511, endPoint x: 1038, endPoint y: 578, distance: 91.2
click at [1038, 578] on div at bounding box center [892, 402] width 327 height 357
click at [717, 284] on div "back" at bounding box center [724, 289] width 35 height 35
drag, startPoint x: 979, startPoint y: 513, endPoint x: 1052, endPoint y: 577, distance: 97.1
click at [1052, 577] on div at bounding box center [892, 402] width 327 height 357
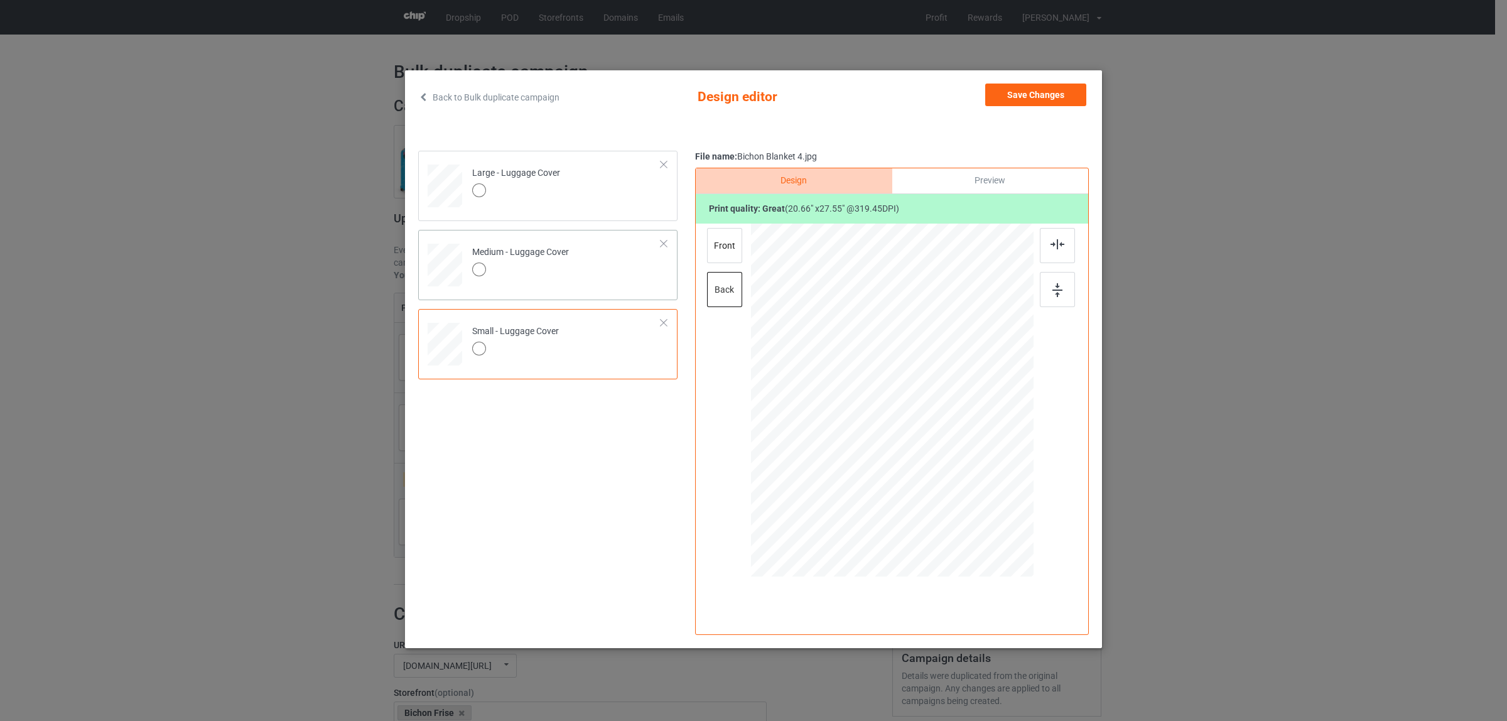
click at [567, 264] on div at bounding box center [520, 272] width 97 height 18
click at [1033, 568] on div at bounding box center [892, 402] width 283 height 357
click at [559, 186] on div at bounding box center [516, 192] width 88 height 18
drag, startPoint x: 977, startPoint y: 514, endPoint x: 1035, endPoint y: 585, distance: 91.5
click at [1035, 585] on div at bounding box center [1032, 587] width 11 height 11
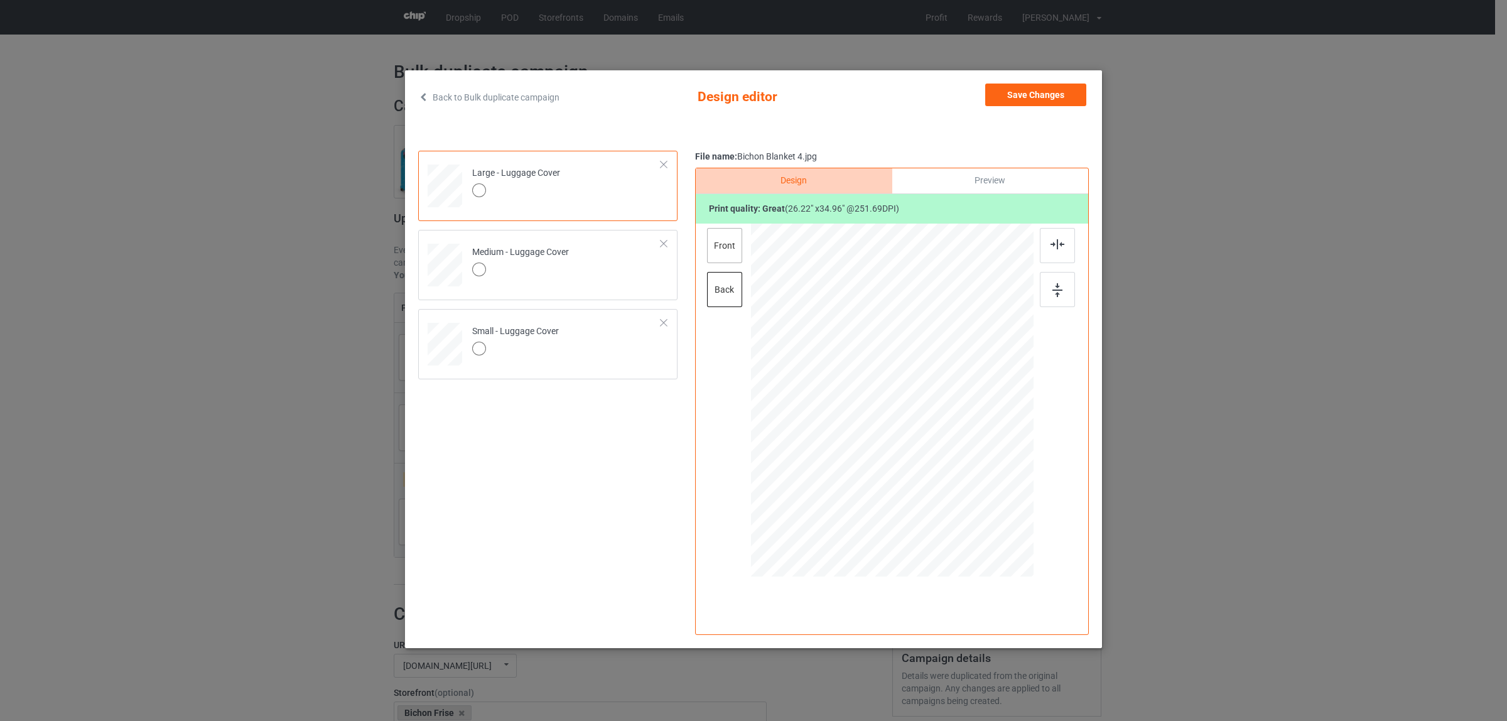
click at [718, 246] on div "front" at bounding box center [724, 245] width 35 height 35
click at [588, 264] on td "Medium - Luggage Cover" at bounding box center [566, 262] width 203 height 55
click at [1018, 99] on button "Save Changes" at bounding box center [1036, 95] width 101 height 23
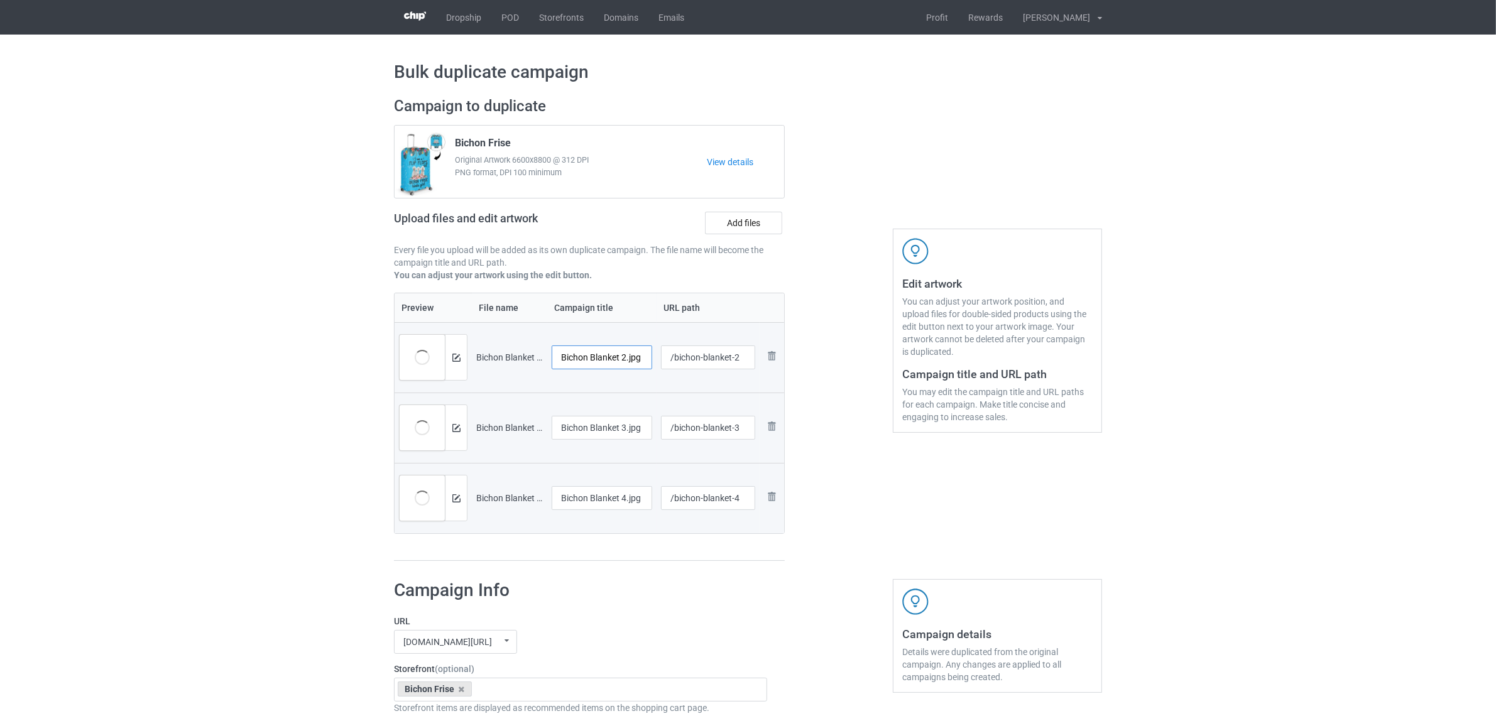
drag, startPoint x: 591, startPoint y: 359, endPoint x: 676, endPoint y: 361, distance: 85.4
click at [676, 361] on tr "Preview and edit artwork Bichon Blanket 2.jpg Bichon Blanket 2.jpg /bichon-blan…" at bounding box center [588, 357] width 389 height 70
click at [560, 353] on input "Bichon" at bounding box center [601, 357] width 100 height 24
type input "Bichon"
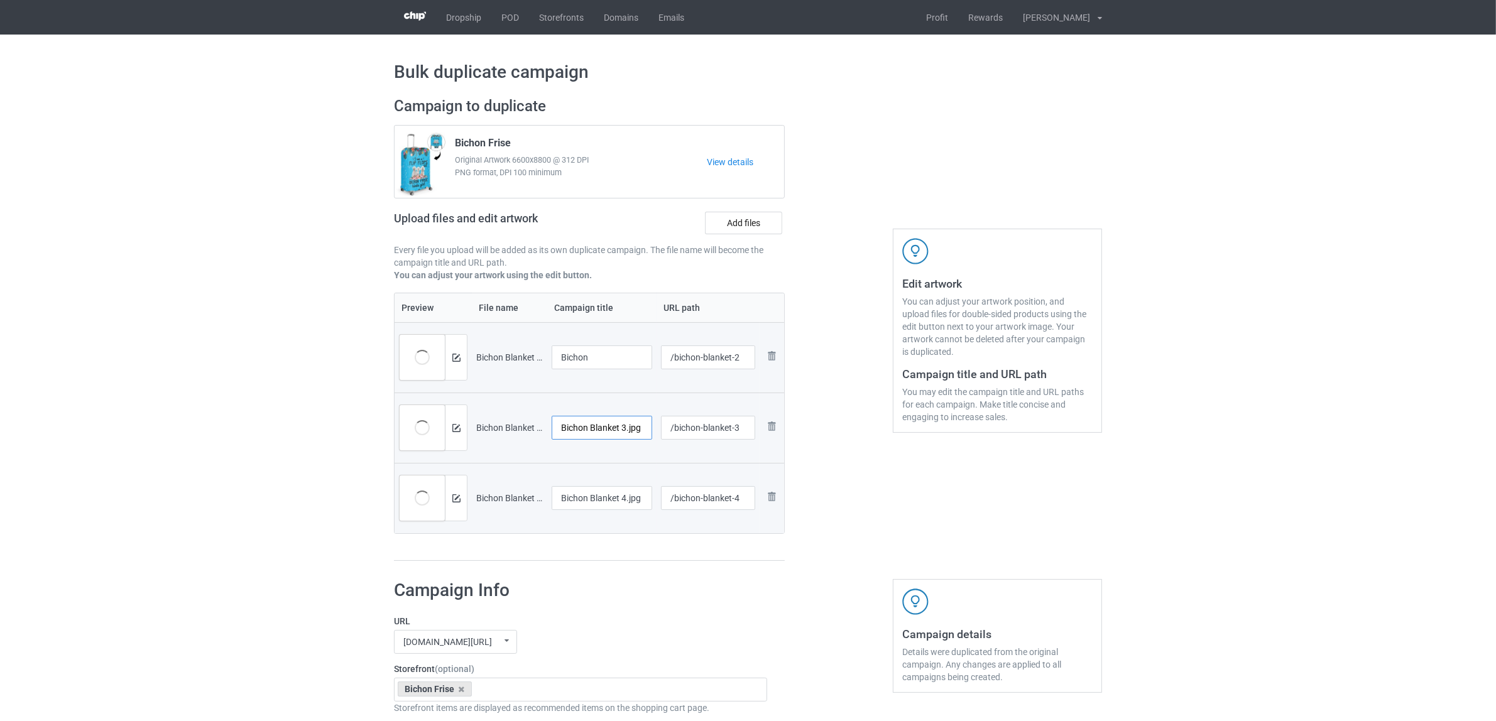
click at [614, 429] on input "Bichon Blanket 3.jpg" at bounding box center [601, 428] width 100 height 24
paste input "text"
type input "Bichon"
click at [612, 506] on input "Bichon Blanket 4.jpg" at bounding box center [601, 498] width 100 height 24
paste input "text"
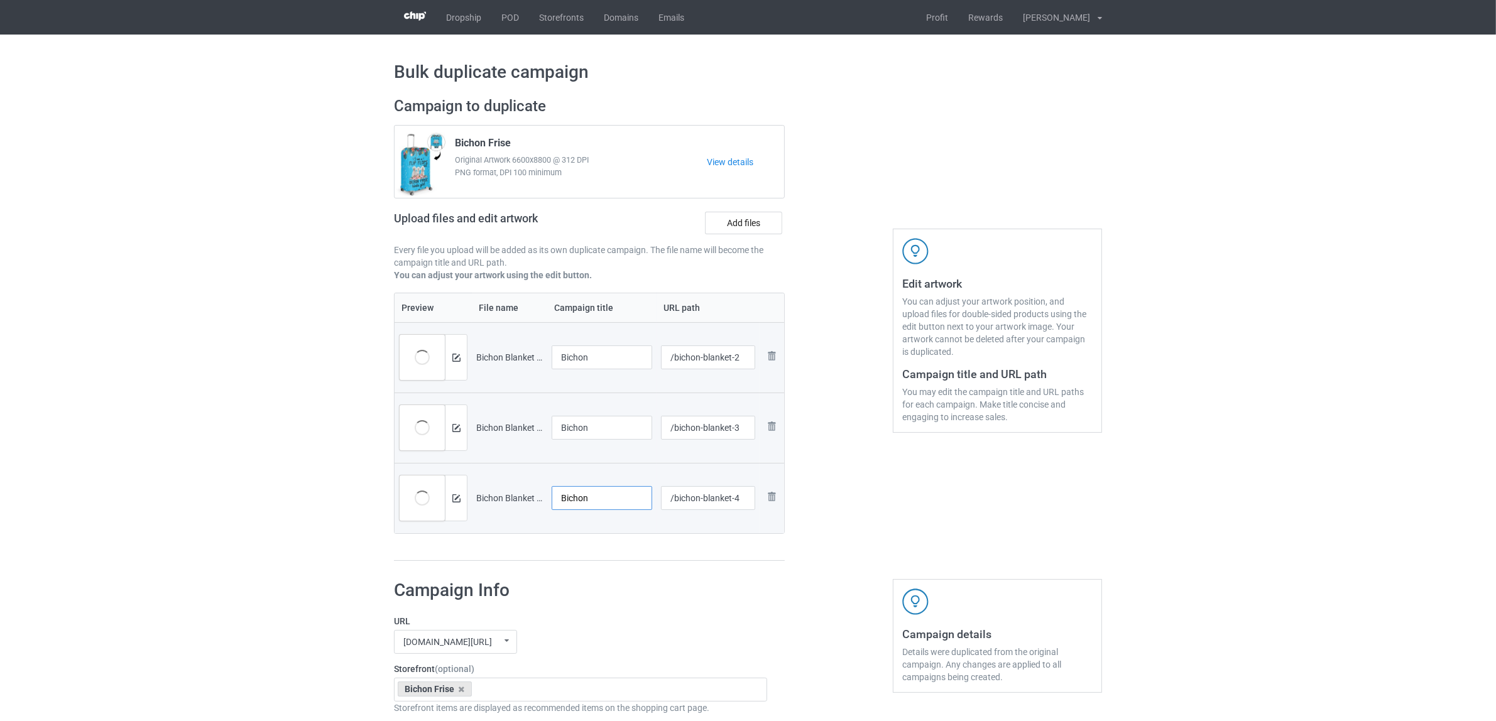
type input "Bichon"
click at [666, 588] on h1 "Campaign Info" at bounding box center [580, 590] width 373 height 23
click at [719, 361] on input "/bichon-blanket-2" at bounding box center [708, 357] width 95 height 24
type input "/bichon-a1-2"
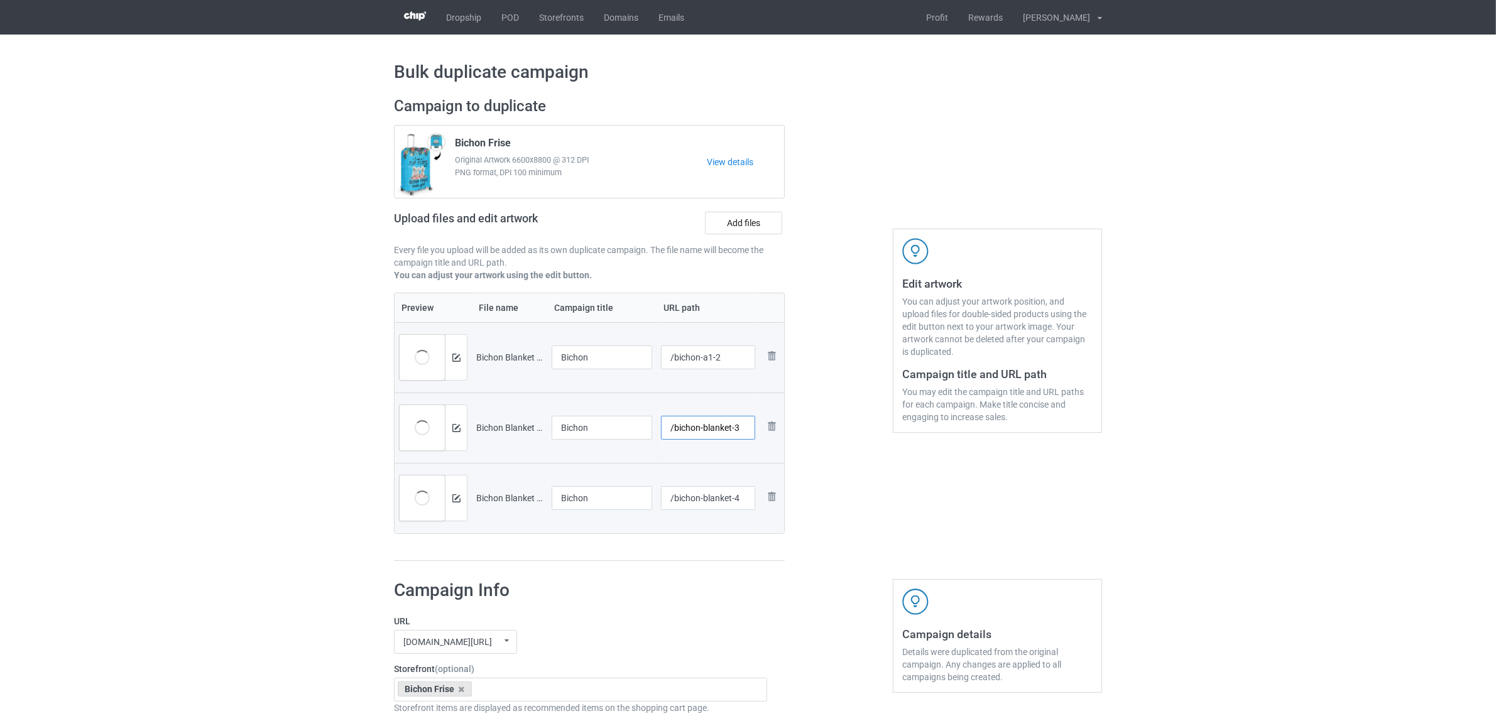
click at [717, 425] on input "/bichon-blanket-3" at bounding box center [708, 428] width 95 height 24
type input "/bichon-a1-3"
click at [717, 494] on input "/bichon-blanket-4" at bounding box center [708, 498] width 95 height 24
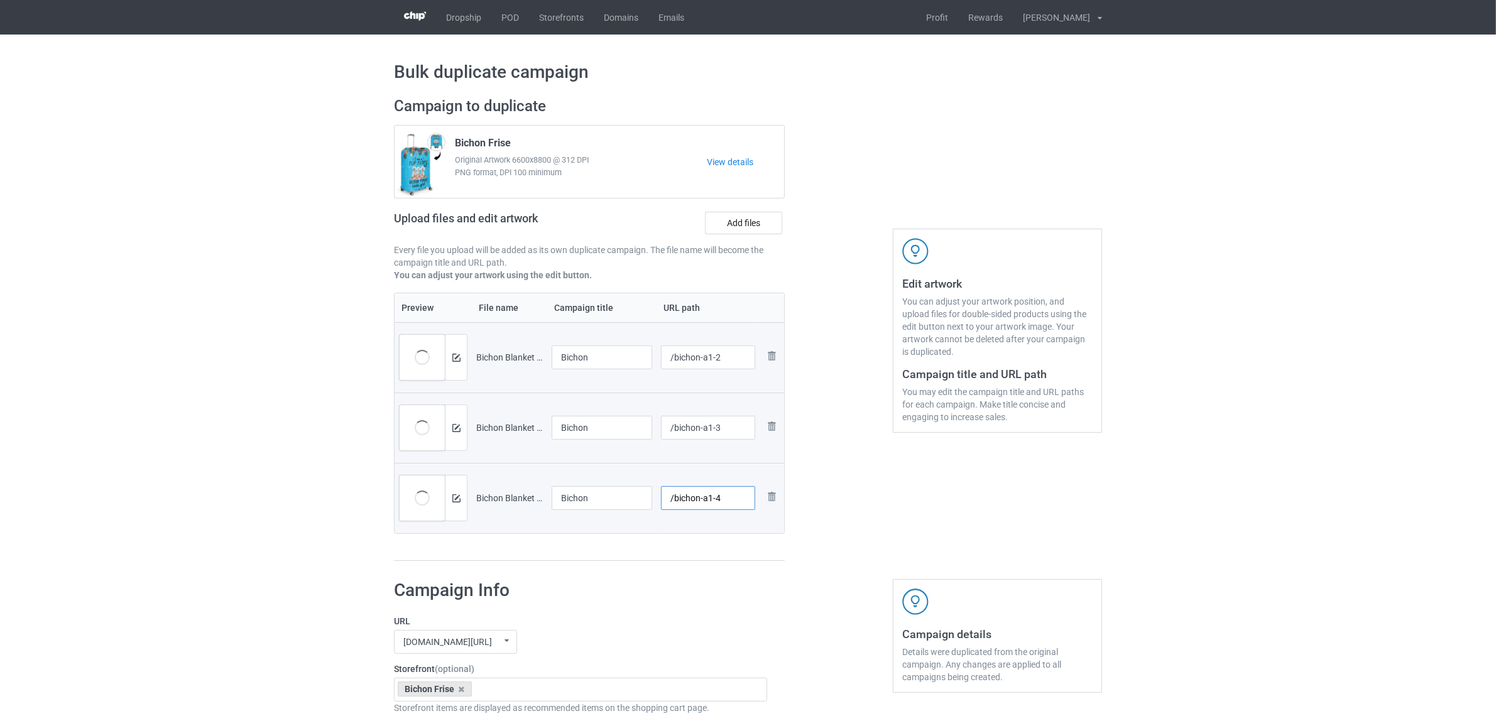
type input "/bichon-a1-4"
click at [1011, 523] on div "Edit artwork You can adjust your artwork position, and upload files for double-…" at bounding box center [997, 329] width 227 height 482
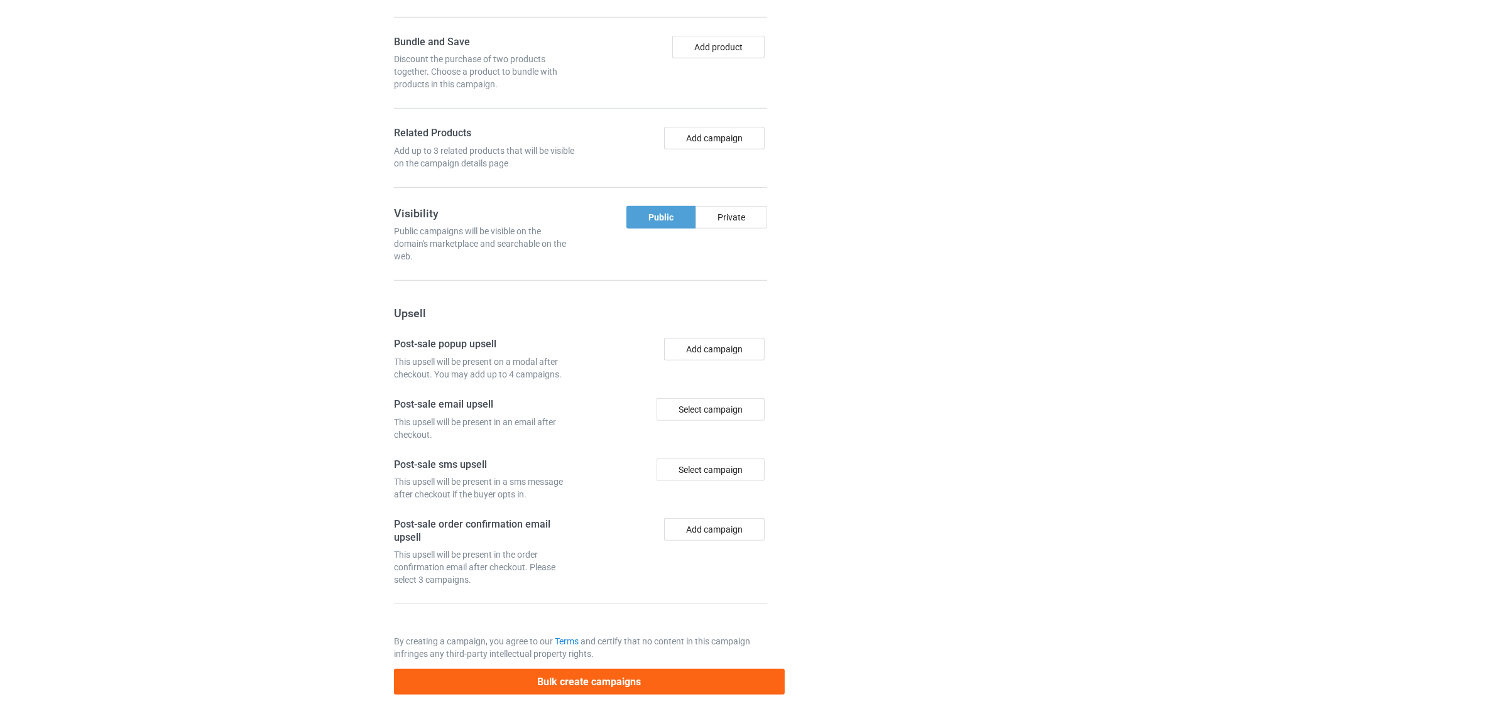
scroll to position [1023, 0]
click at [598, 680] on button "Bulk create campaigns" at bounding box center [589, 682] width 391 height 26
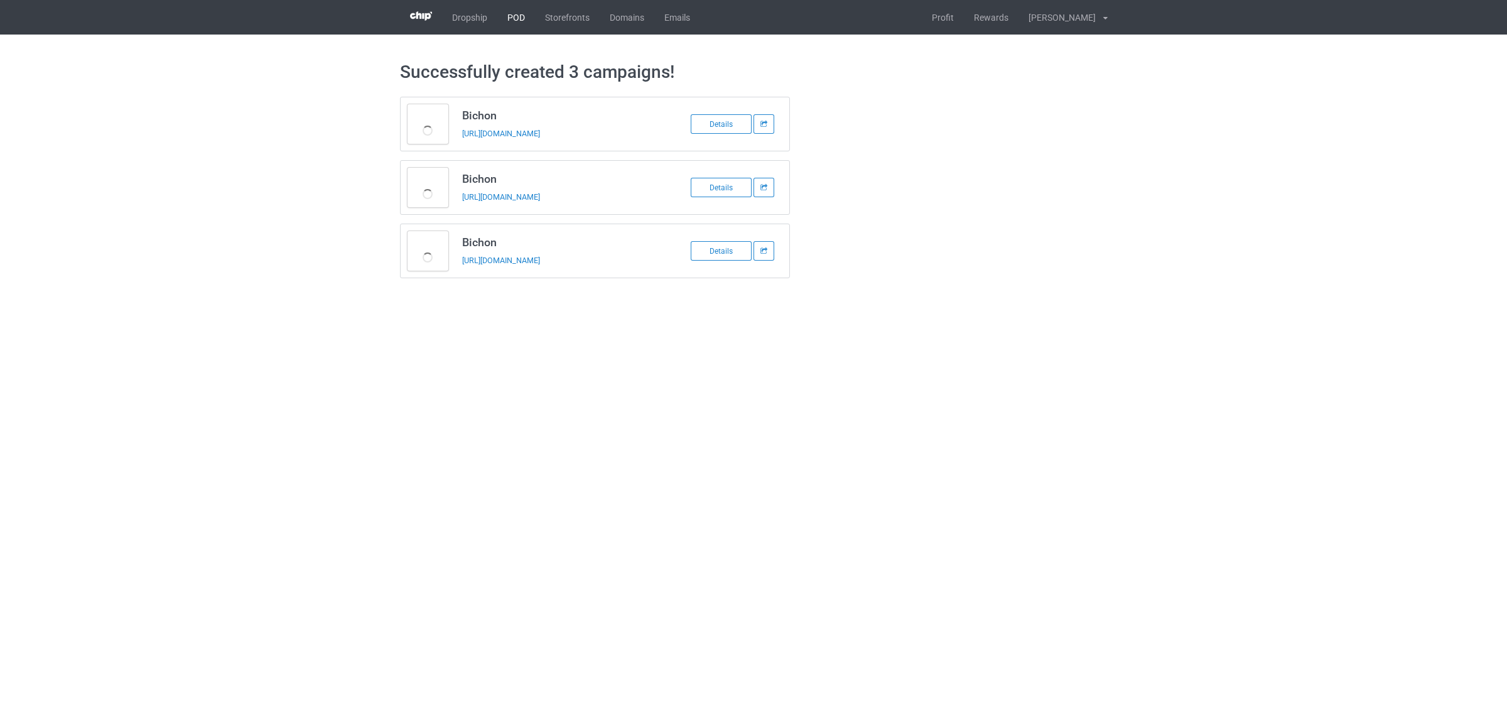
click at [509, 13] on link "POD" at bounding box center [516, 17] width 38 height 35
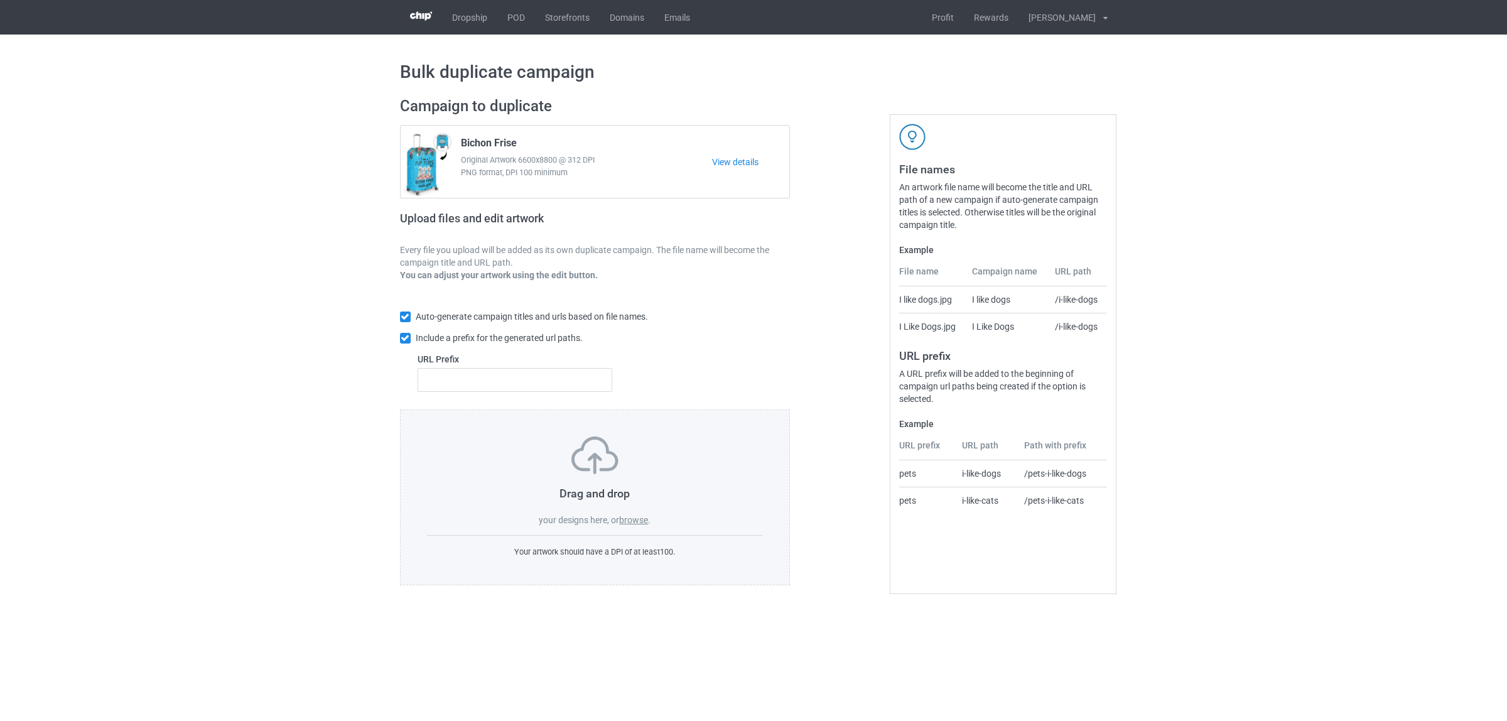
click at [629, 515] on label "browse" at bounding box center [633, 520] width 29 height 10
click at [0, 0] on input "browse" at bounding box center [0, 0] width 0 height 0
click at [519, 14] on link "POD" at bounding box center [516, 17] width 38 height 35
click at [636, 524] on label "browse" at bounding box center [633, 520] width 29 height 10
click at [0, 0] on input "browse" at bounding box center [0, 0] width 0 height 0
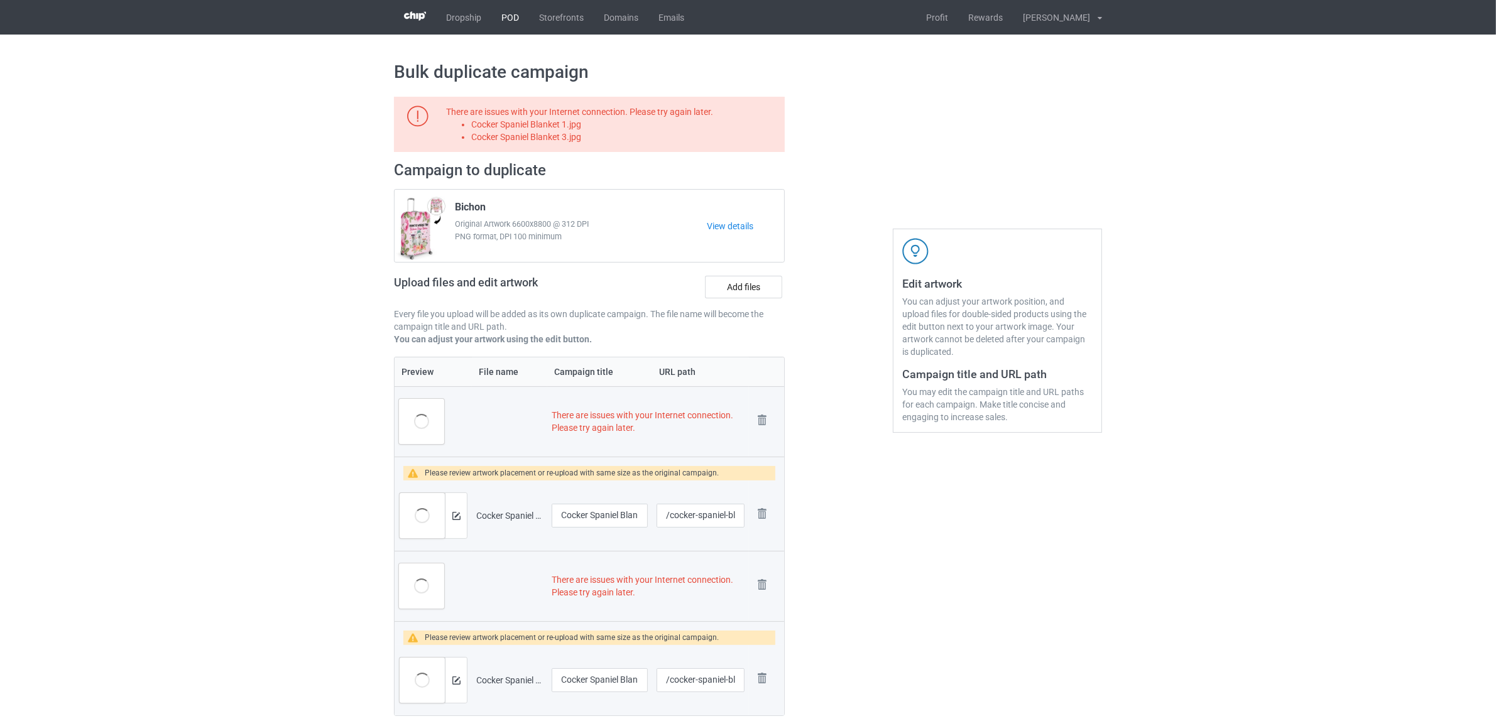
click at [514, 20] on link "POD" at bounding box center [510, 17] width 38 height 35
